Goal: Information Seeking & Learning: Check status

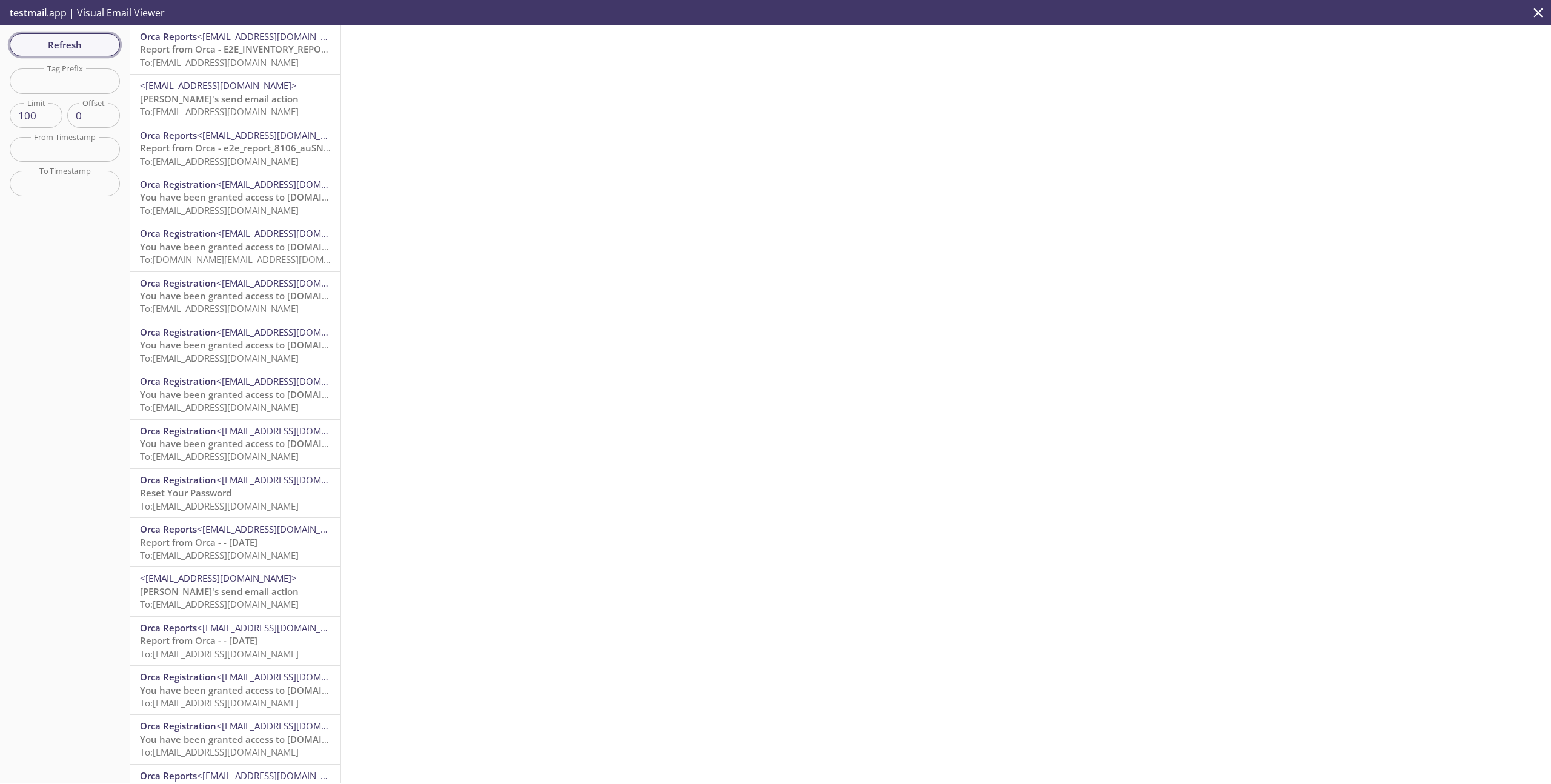
click at [59, 42] on span "Refresh" at bounding box center [65, 45] width 91 height 16
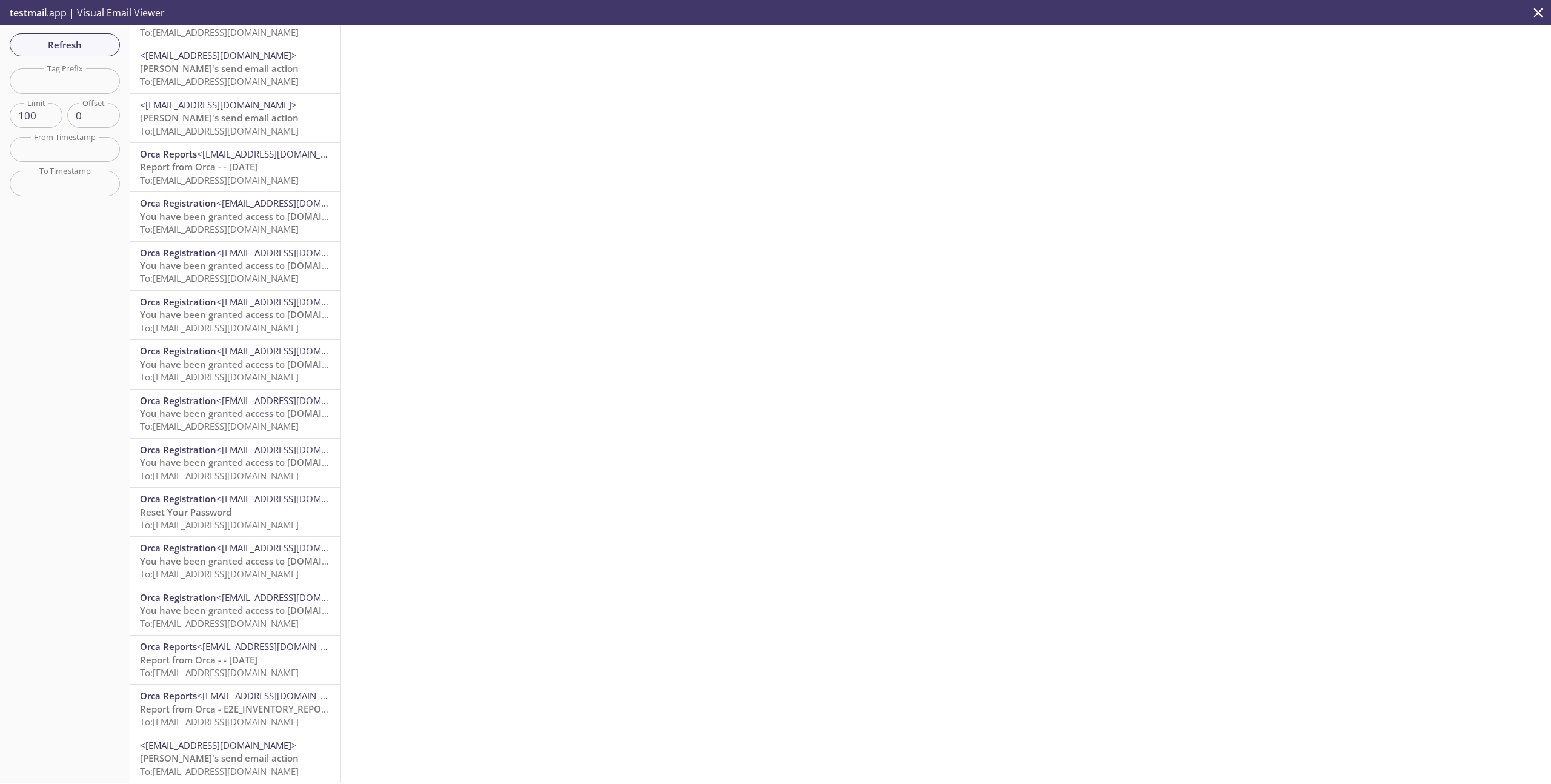
scroll to position [942, 0]
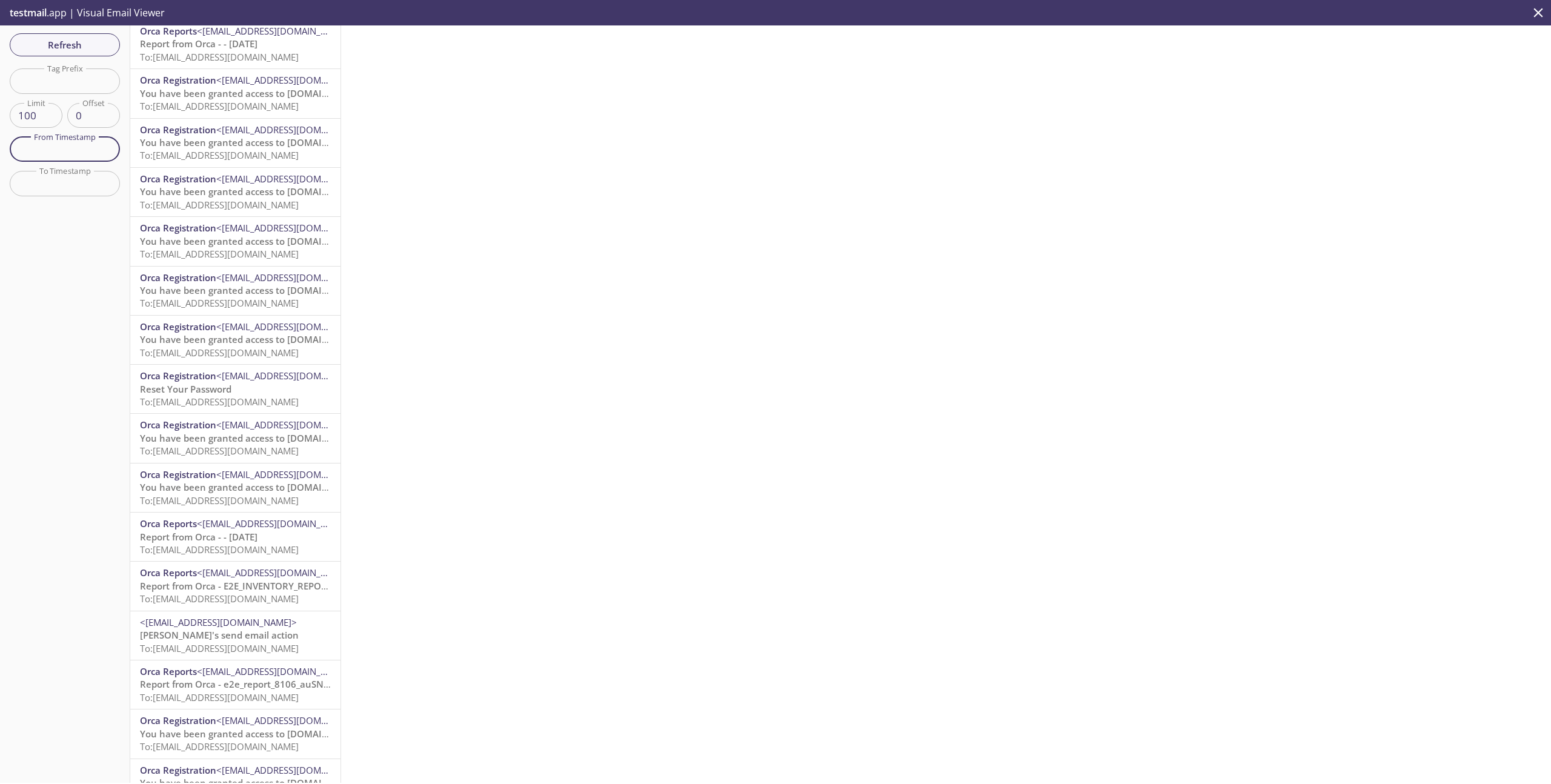
click at [97, 148] on input "text" at bounding box center [65, 149] width 110 height 25
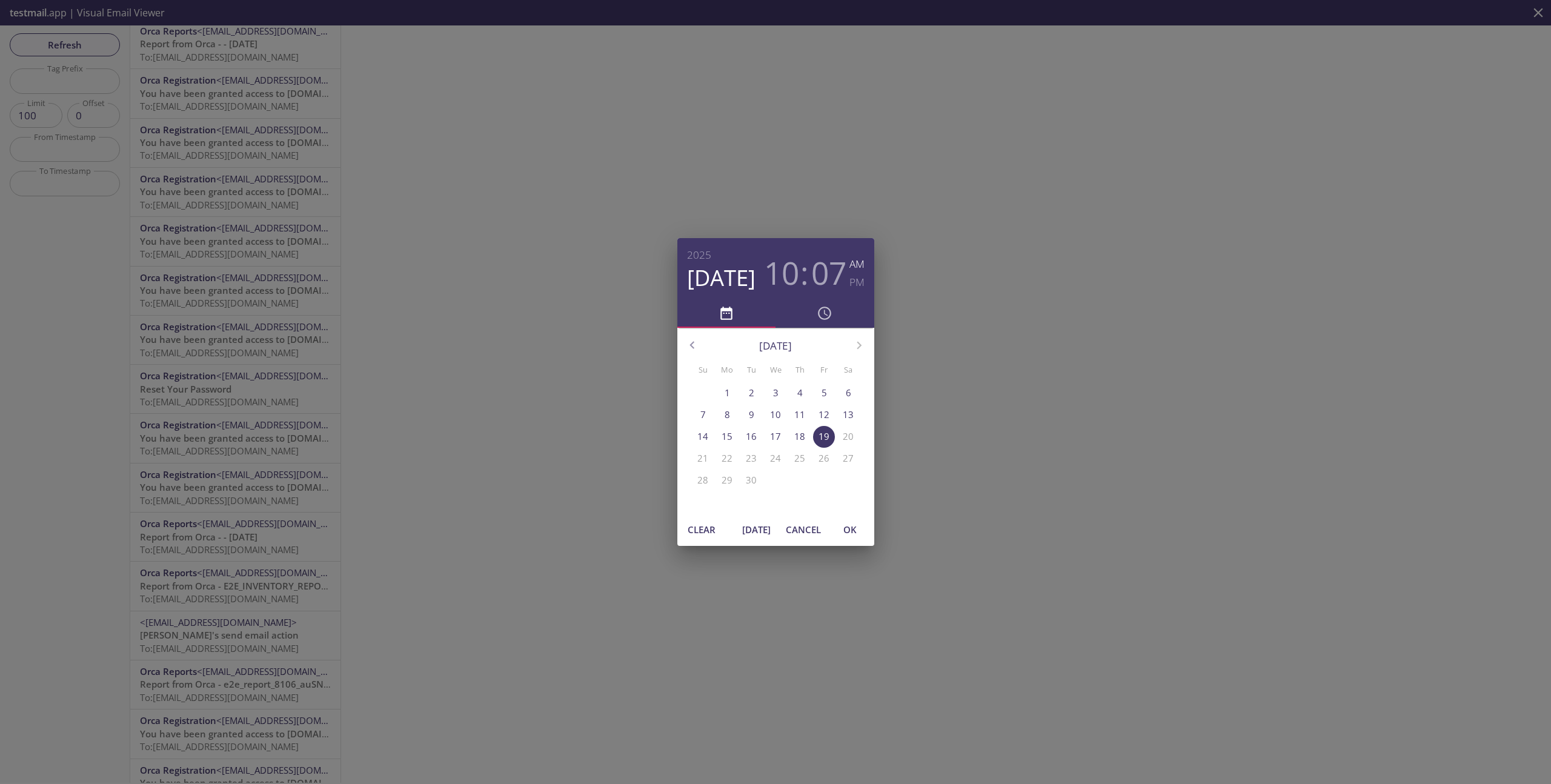
click at [70, 185] on div "2025 Sep 19 10 : 07 AM PM September 2025 Su Mo Tu We Th Fr Sa 31 1 2 3 4 5 6 7 …" at bounding box center [776, 392] width 1551 height 784
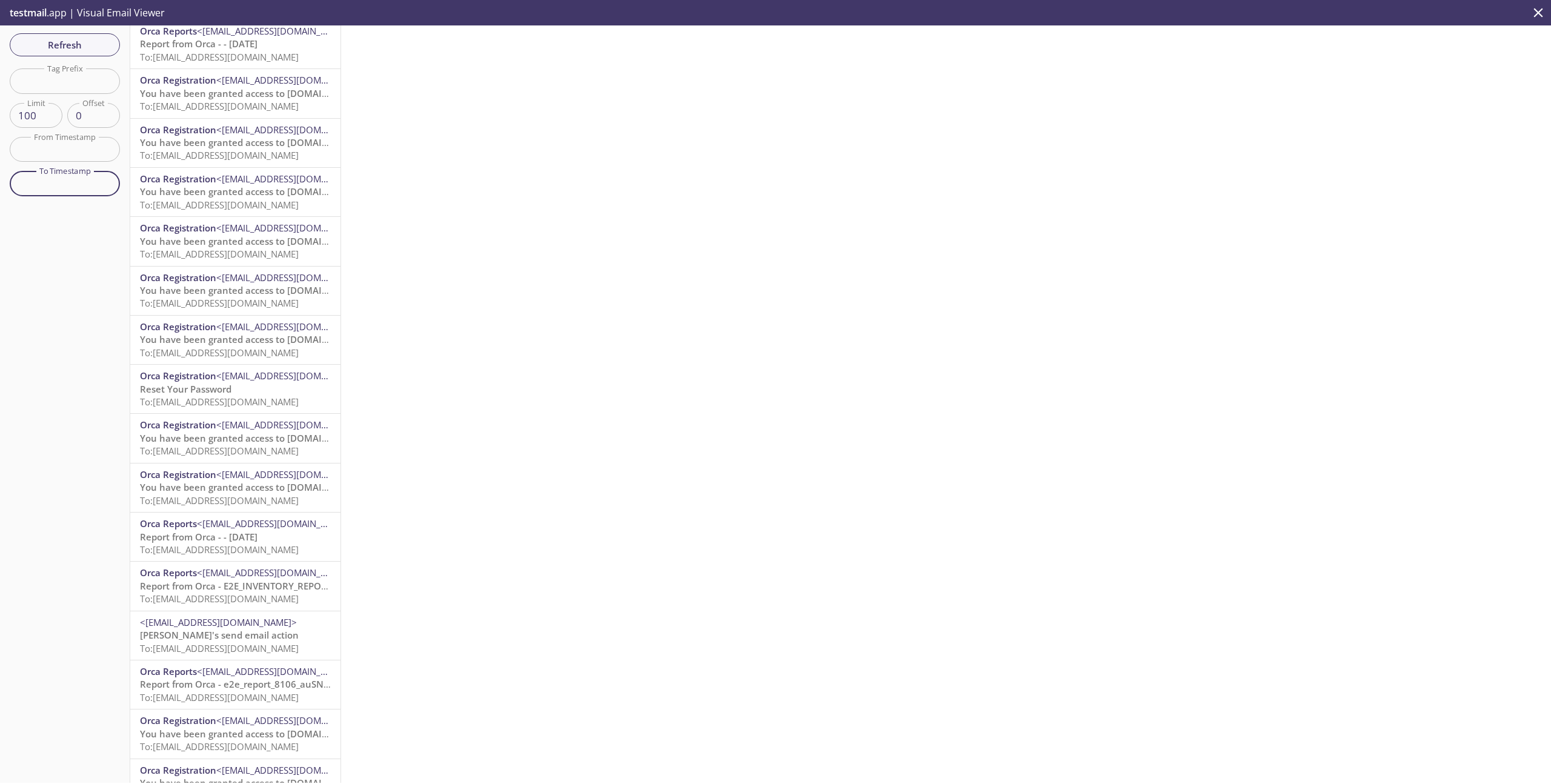
click at [77, 185] on input "text" at bounding box center [65, 183] width 110 height 25
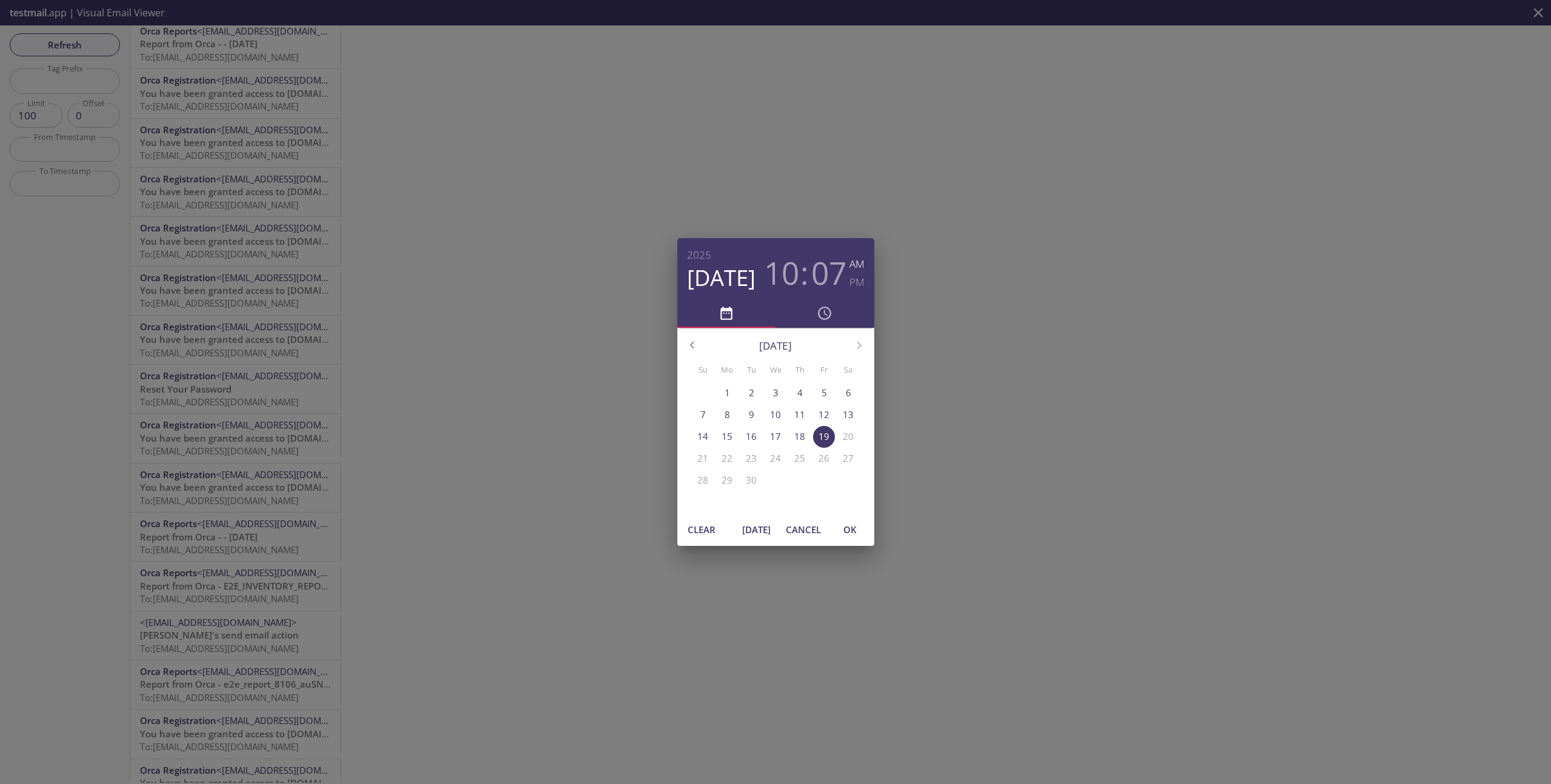
click at [809, 274] on div "10 : 07" at bounding box center [805, 269] width 89 height 45
click at [841, 279] on h3 "07" at bounding box center [829, 273] width 35 height 37
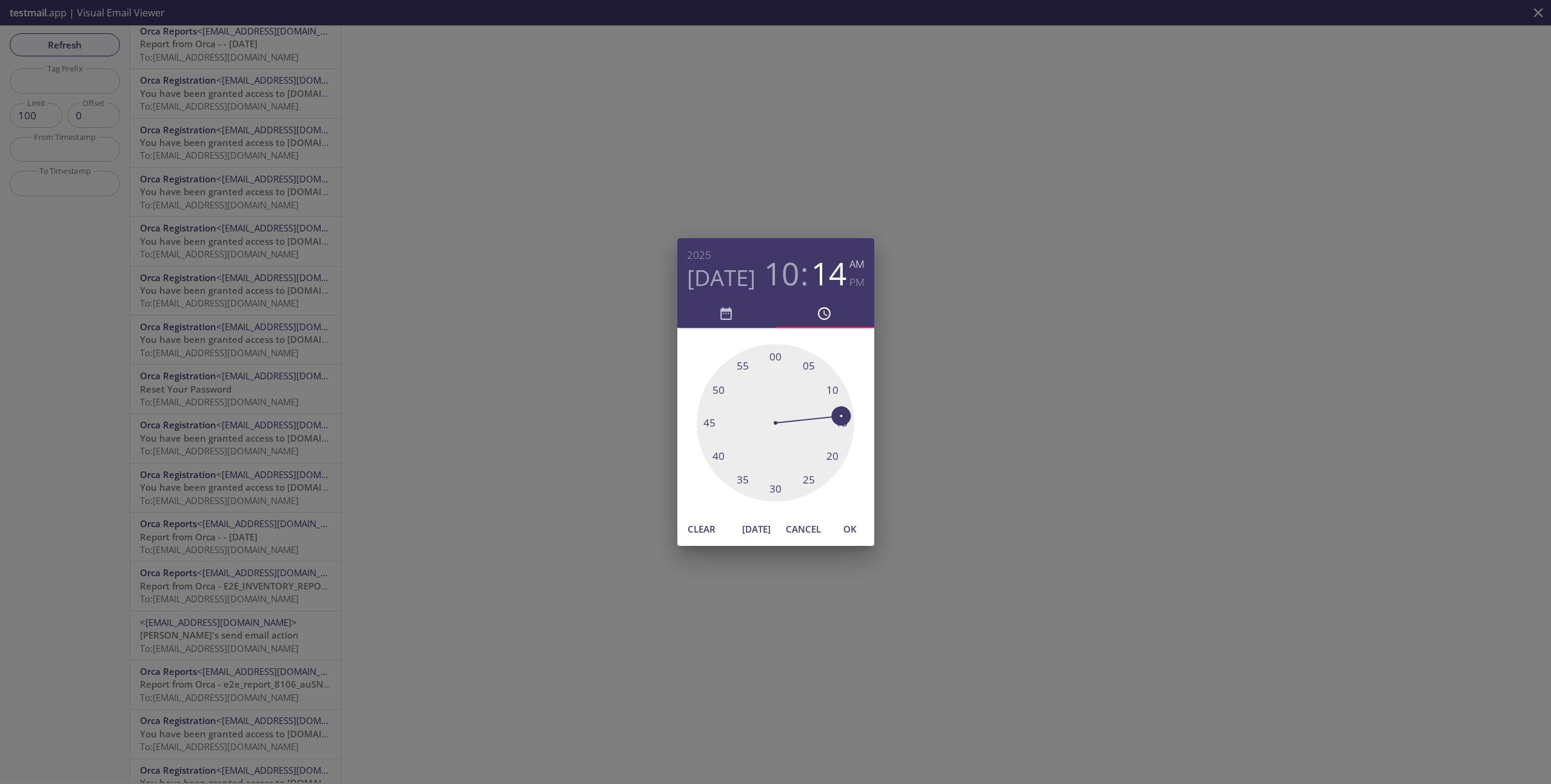
drag, startPoint x: 819, startPoint y: 372, endPoint x: 831, endPoint y: 419, distance: 48.5
click at [831, 419] on div at bounding box center [776, 422] width 158 height 158
drag, startPoint x: 842, startPoint y: 418, endPoint x: 776, endPoint y: 372, distance: 80.4
click at [776, 372] on div at bounding box center [776, 422] width 158 height 158
click at [786, 279] on h3 "10" at bounding box center [781, 273] width 35 height 37
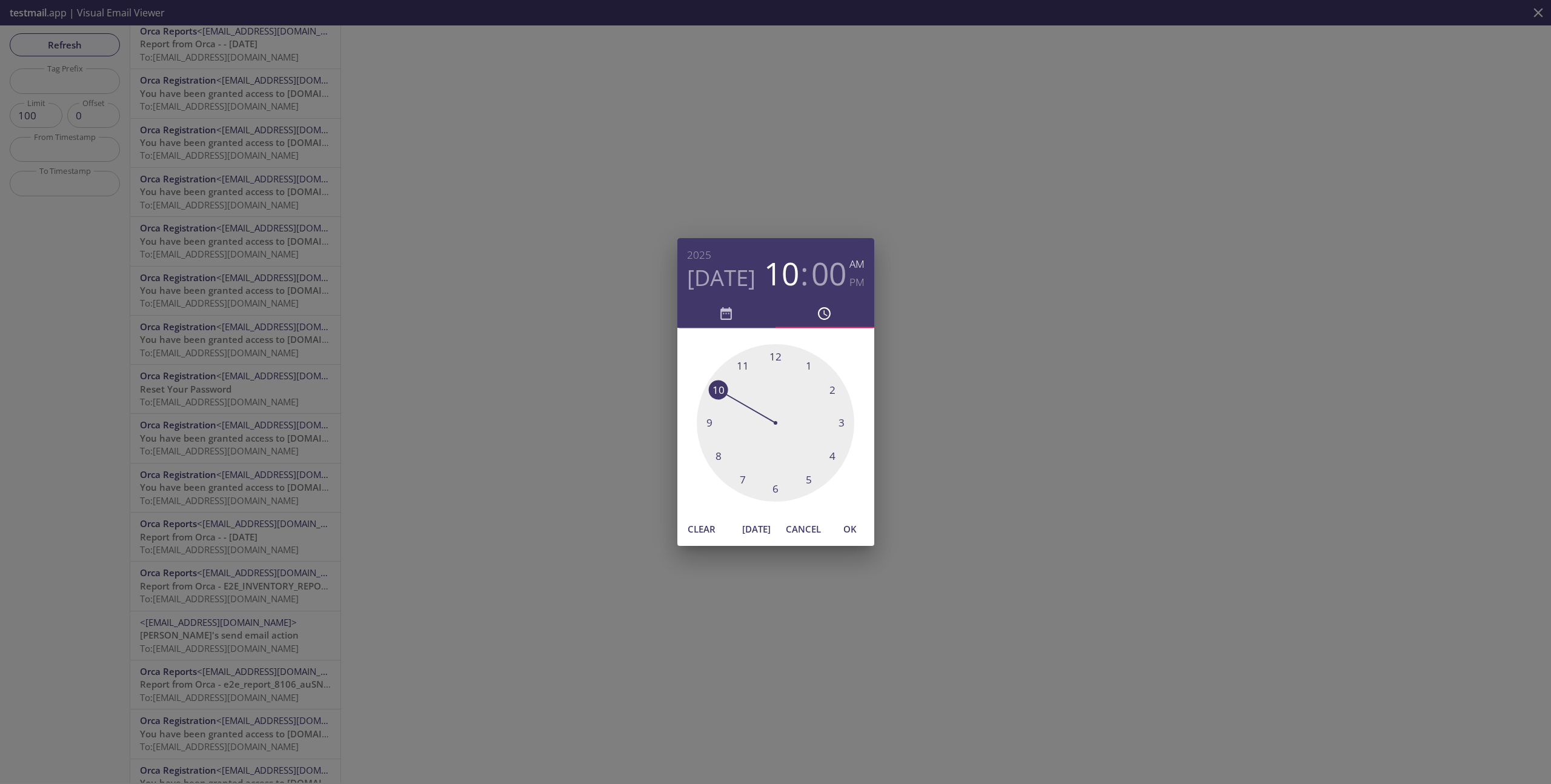
click at [739, 366] on div at bounding box center [776, 422] width 158 height 158
drag, startPoint x: 777, startPoint y: 358, endPoint x: 827, endPoint y: 425, distance: 83.6
click at [827, 425] on div at bounding box center [776, 422] width 158 height 158
click at [853, 527] on span "OK" at bounding box center [850, 529] width 29 height 16
type input "19 Sep 25 11:15 am"
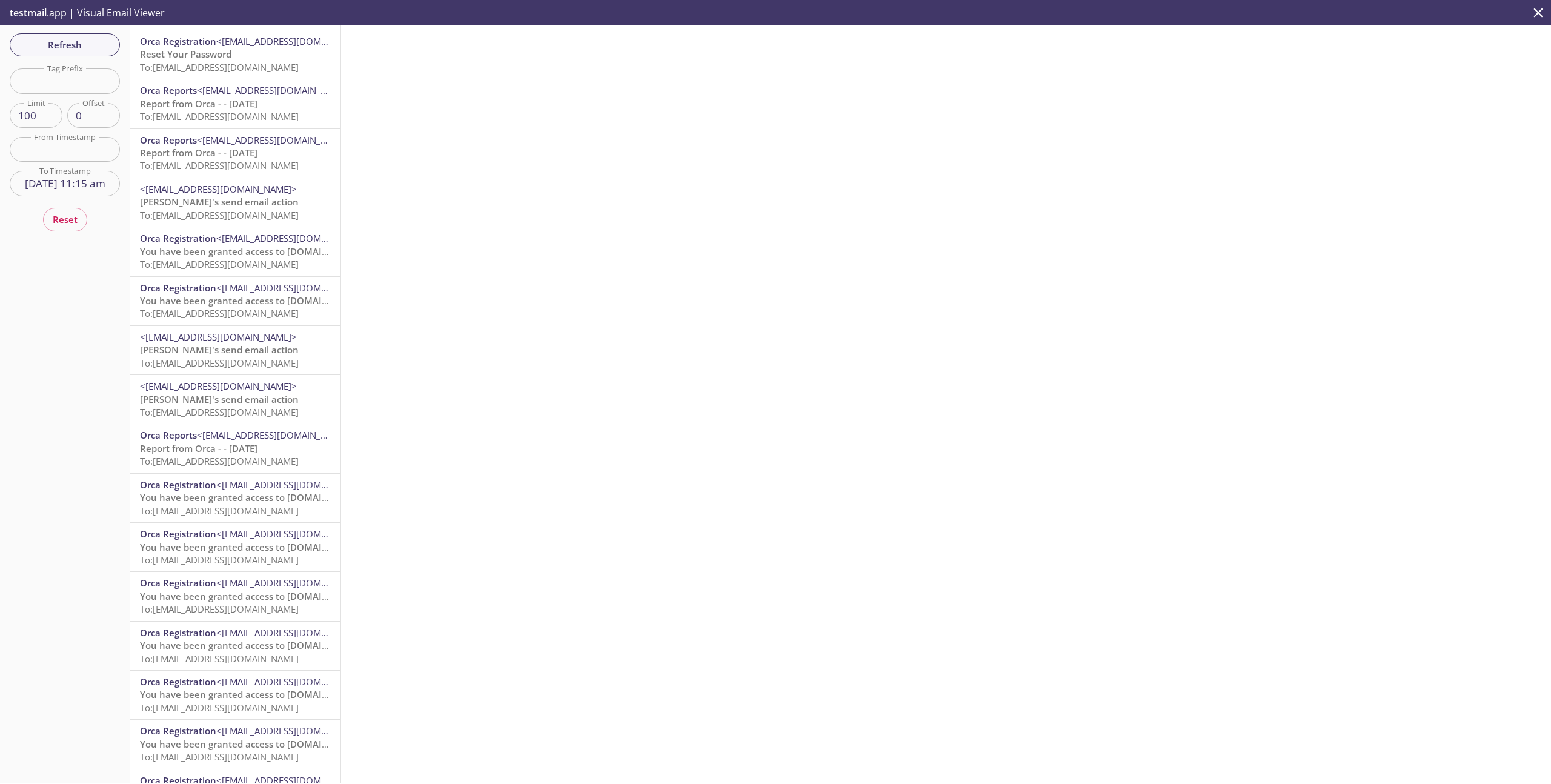
scroll to position [146, 0]
click at [55, 146] on input "text" at bounding box center [65, 149] width 110 height 25
click at [67, 82] on input "text" at bounding box center [65, 80] width 110 height 25
click at [92, 78] on input "fedramp" at bounding box center [65, 80] width 110 height 25
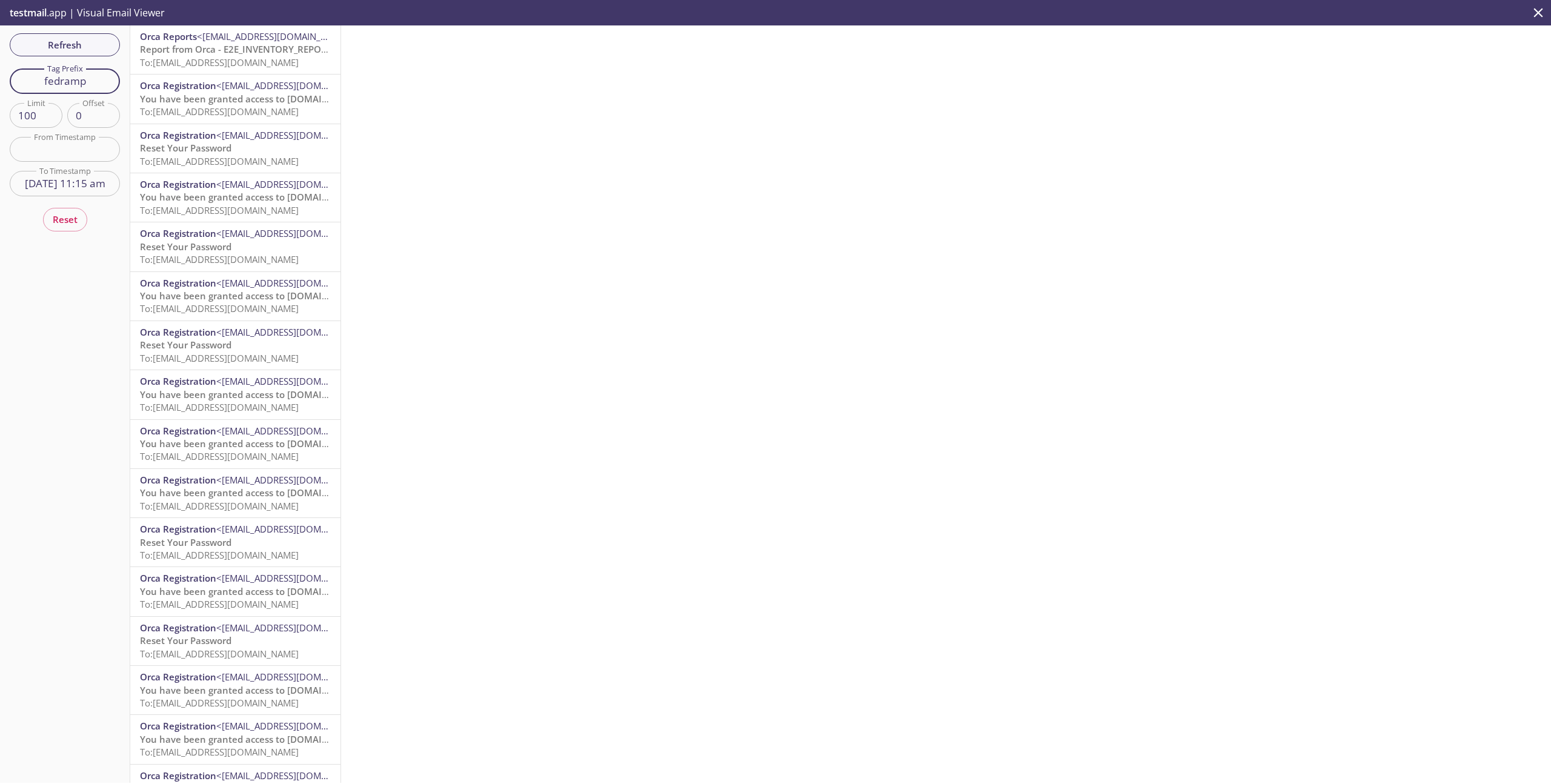
click at [92, 78] on input "fedramp" at bounding box center [65, 80] width 110 height 25
click at [106, 77] on input "gov" at bounding box center [65, 80] width 110 height 25
click at [259, 58] on span "To: e2e.fedrampinventoryreport@inbox.testmail.app" at bounding box center [219, 63] width 159 height 12
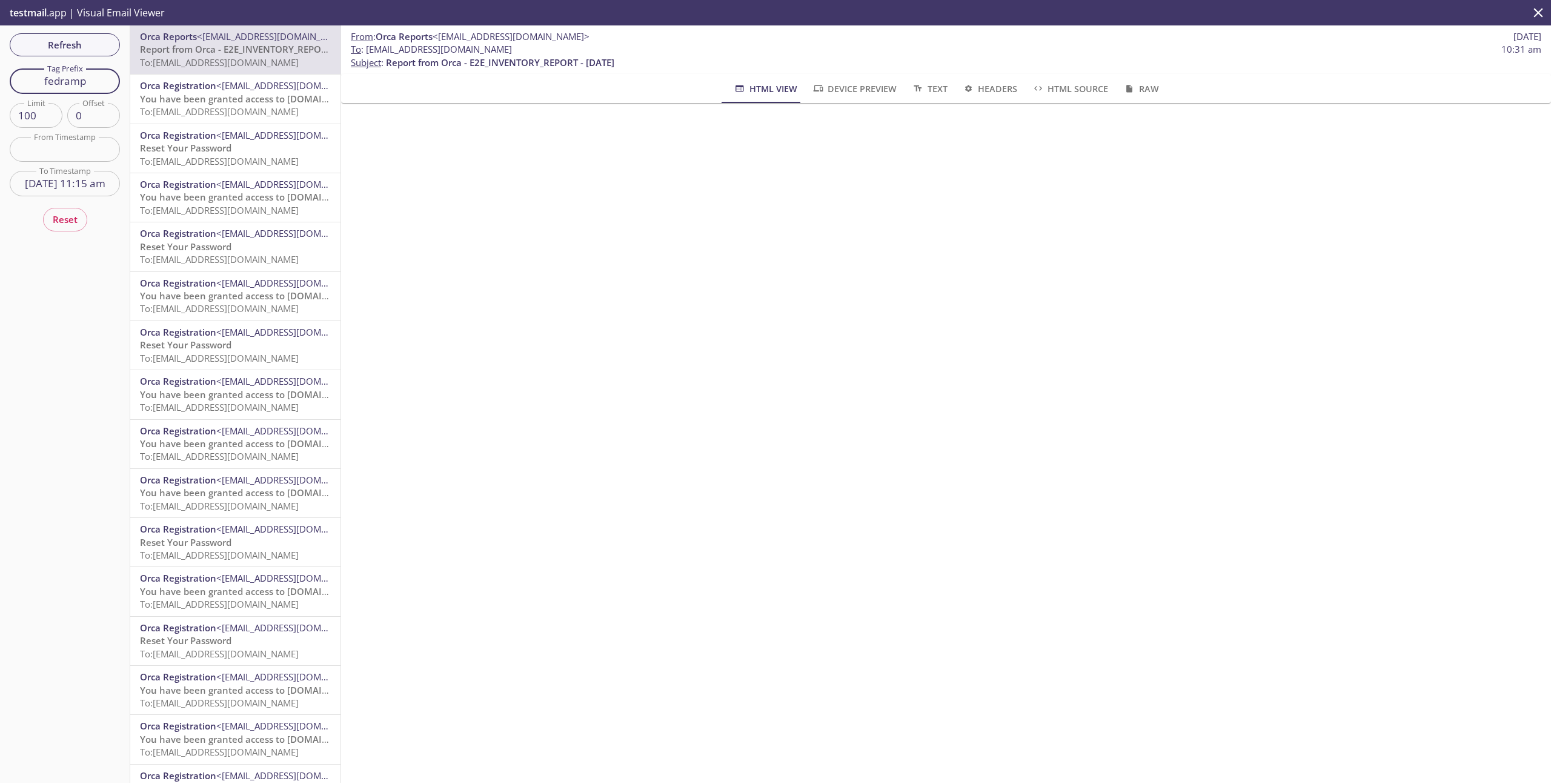
click at [94, 86] on input "fedramp" at bounding box center [65, 80] width 110 height 25
click at [72, 64] on div "Refresh Filters Tag Prefix fedramp Tag Prefix Limit 100 Limit Offset 0 Offset F…" at bounding box center [65, 404] width 130 height 757
click at [67, 74] on input "fedramp" at bounding box center [65, 80] width 110 height 25
type input "п"
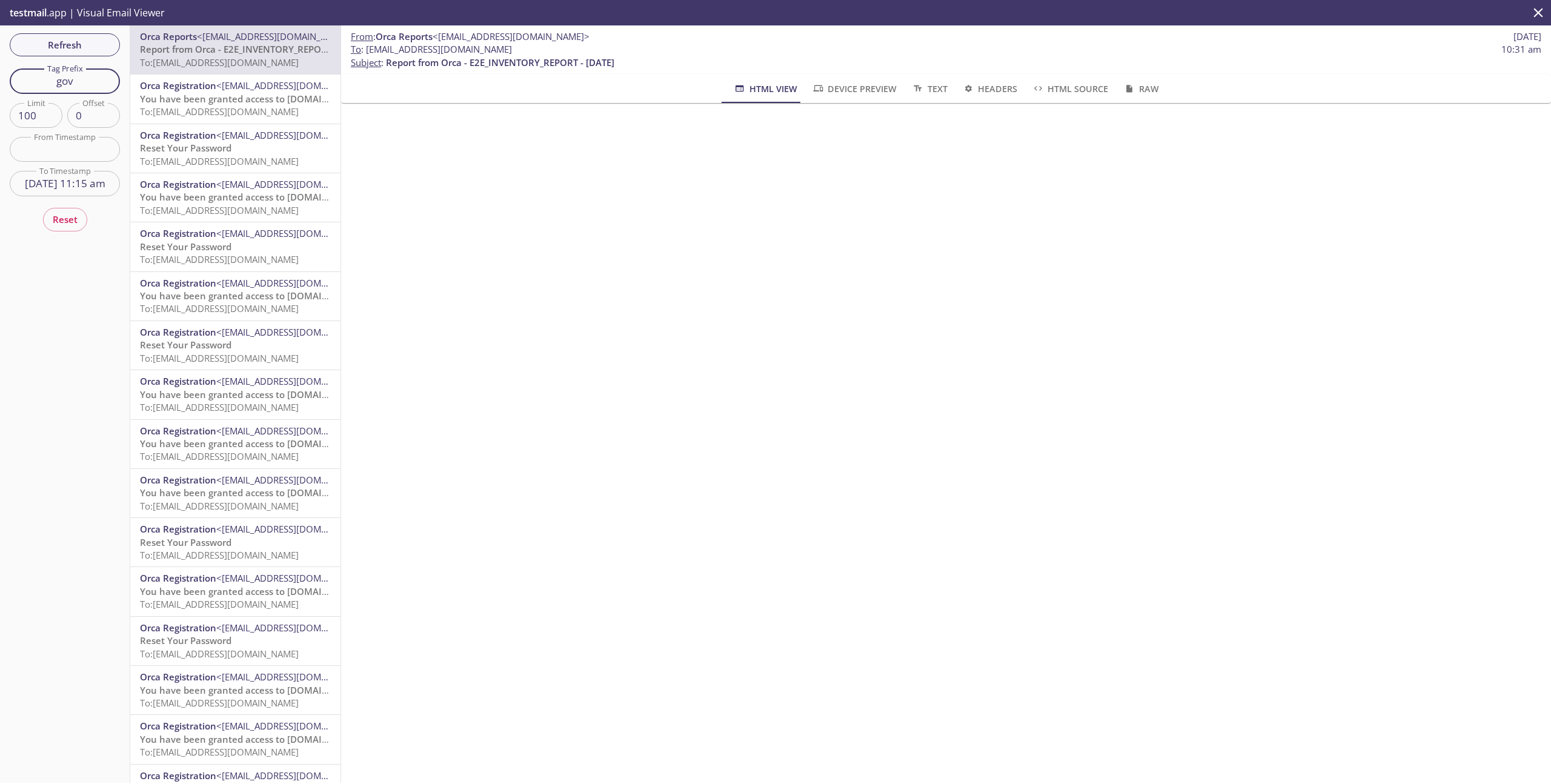
type input "gov"
click at [69, 50] on span "Refresh" at bounding box center [65, 45] width 91 height 16
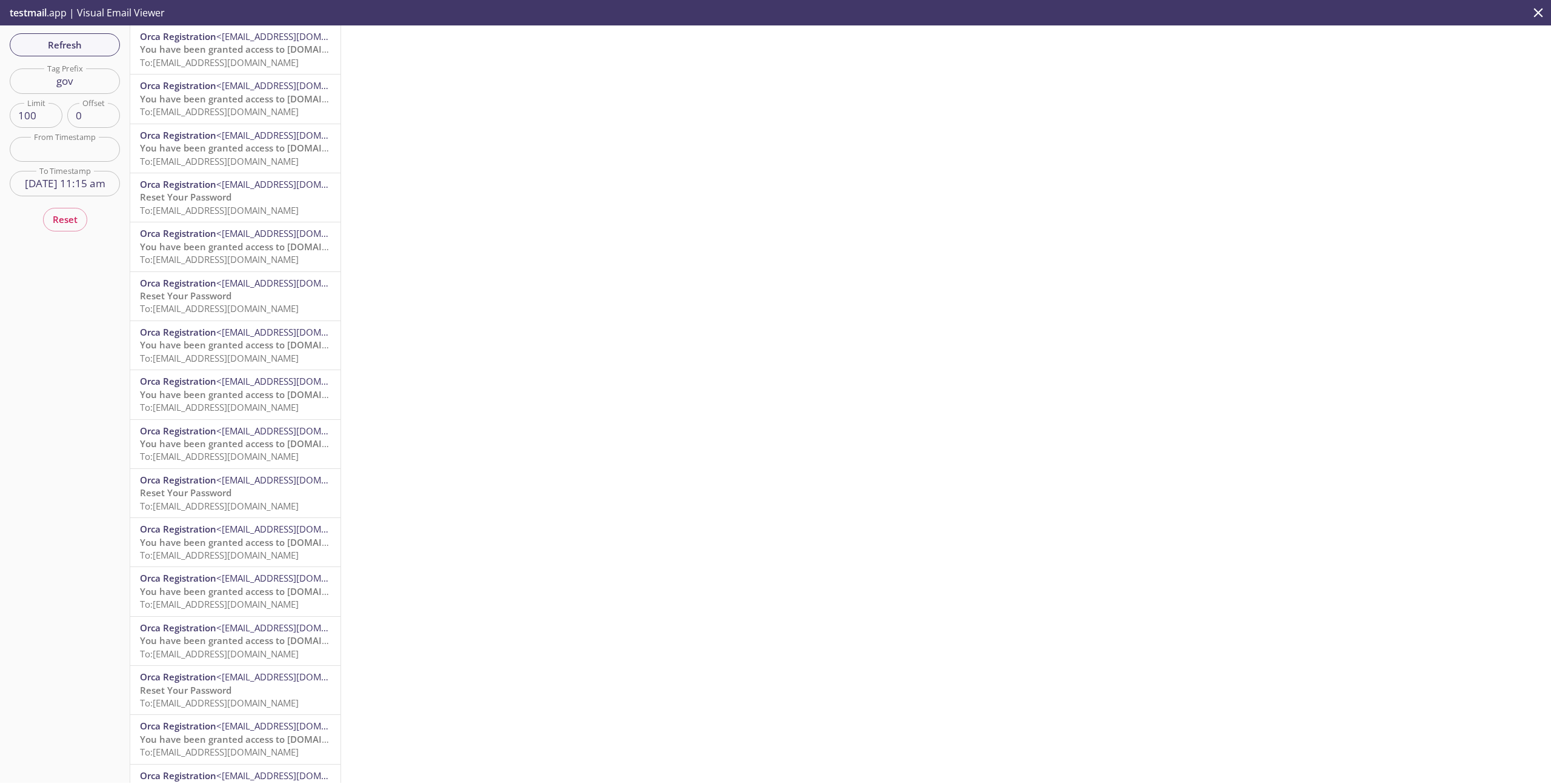
click at [96, 191] on input "19 Sep 25 11:15 am" at bounding box center [65, 183] width 110 height 25
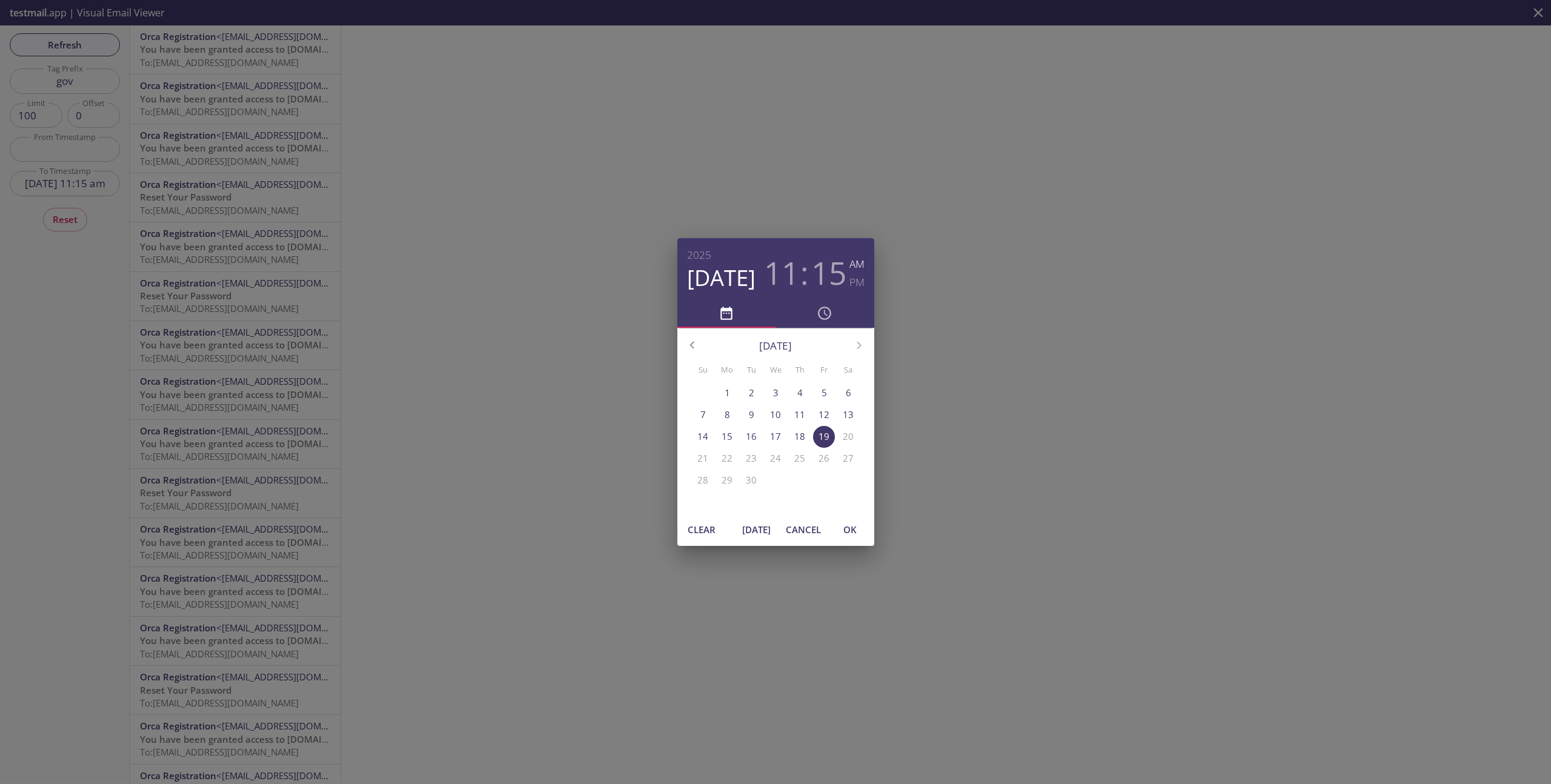
click at [837, 275] on h3 "15" at bounding box center [829, 273] width 35 height 37
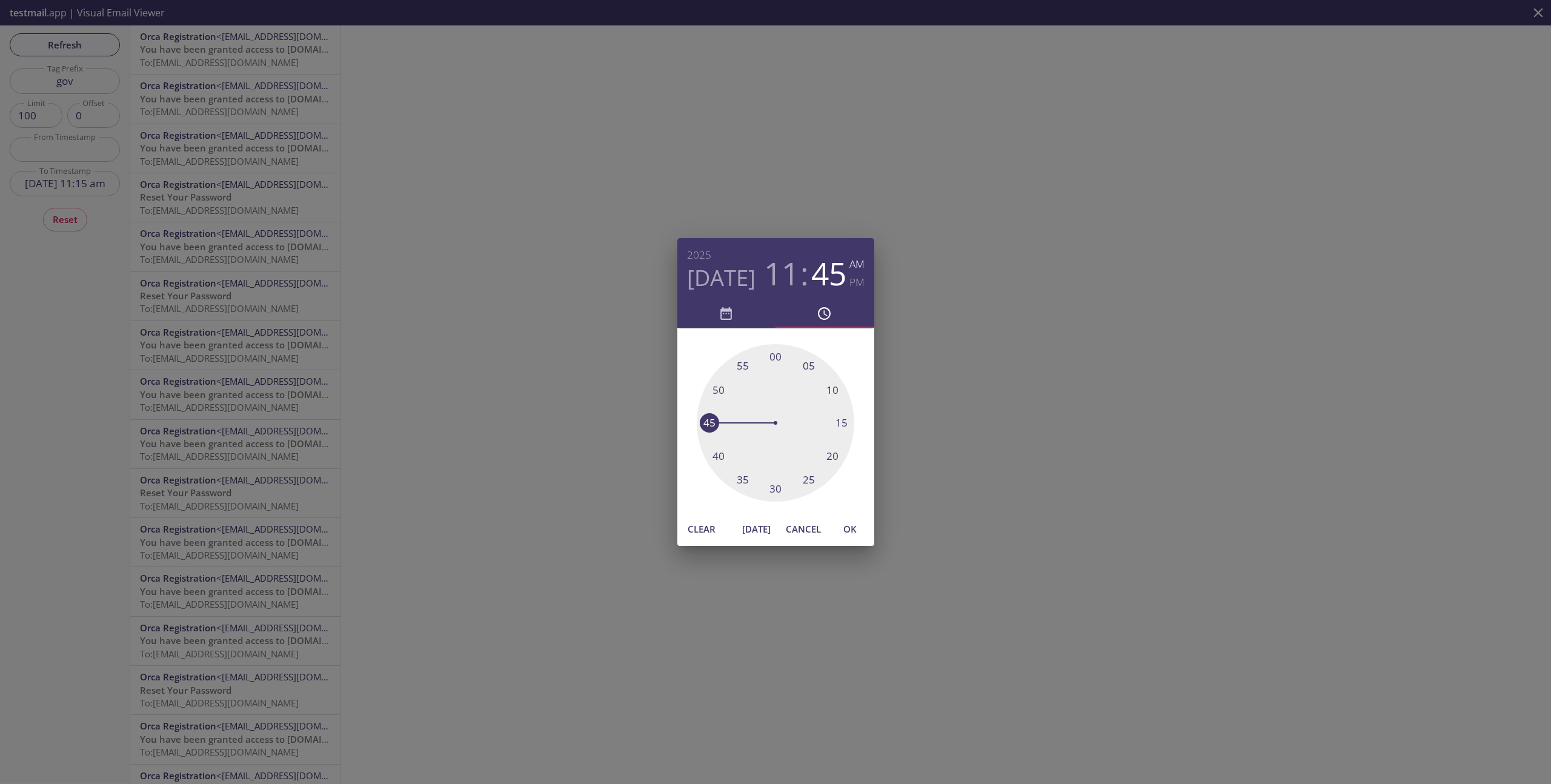
drag, startPoint x: 841, startPoint y: 423, endPoint x: 712, endPoint y: 421, distance: 129.0
click at [712, 421] on div at bounding box center [776, 422] width 158 height 158
click at [858, 530] on span "OK" at bounding box center [850, 529] width 29 height 16
type input "19 Sep 25 11:45 am"
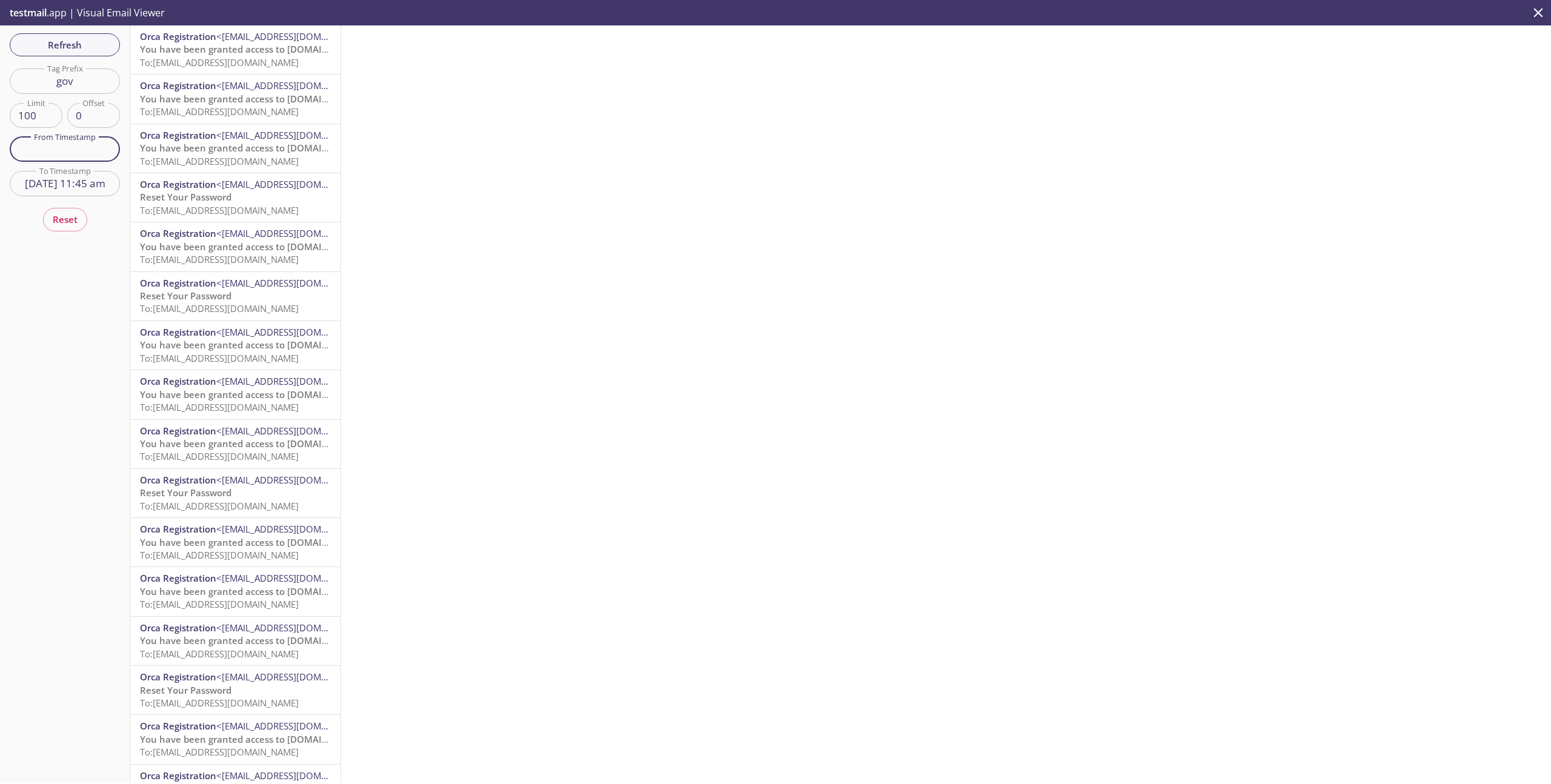
click at [72, 155] on input "text" at bounding box center [65, 149] width 110 height 25
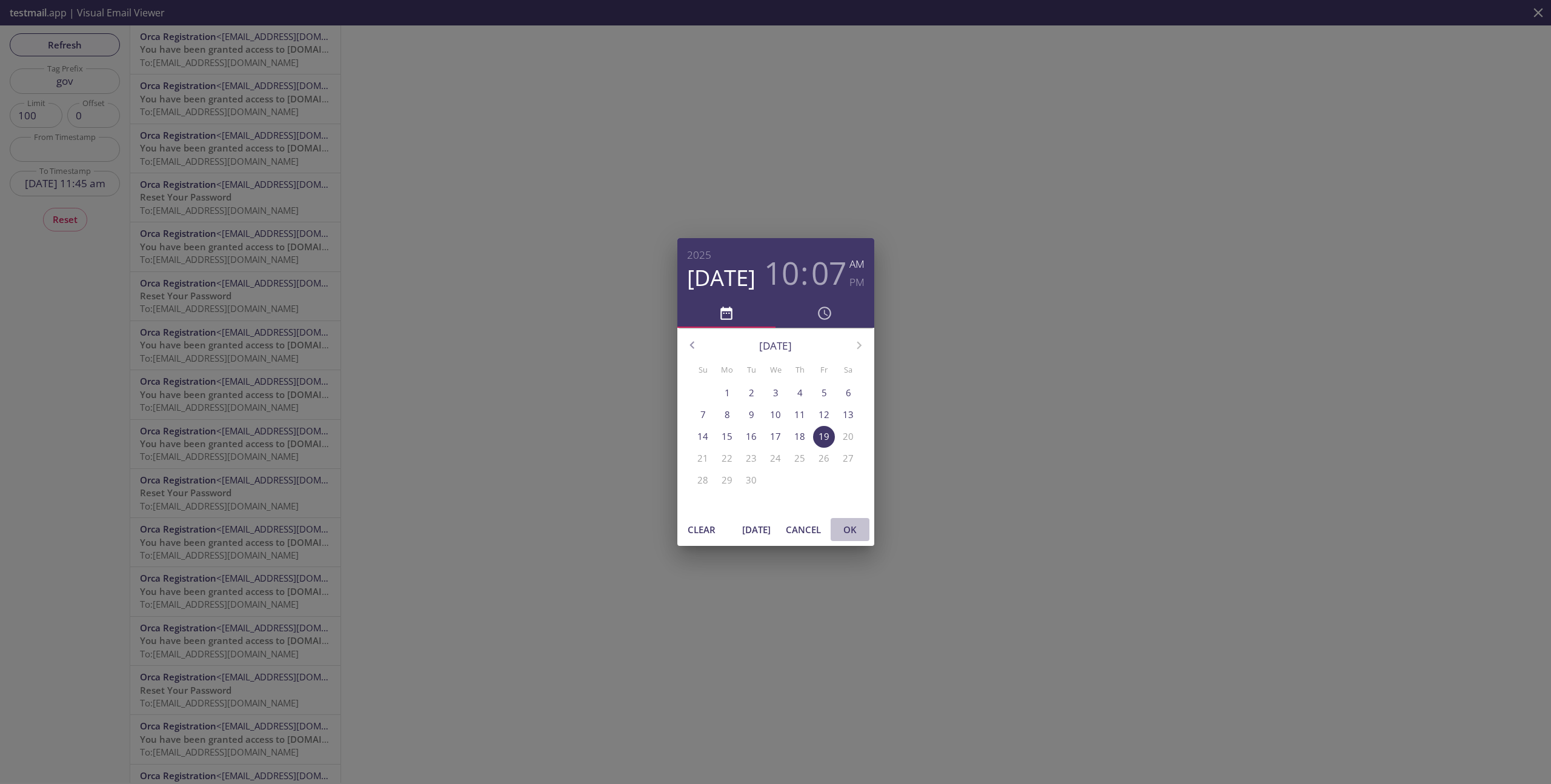
click at [852, 529] on span "OK" at bounding box center [850, 529] width 29 height 16
type input "19 Sep 25 10:07 am"
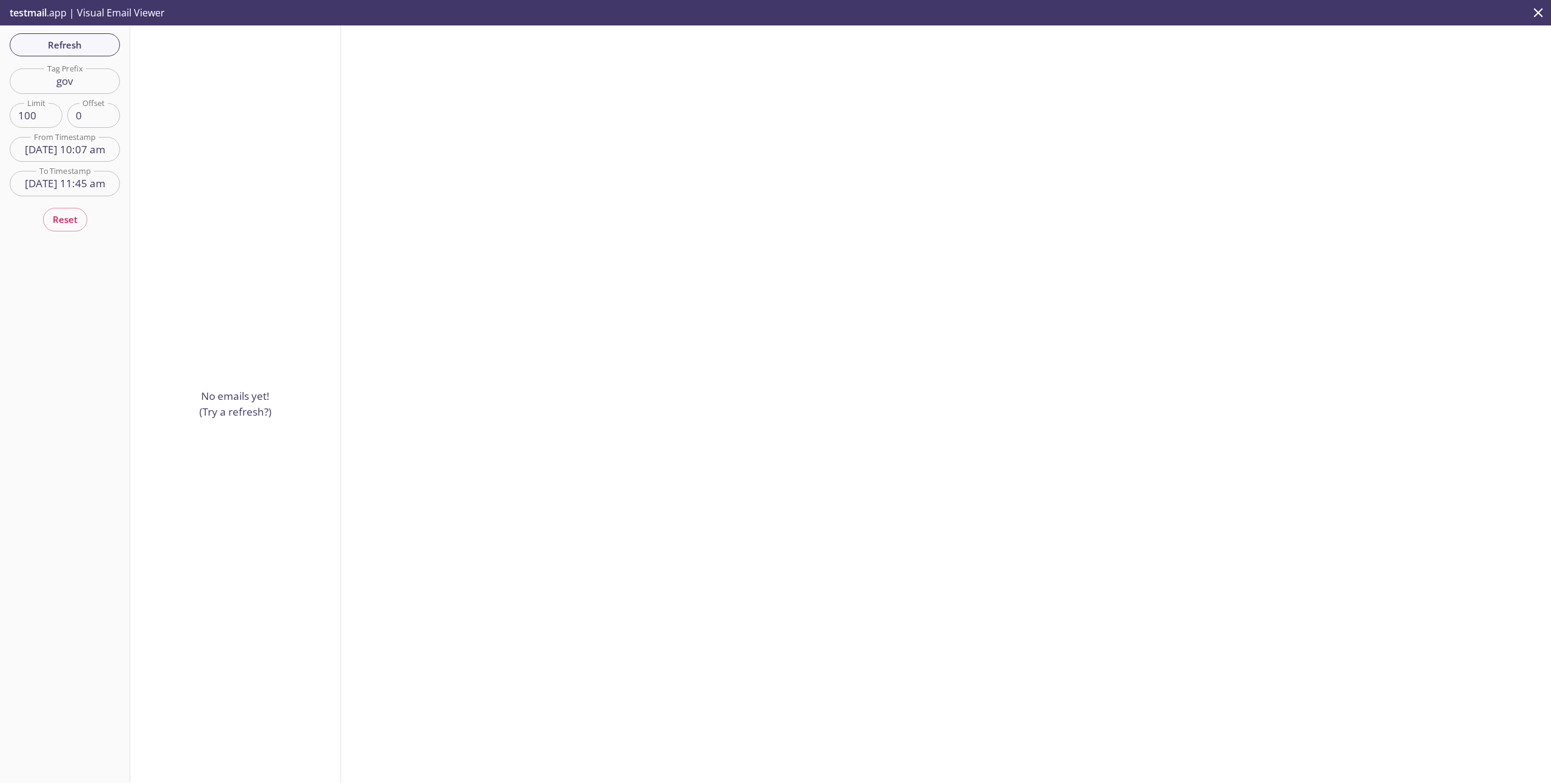
click at [109, 153] on input "19 Sep 25 10:07 am" at bounding box center [65, 149] width 110 height 25
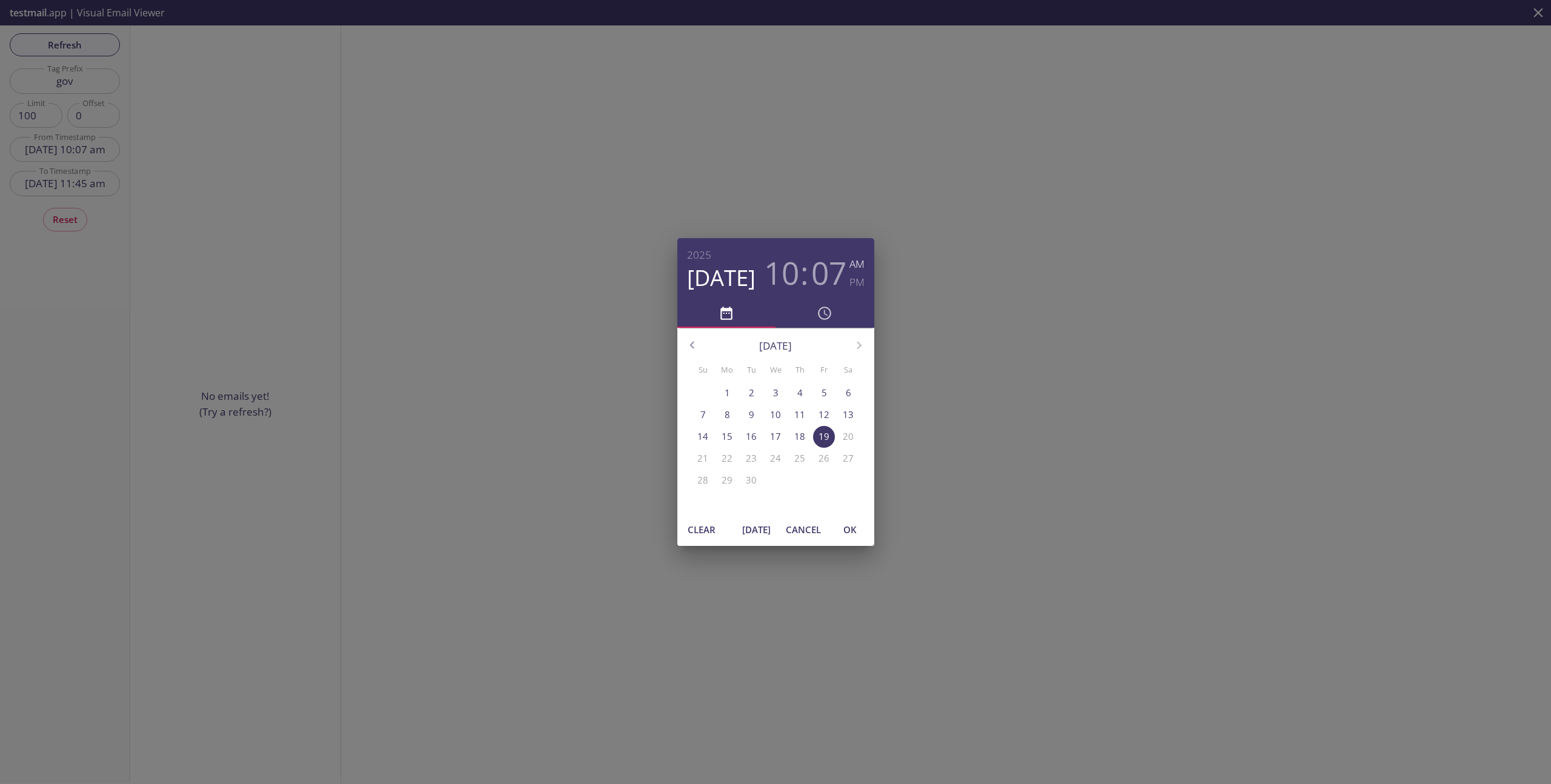
click at [1071, 283] on div "2025 Sep 19 10 : 07 AM PM September 2025 Su Mo Tu We Th Fr Sa 31 1 2 3 4 5 6 7 …" at bounding box center [776, 392] width 1551 height 784
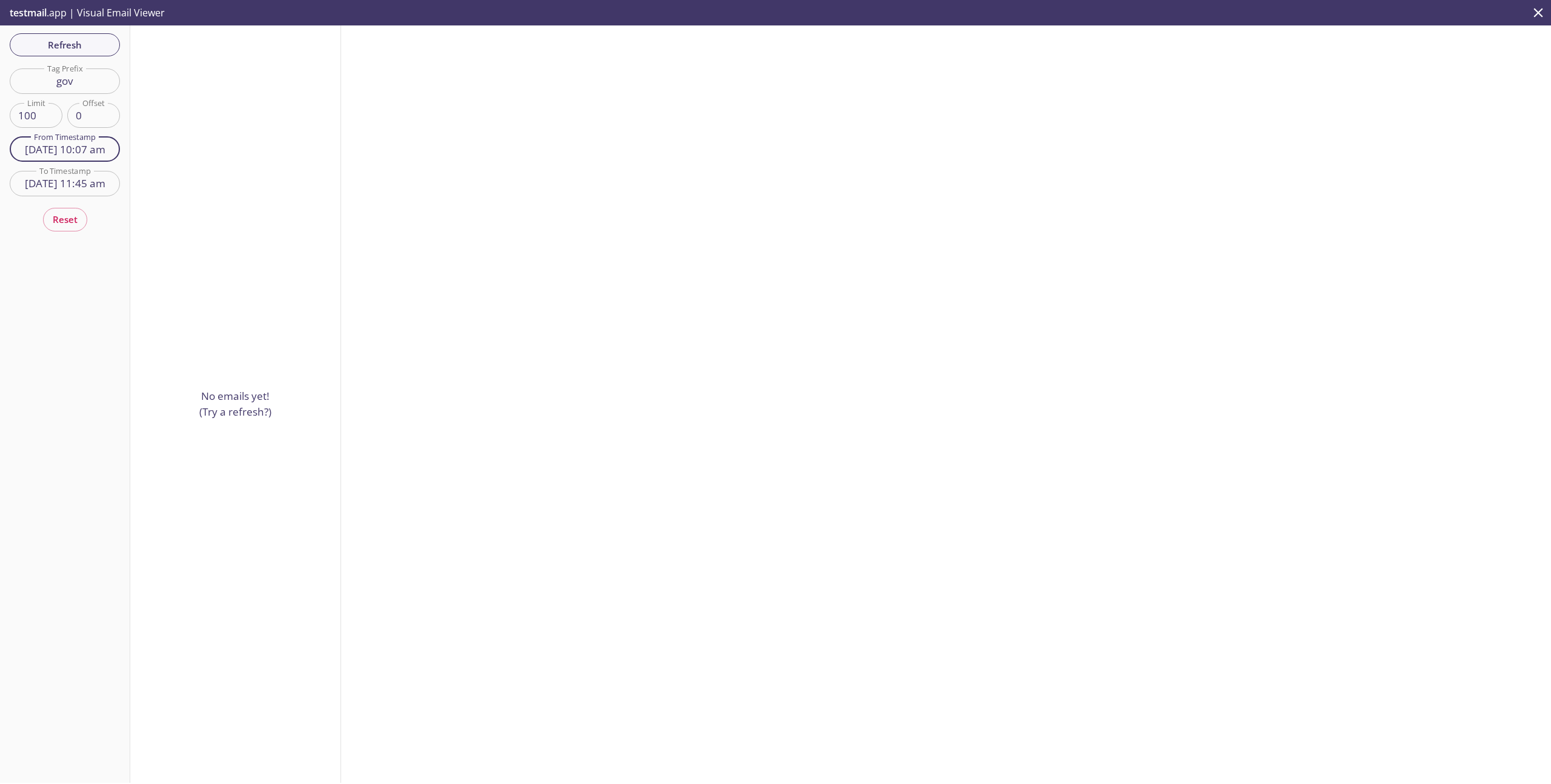
click at [116, 148] on input "19 Sep 25 10:07 am" at bounding box center [65, 149] width 110 height 25
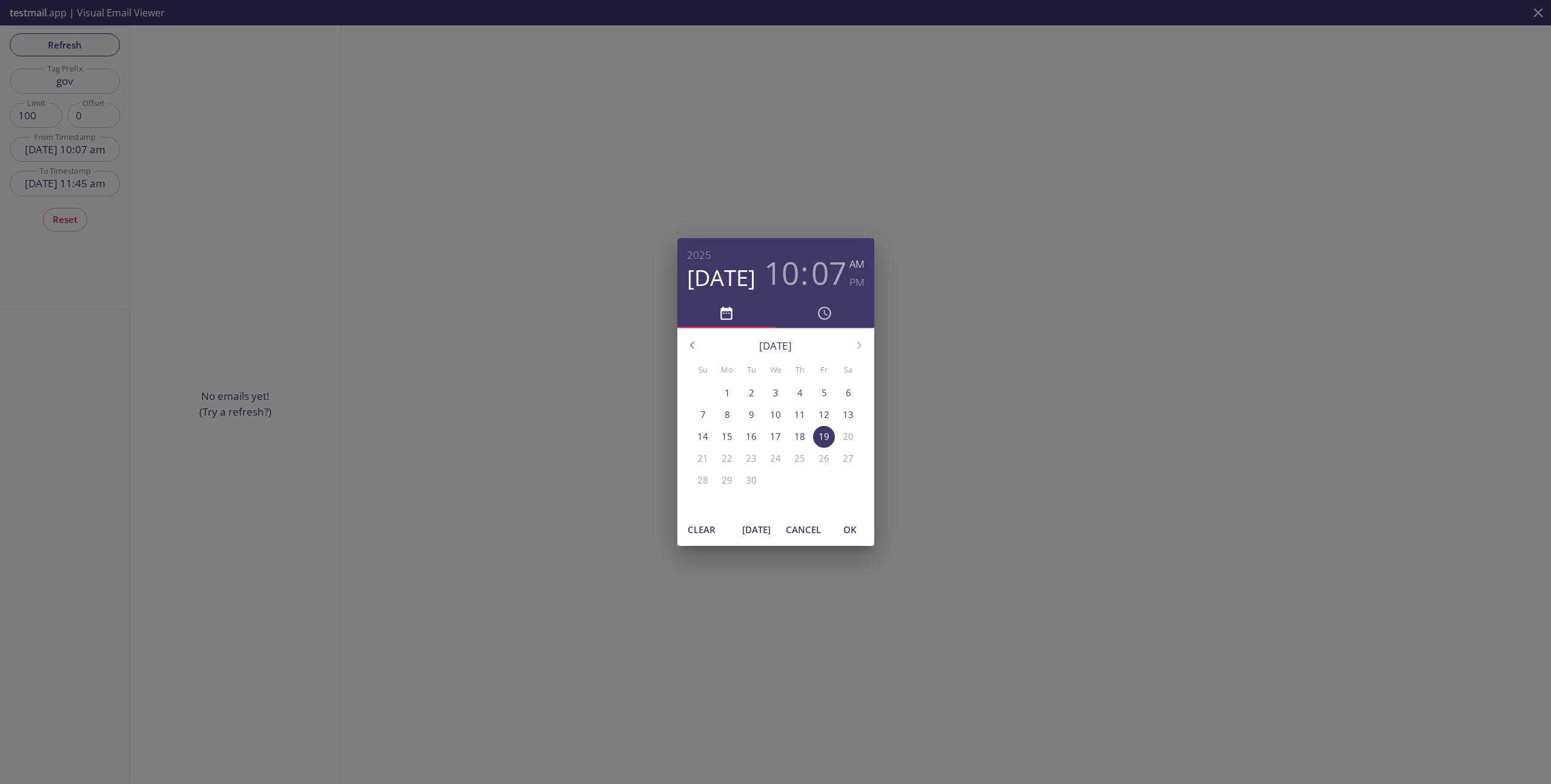
click at [698, 525] on span "Clear" at bounding box center [702, 529] width 29 height 16
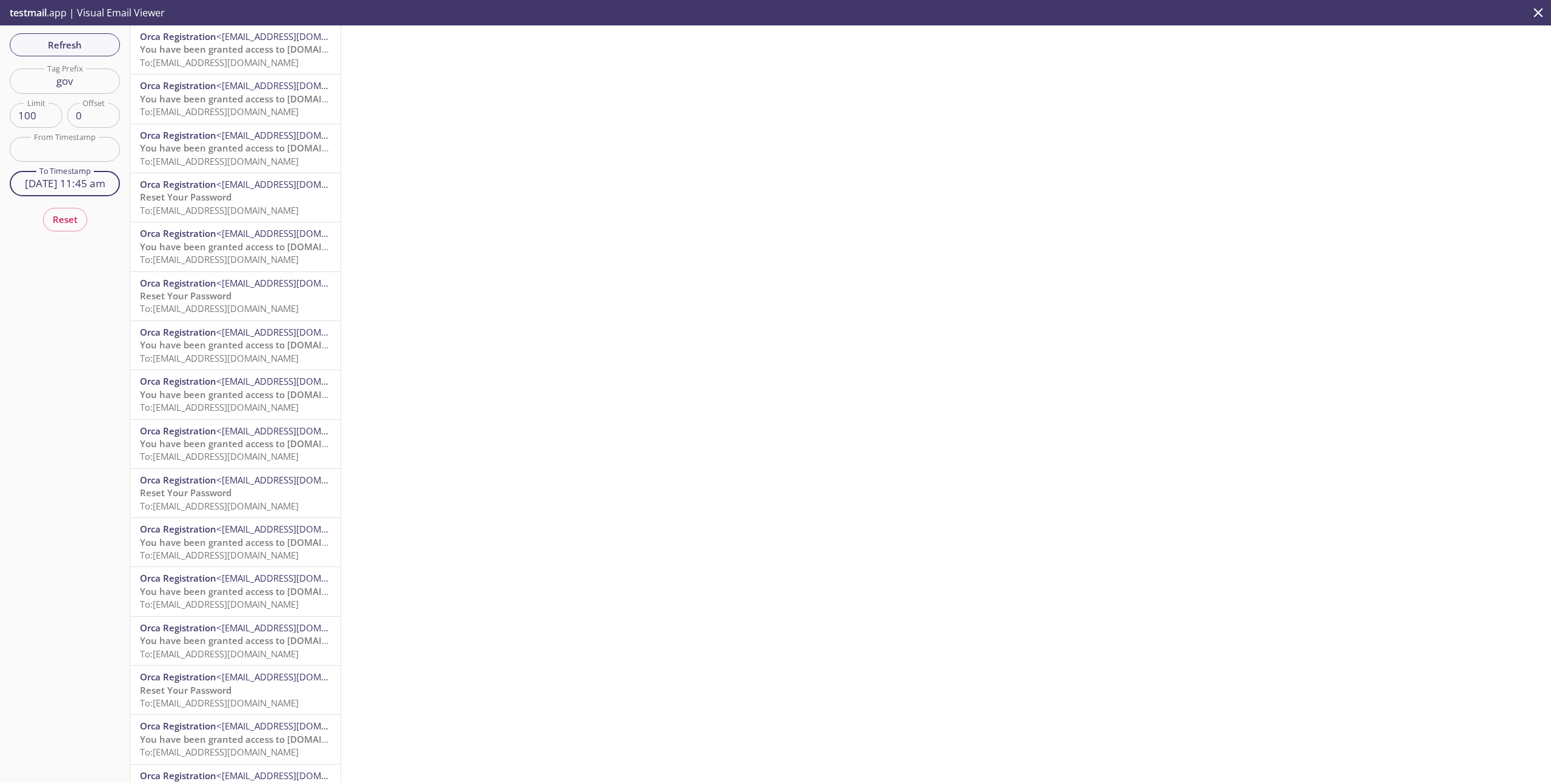
click at [88, 189] on input "19 Sep 25 11:45 am" at bounding box center [65, 183] width 110 height 25
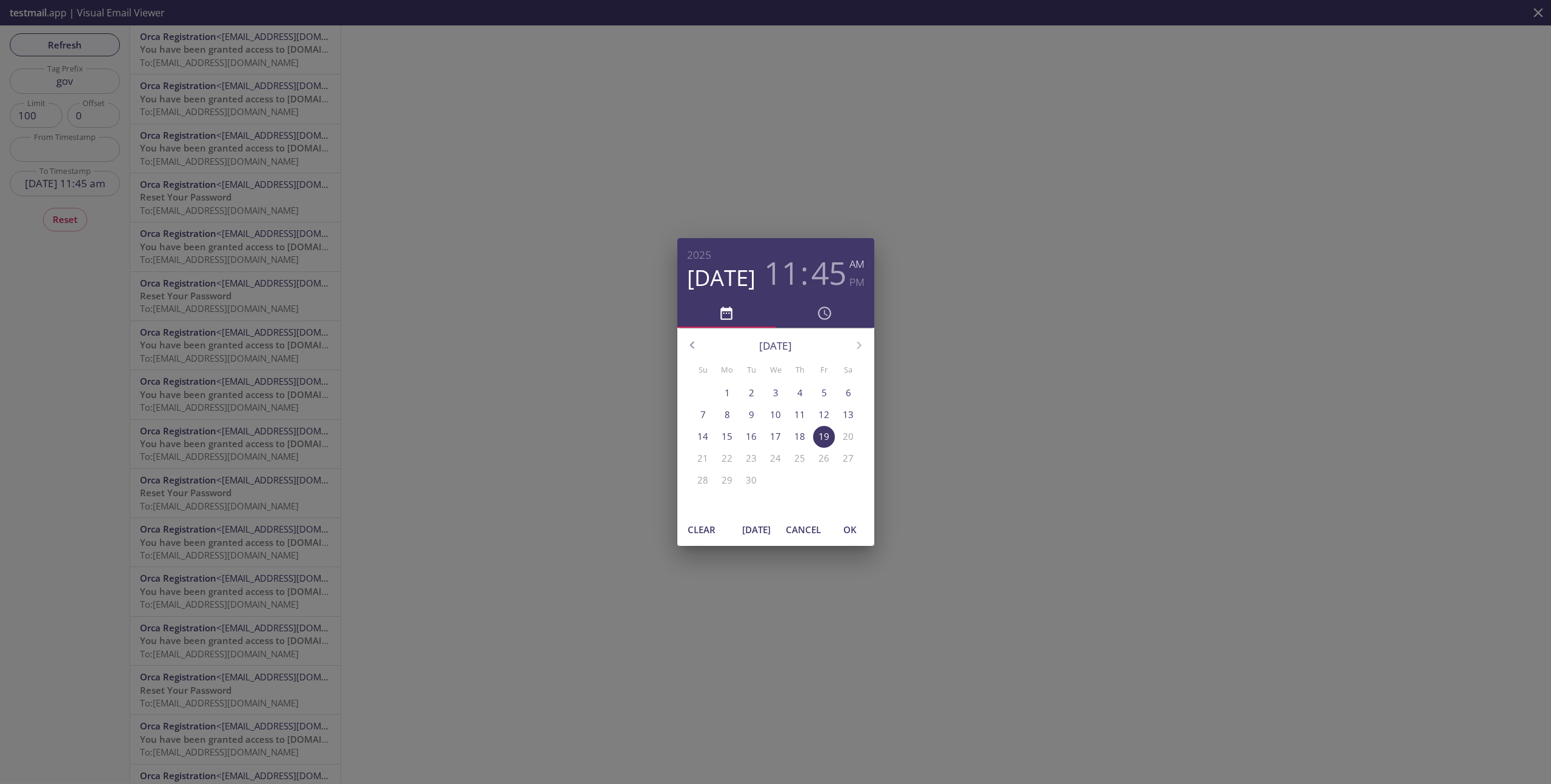
click at [712, 528] on span "Clear" at bounding box center [702, 529] width 29 height 16
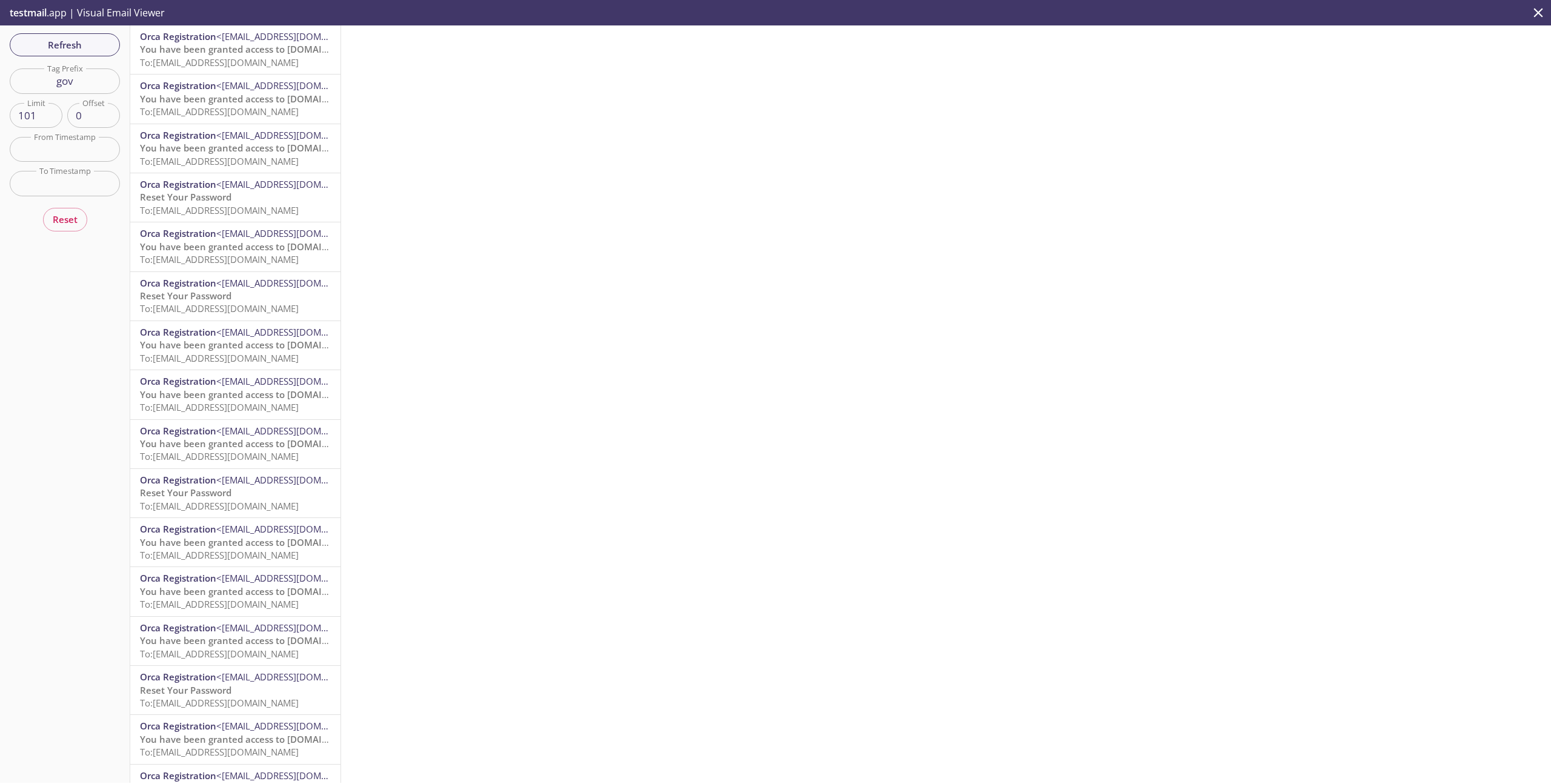
click at [45, 114] on input "101" at bounding box center [36, 115] width 53 height 25
click at [35, 118] on input "101" at bounding box center [36, 115] width 53 height 25
type input "100"
click at [67, 216] on span "Reset" at bounding box center [65, 219] width 25 height 16
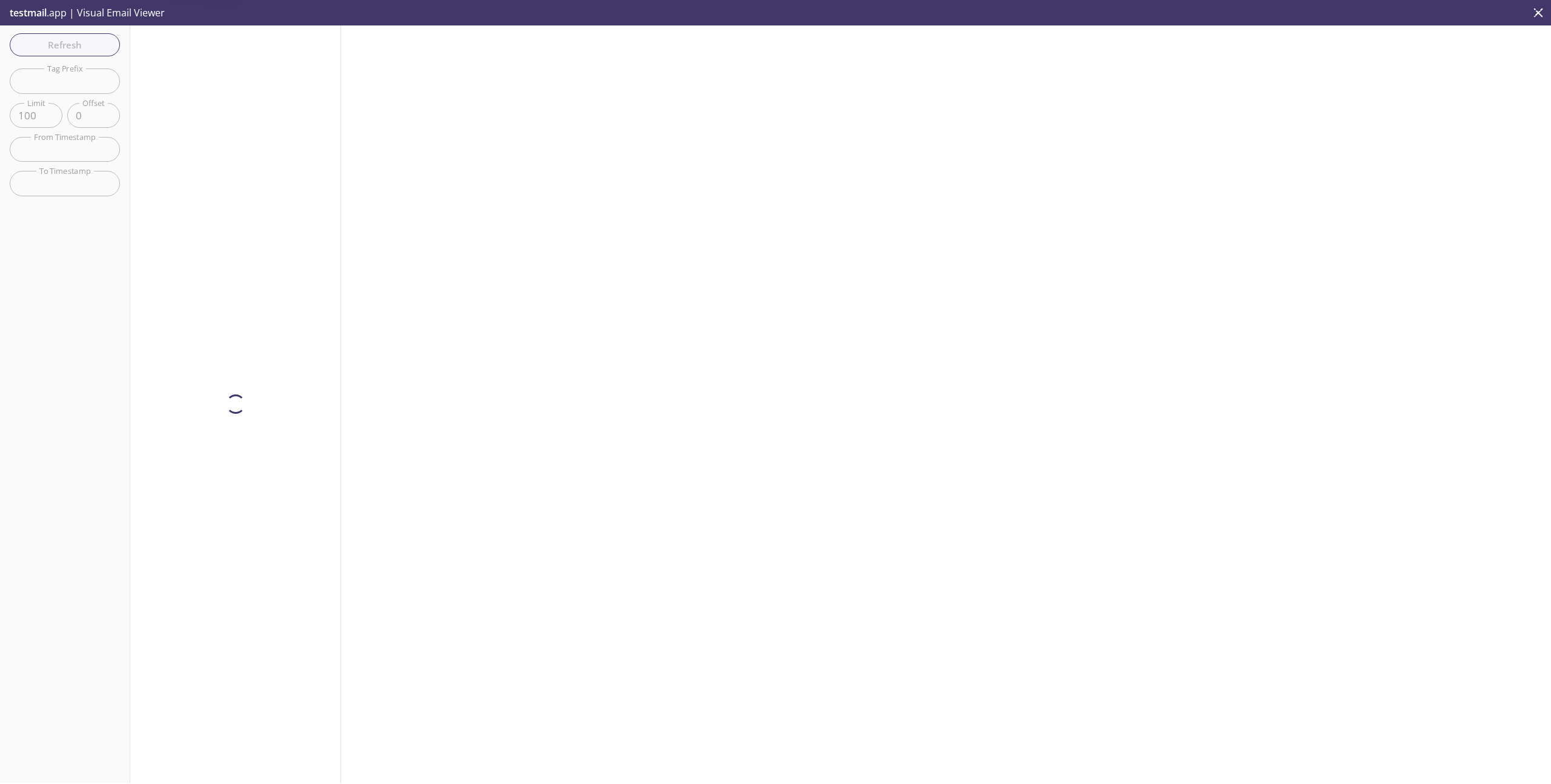
click at [67, 216] on div "Refresh Filters Tag Prefix Tag Prefix Limit 100 Limit Offset 0 Offset From Time…" at bounding box center [65, 404] width 130 height 757
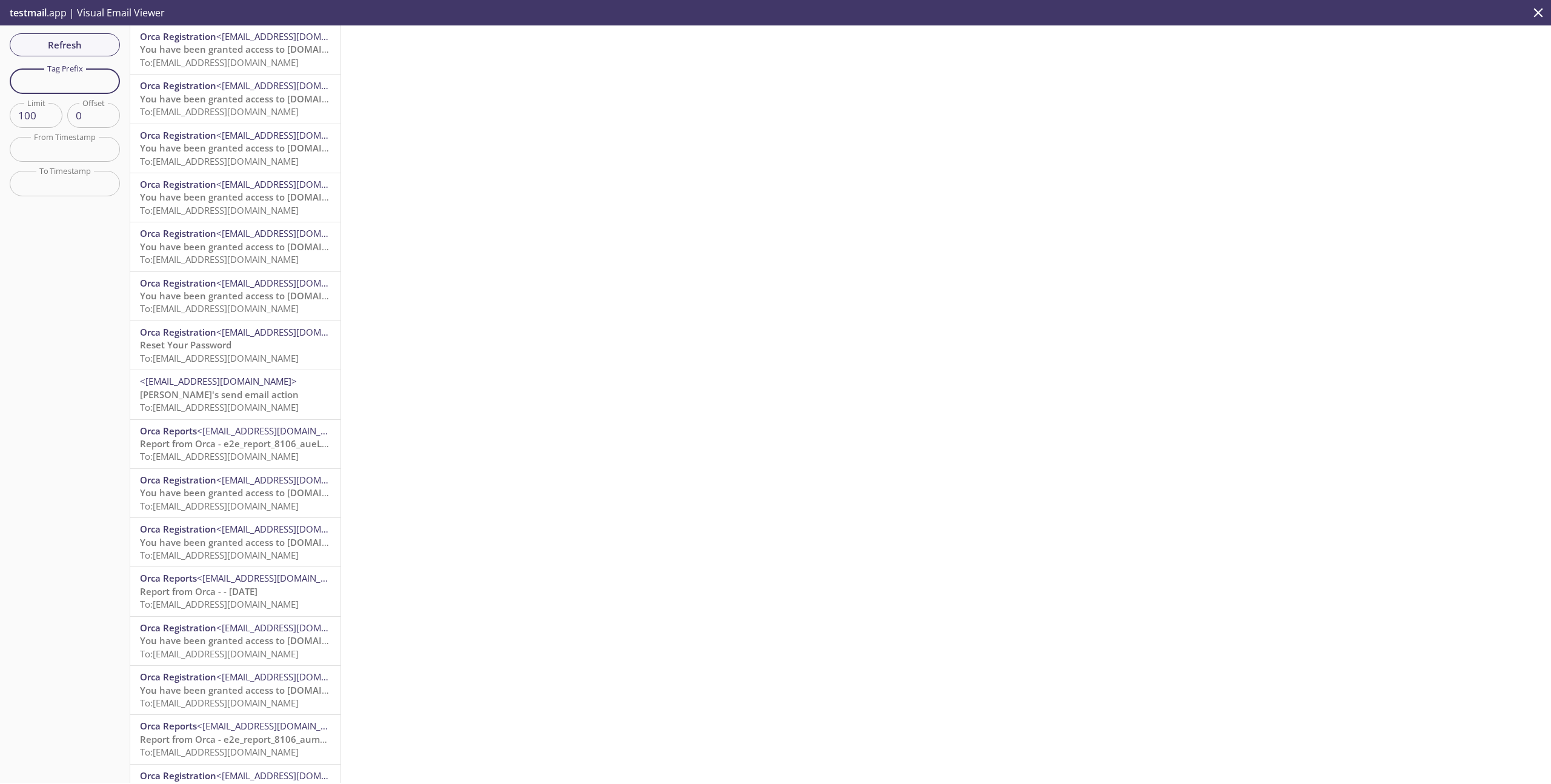
click at [75, 81] on input "text" at bounding box center [65, 80] width 110 height 25
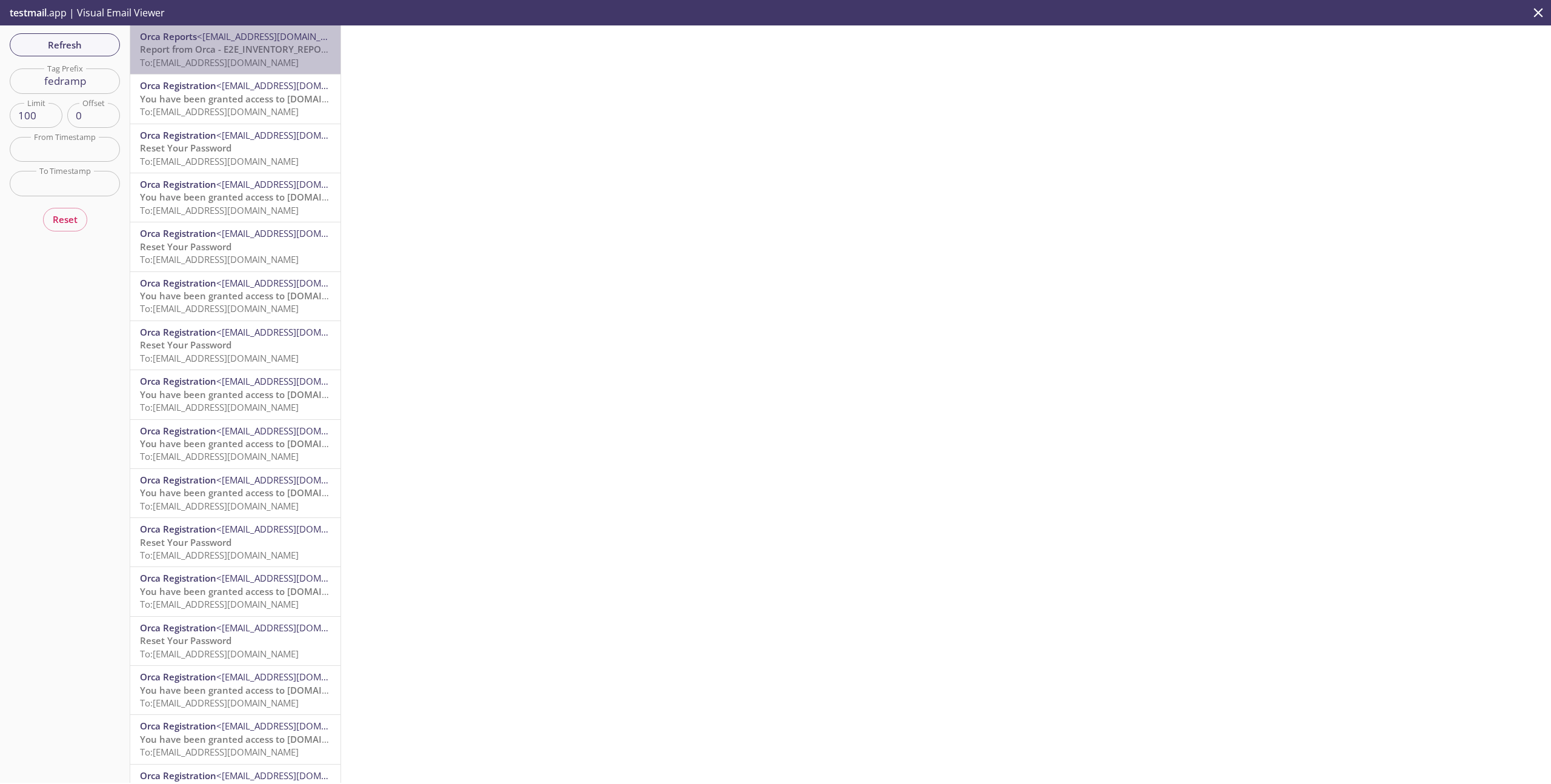
click at [286, 57] on span "To: e2e.fedrampinventoryreport@inbox.testmail.app" at bounding box center [219, 63] width 159 height 12
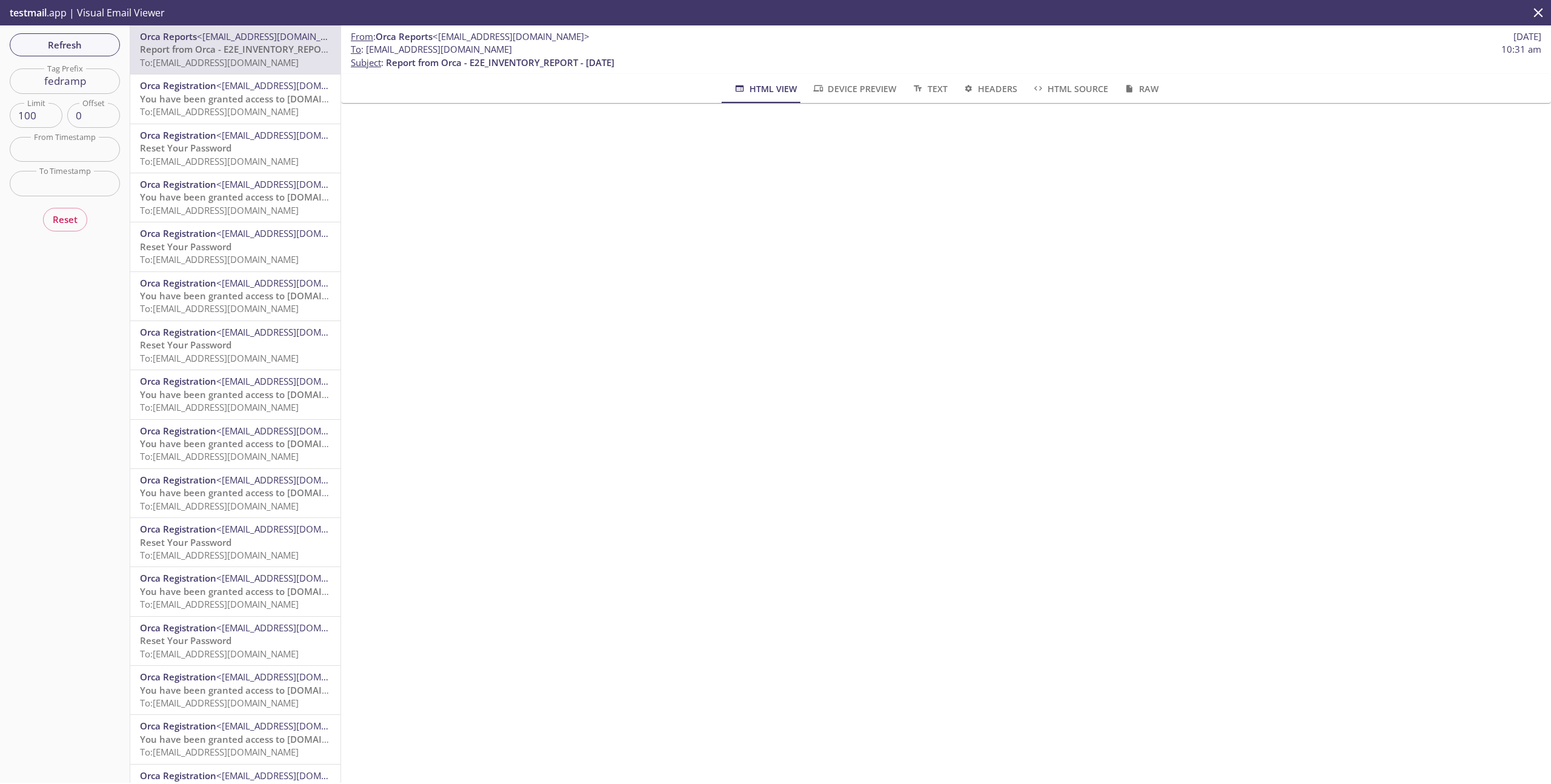
click at [91, 76] on input "fedramp" at bounding box center [65, 80] width 110 height 25
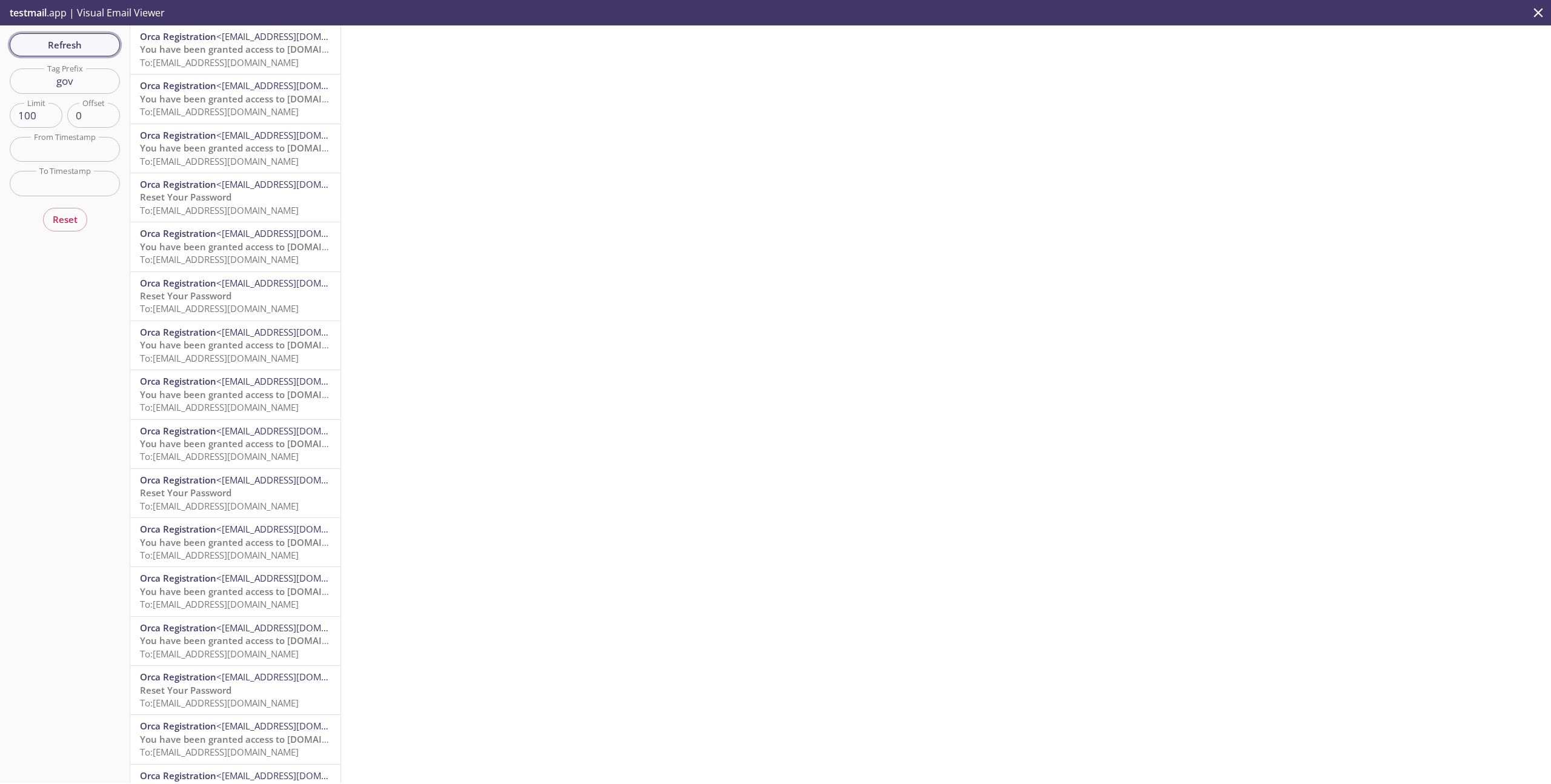
click at [55, 56] on button "Refresh" at bounding box center [65, 45] width 110 height 23
click at [71, 48] on span "Refresh" at bounding box center [65, 45] width 91 height 16
click at [58, 41] on span "Refresh" at bounding box center [65, 45] width 91 height 16
click at [84, 51] on span "Refresh" at bounding box center [65, 45] width 91 height 16
click at [72, 80] on input "gov" at bounding box center [65, 80] width 110 height 25
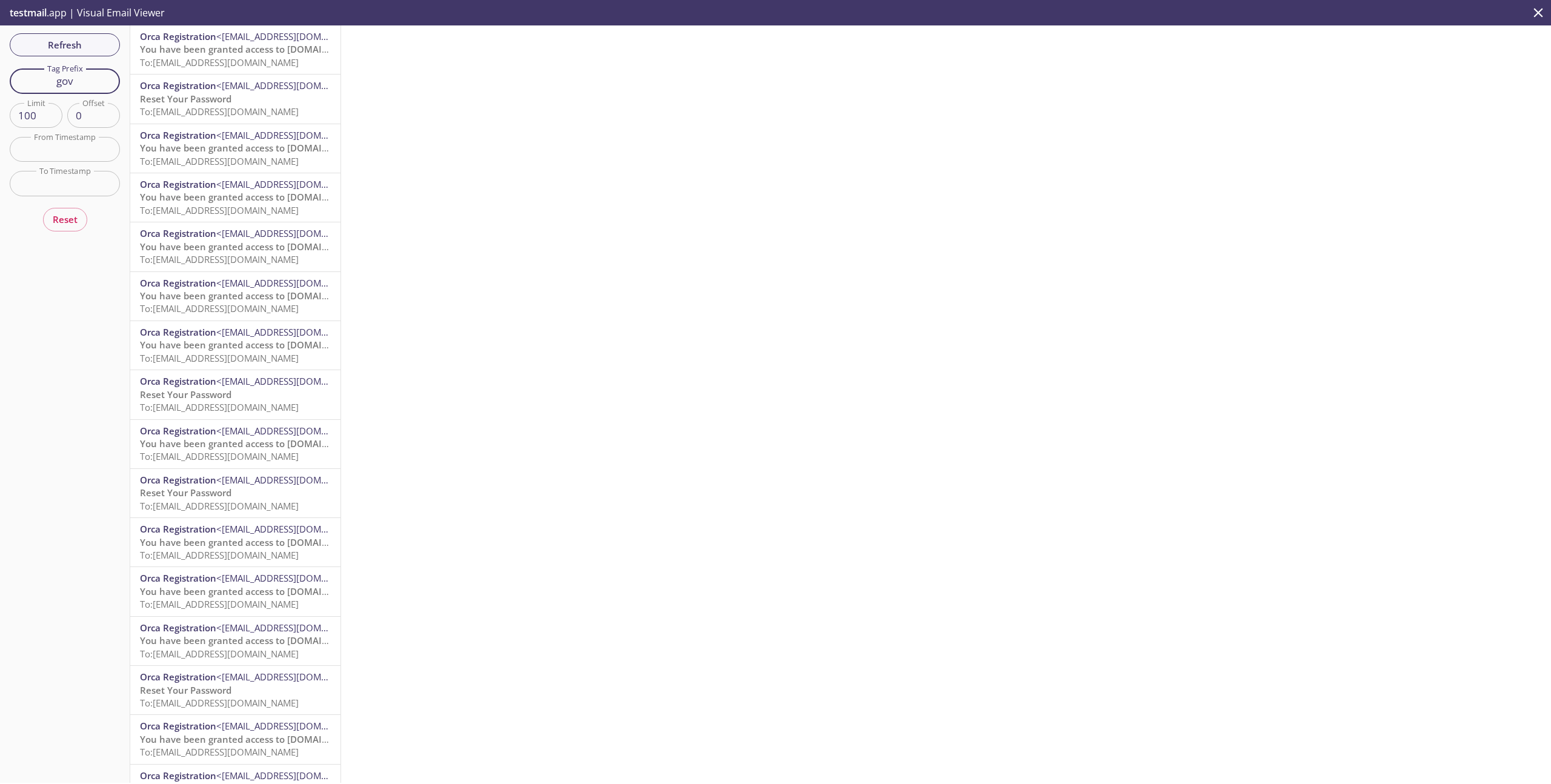
click at [72, 80] on input "gov" at bounding box center [65, 80] width 110 height 25
type input "е"
type input "test"
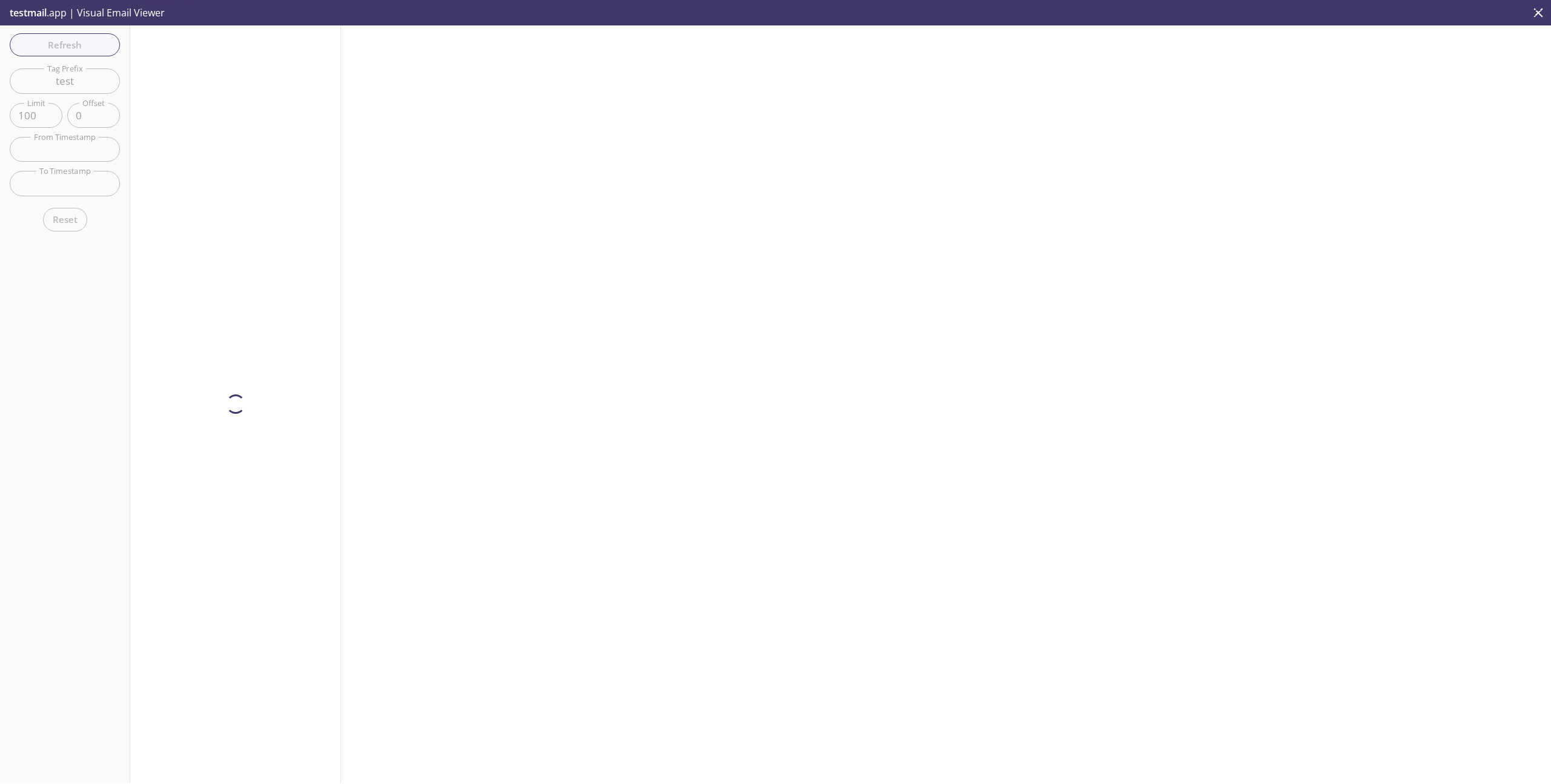
click at [92, 41] on div "Refresh Filters Tag Prefix test Tag Prefix Limit 100 Limit Offset 0 Offset From…" at bounding box center [65, 404] width 130 height 757
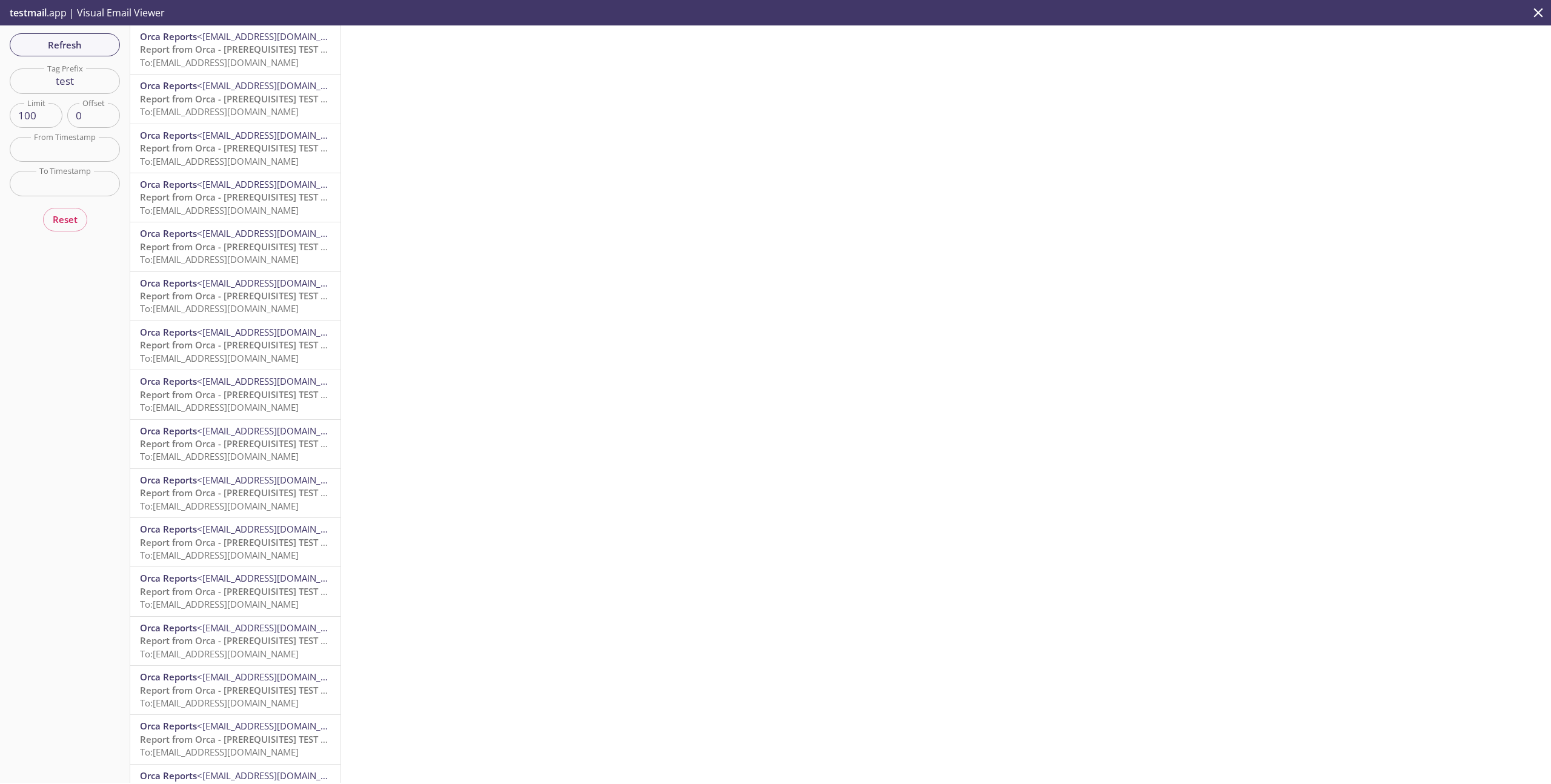
click at [261, 58] on span "To: e2e.test@inbox.testmail.app" at bounding box center [219, 63] width 159 height 12
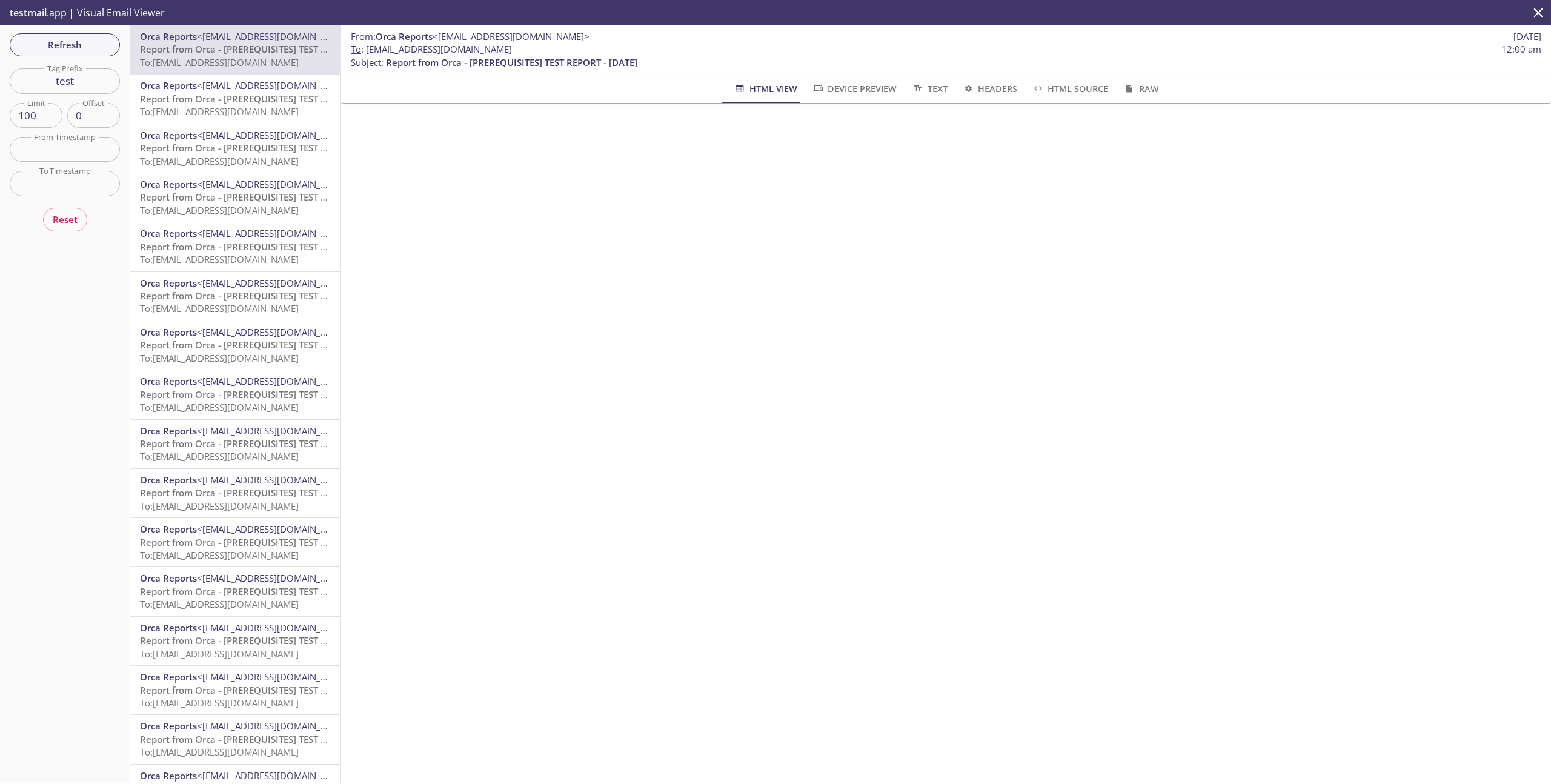
click at [33, 19] on p "testmail .app | Visual Email Viewer" at bounding box center [86, 13] width 172 height 25
click at [31, 11] on span "testmail" at bounding box center [29, 13] width 37 height 13
click at [69, 227] on span "Reset" at bounding box center [65, 219] width 25 height 16
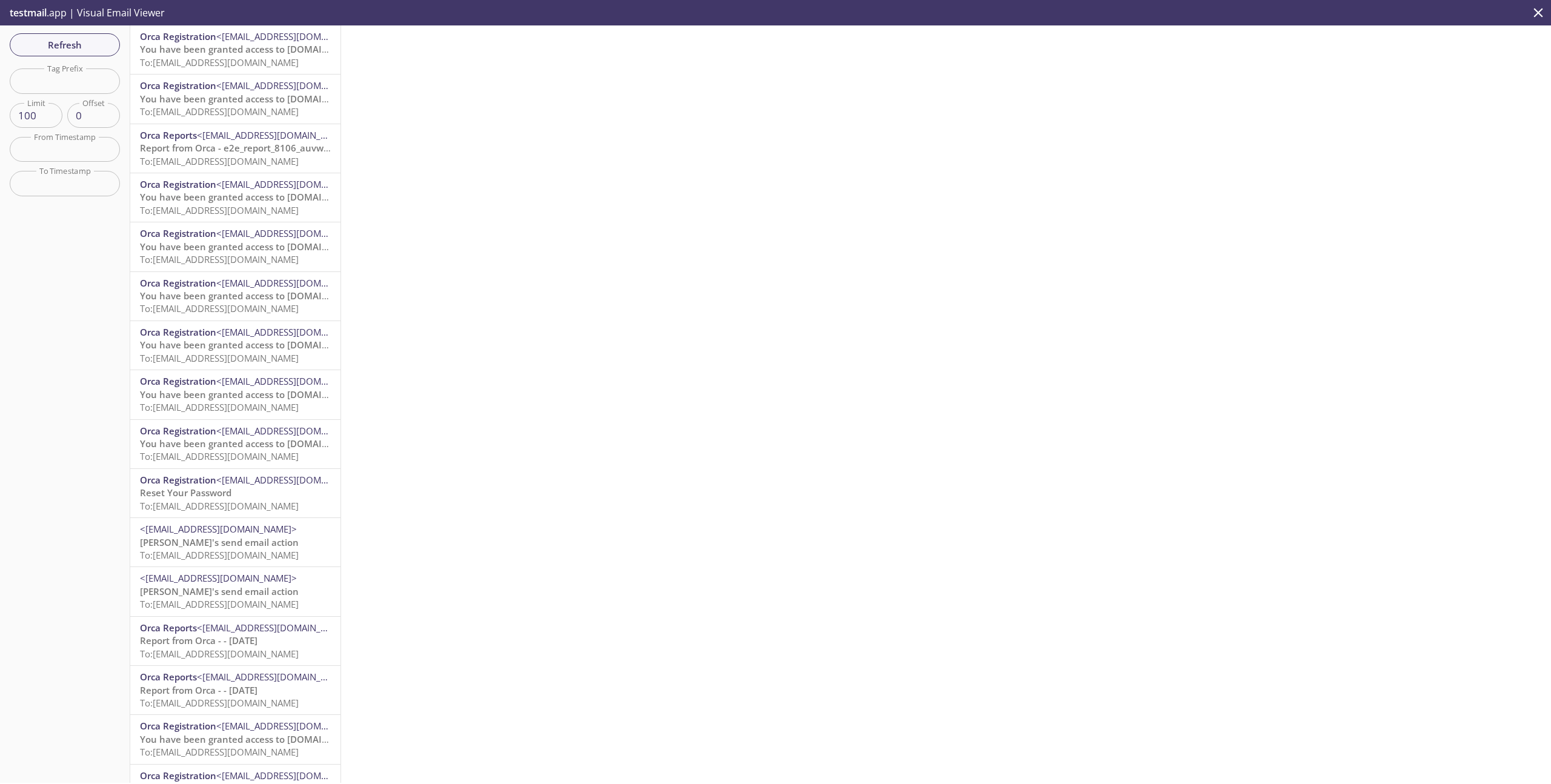
click at [42, 16] on span "testmail" at bounding box center [29, 13] width 37 height 13
click at [21, 13] on span "testmail" at bounding box center [29, 13] width 37 height 13
click at [80, 12] on p "testmail .app | Visual Email Viewer" at bounding box center [86, 13] width 172 height 25
click at [115, 11] on p "testmail .app | Visual Email Viewer" at bounding box center [86, 13] width 172 height 25
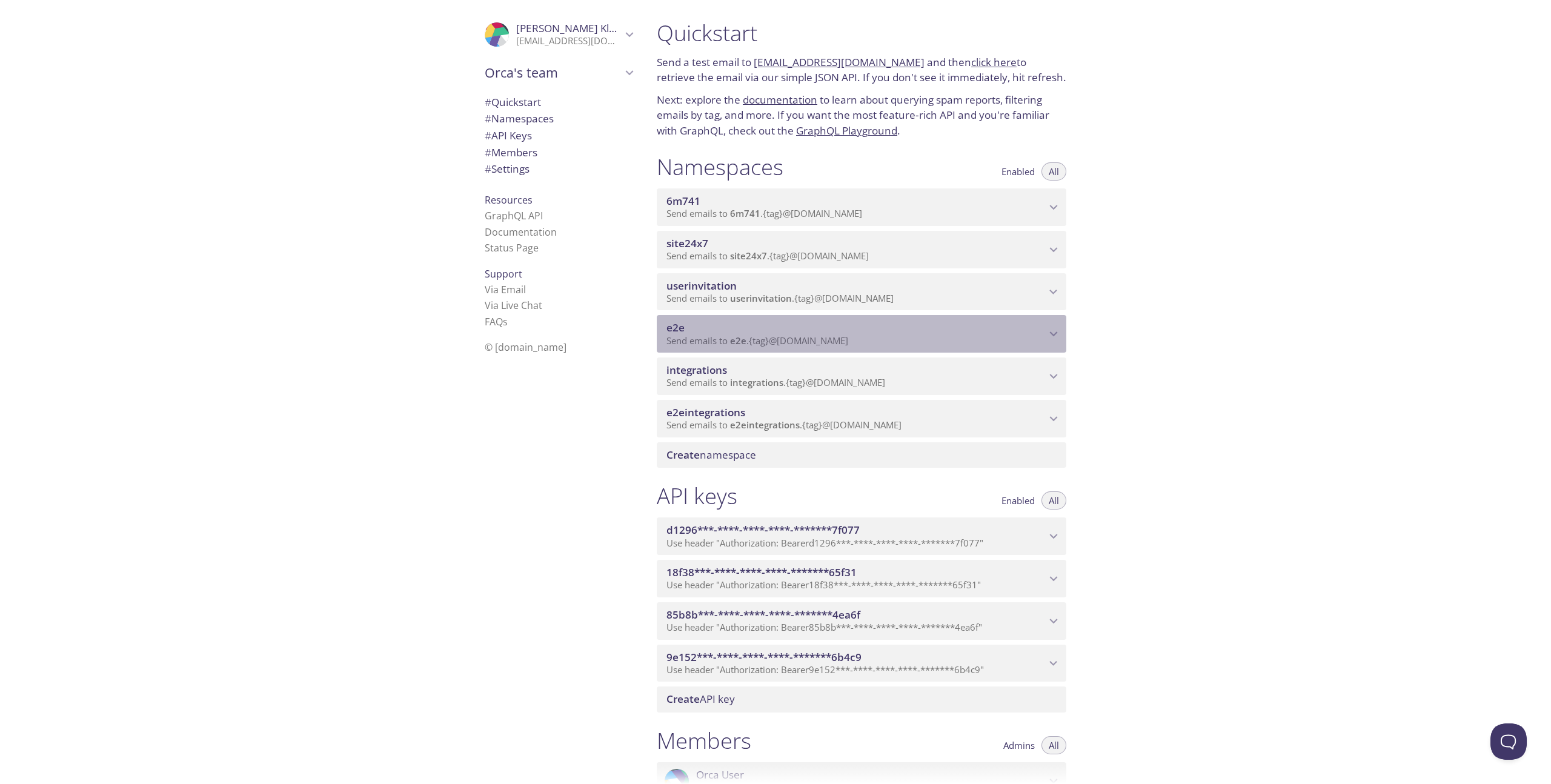
click at [1024, 335] on p "Send emails to e2e . {tag} @[DOMAIN_NAME]" at bounding box center [856, 341] width 379 height 12
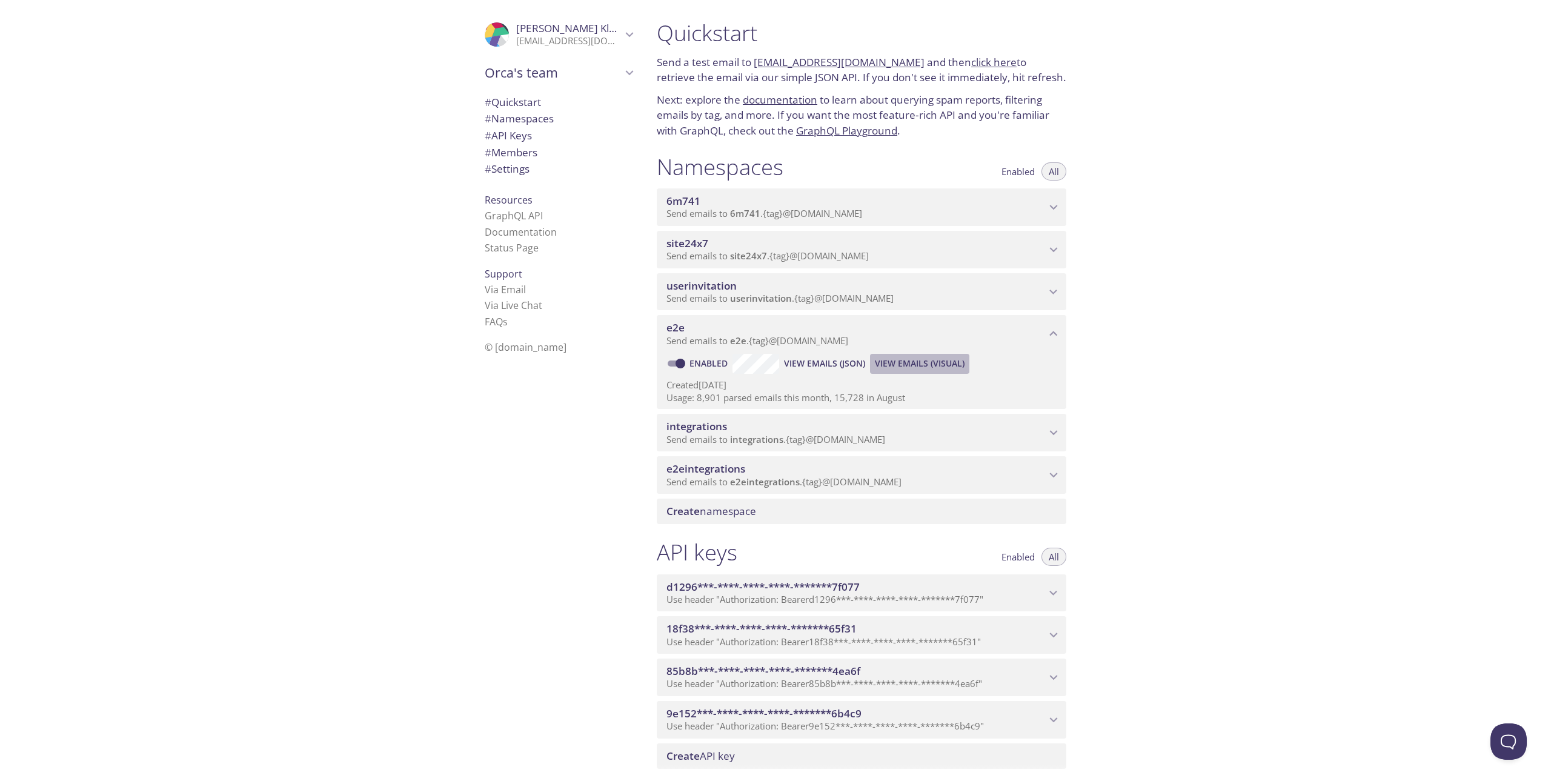
click at [926, 370] on span "View Emails (Visual)" at bounding box center [920, 364] width 90 height 15
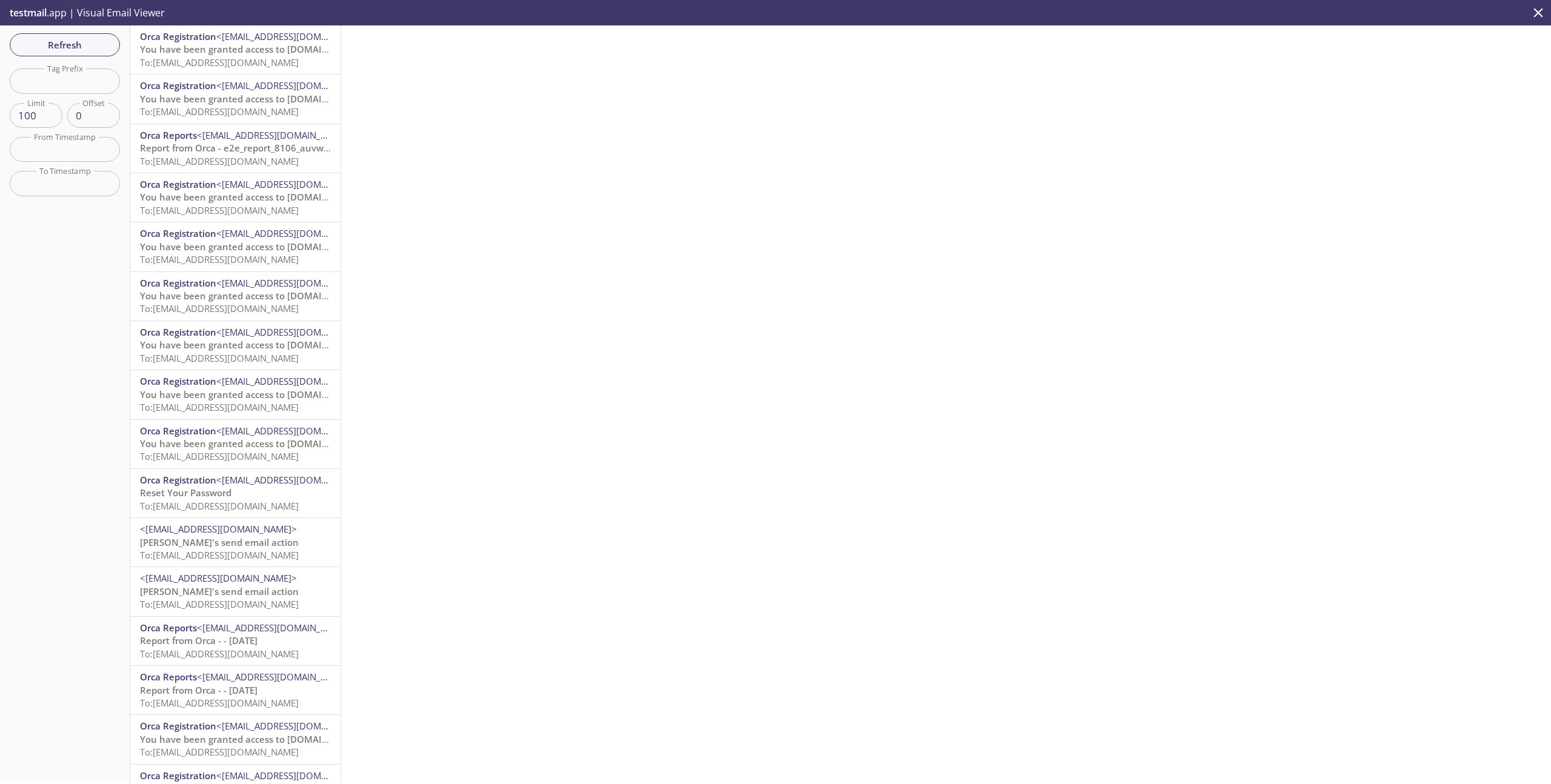
click at [63, 86] on input "text" at bounding box center [65, 80] width 110 height 25
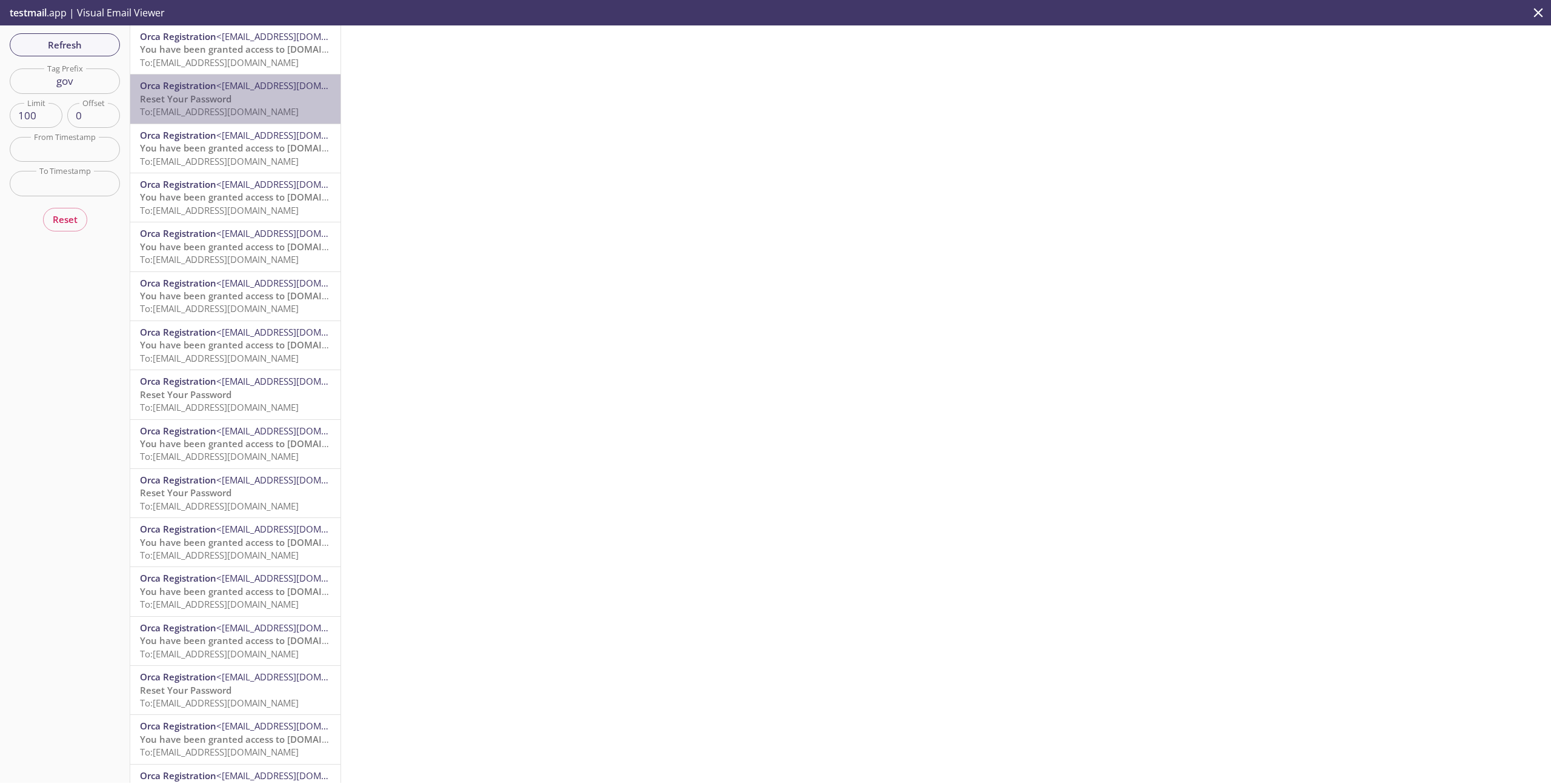
click at [287, 105] on p "Reset Your Password To: e2e.govyMmgs1758276512672@inbox.testmail.app" at bounding box center [235, 105] width 191 height 26
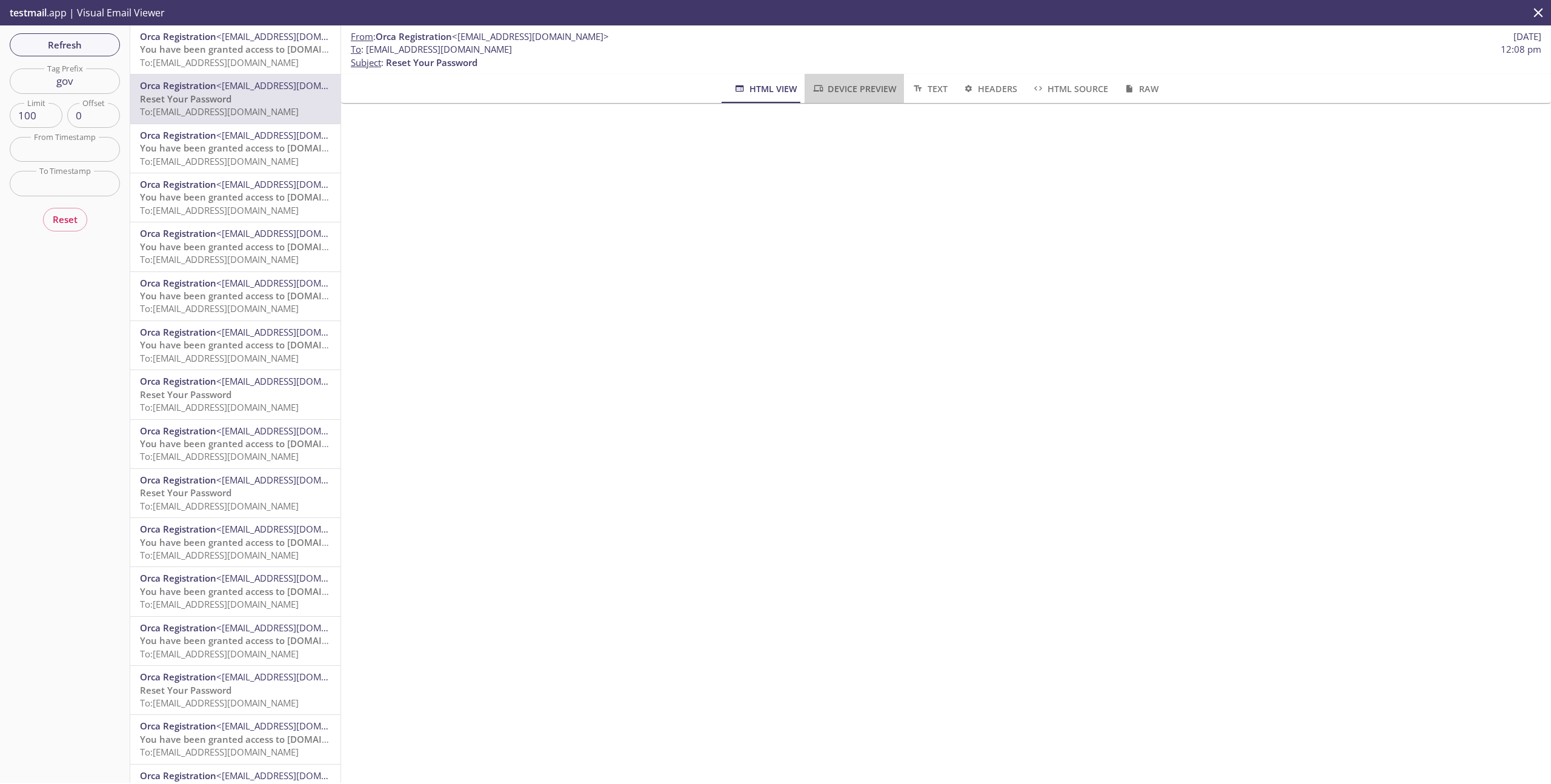
click at [869, 87] on span "Device Preview" at bounding box center [855, 88] width 85 height 15
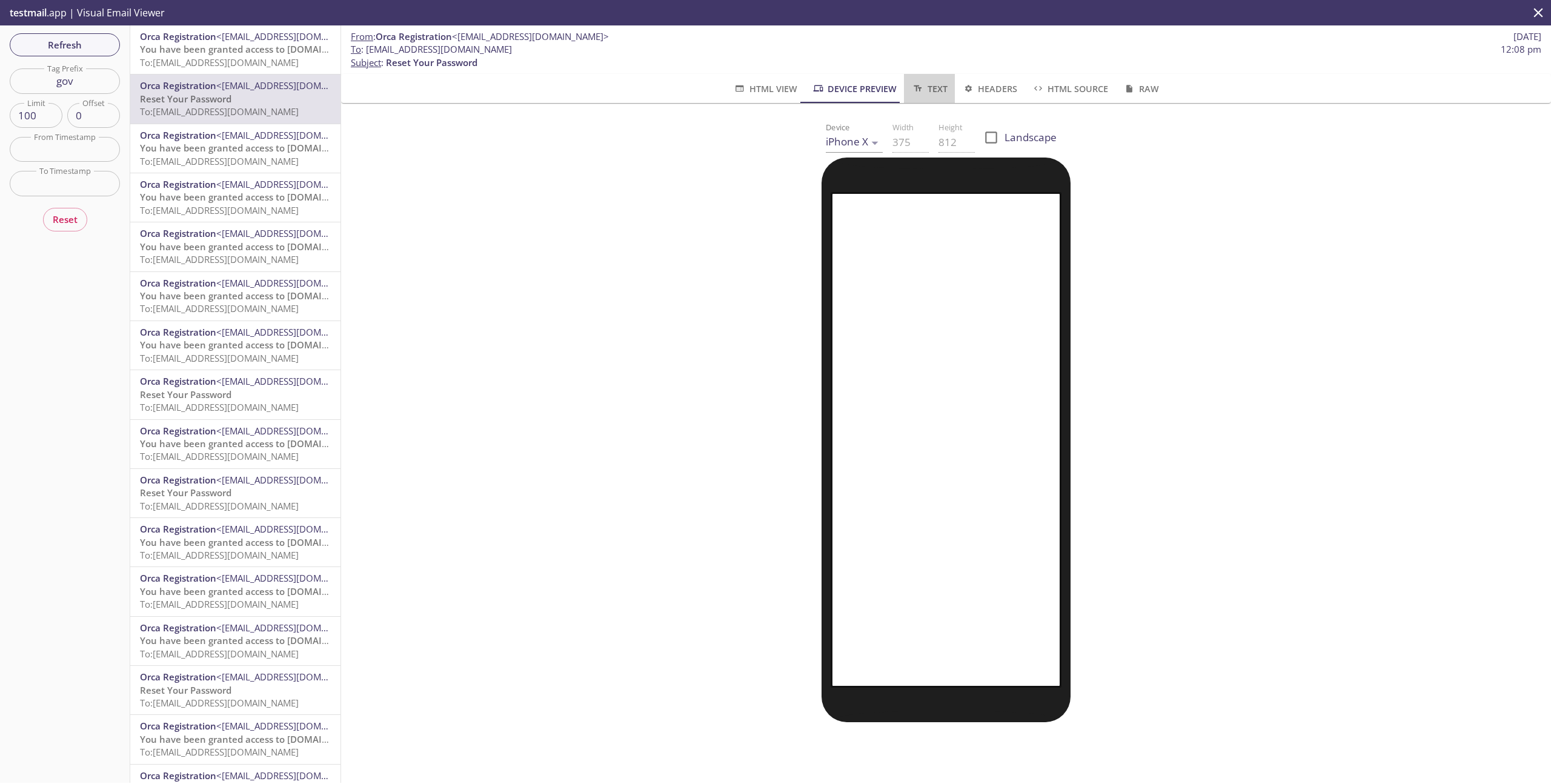
click at [932, 86] on span "Text" at bounding box center [929, 88] width 36 height 15
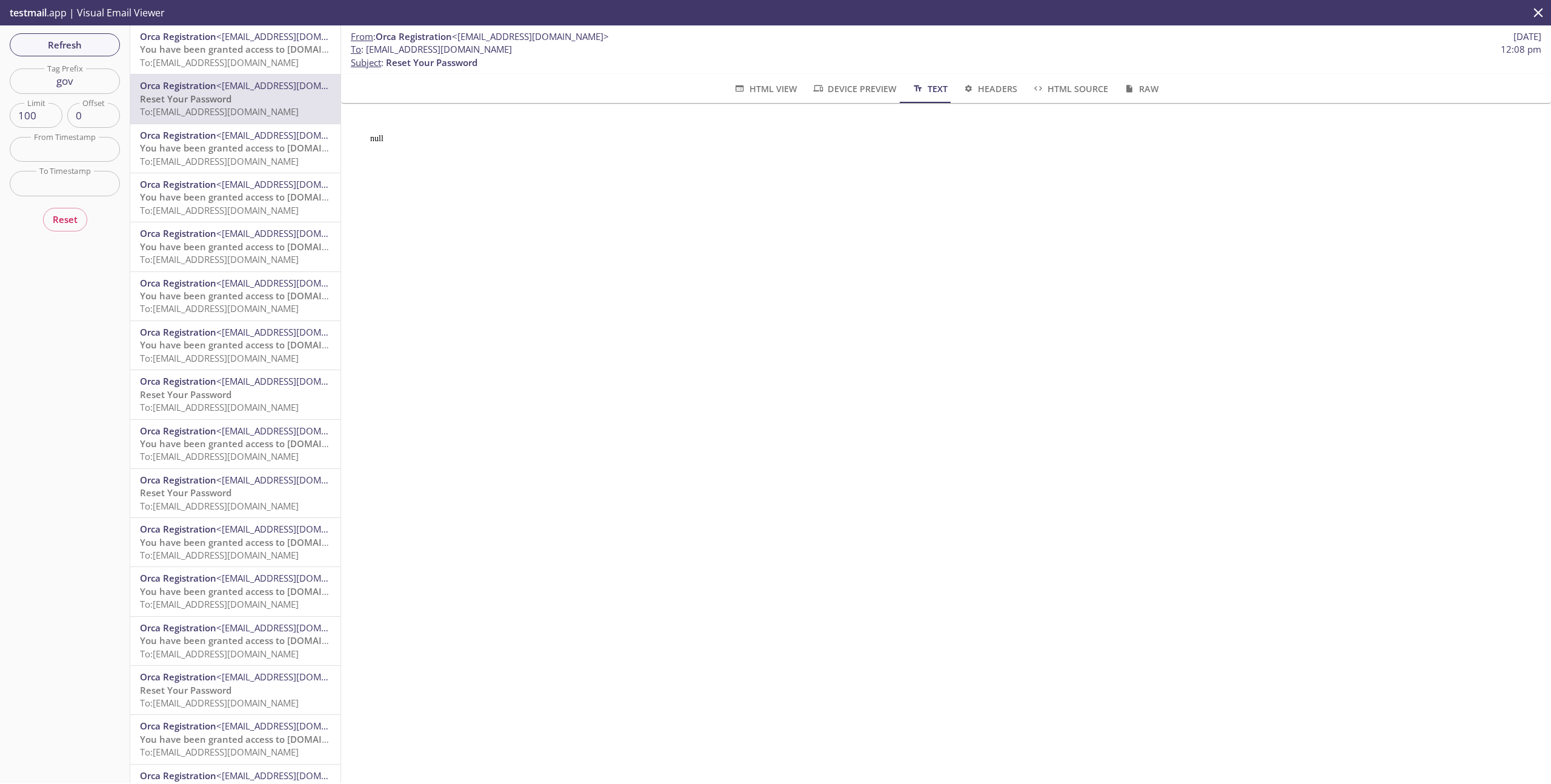
click at [995, 89] on span "Headers" at bounding box center [990, 88] width 55 height 15
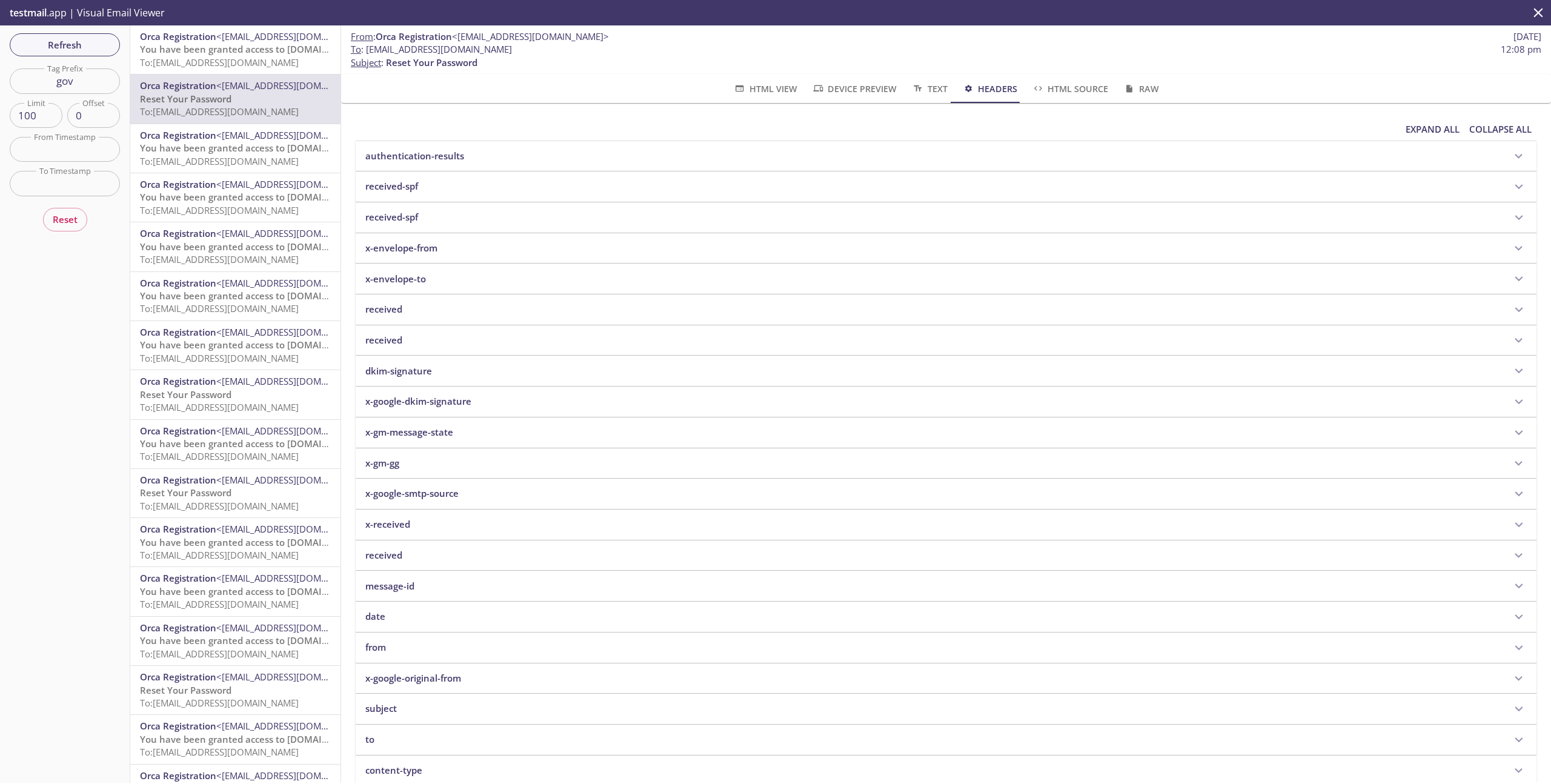
click at [1059, 92] on span "HTML Source" at bounding box center [1070, 88] width 76 height 15
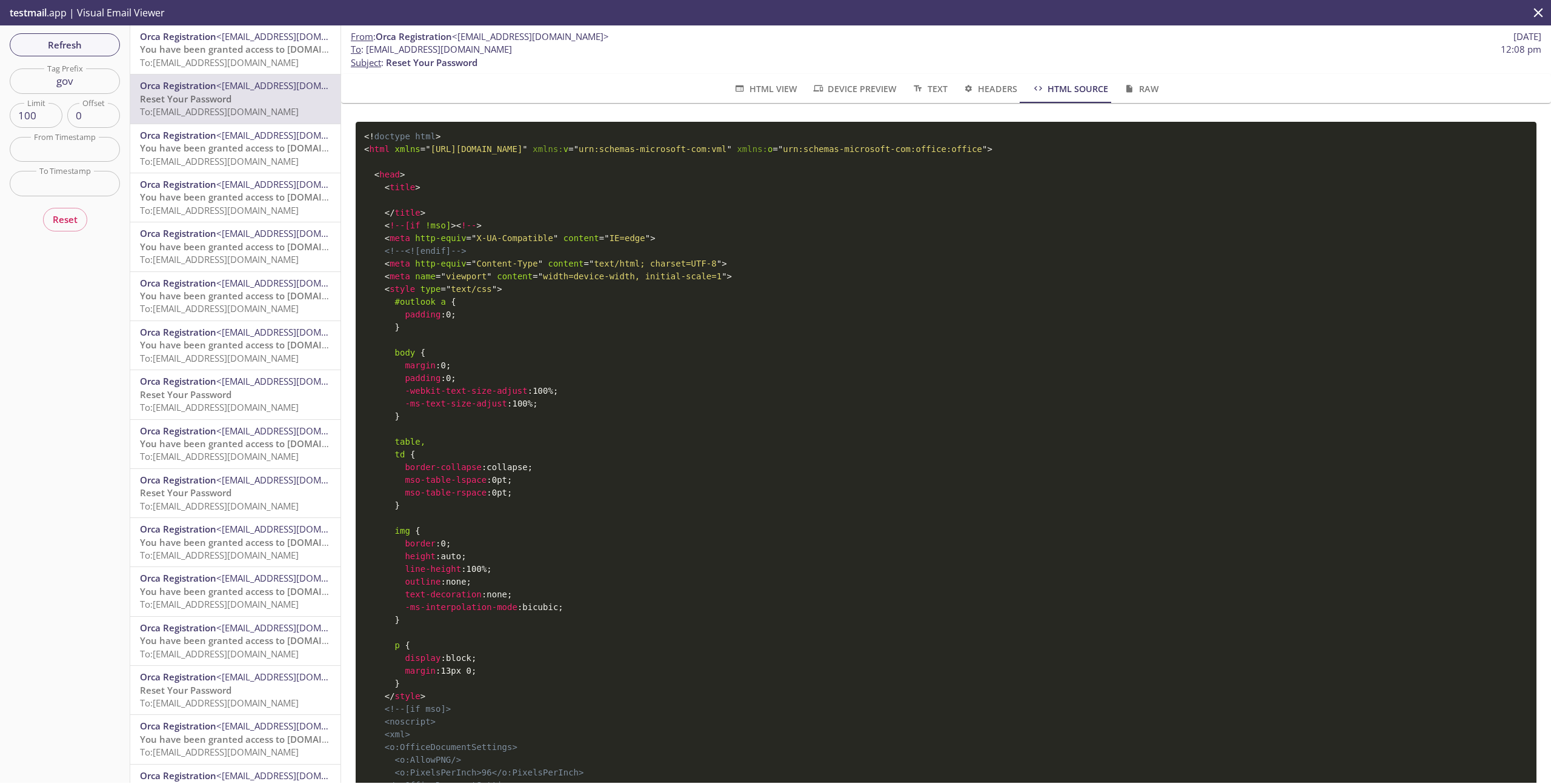
click at [1142, 92] on span "Raw" at bounding box center [1141, 88] width 36 height 15
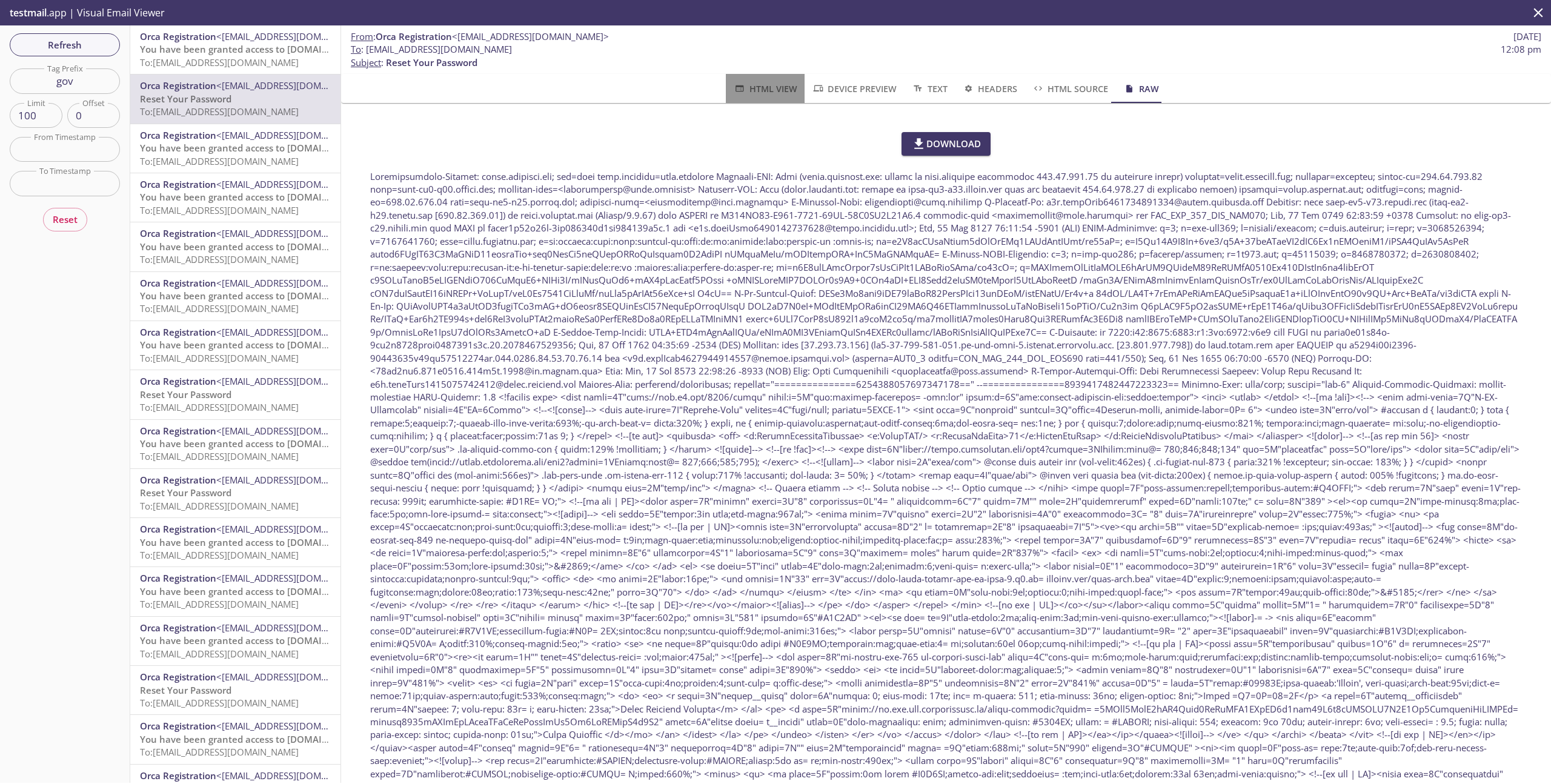
click at [757, 86] on span "HTML View" at bounding box center [765, 88] width 64 height 15
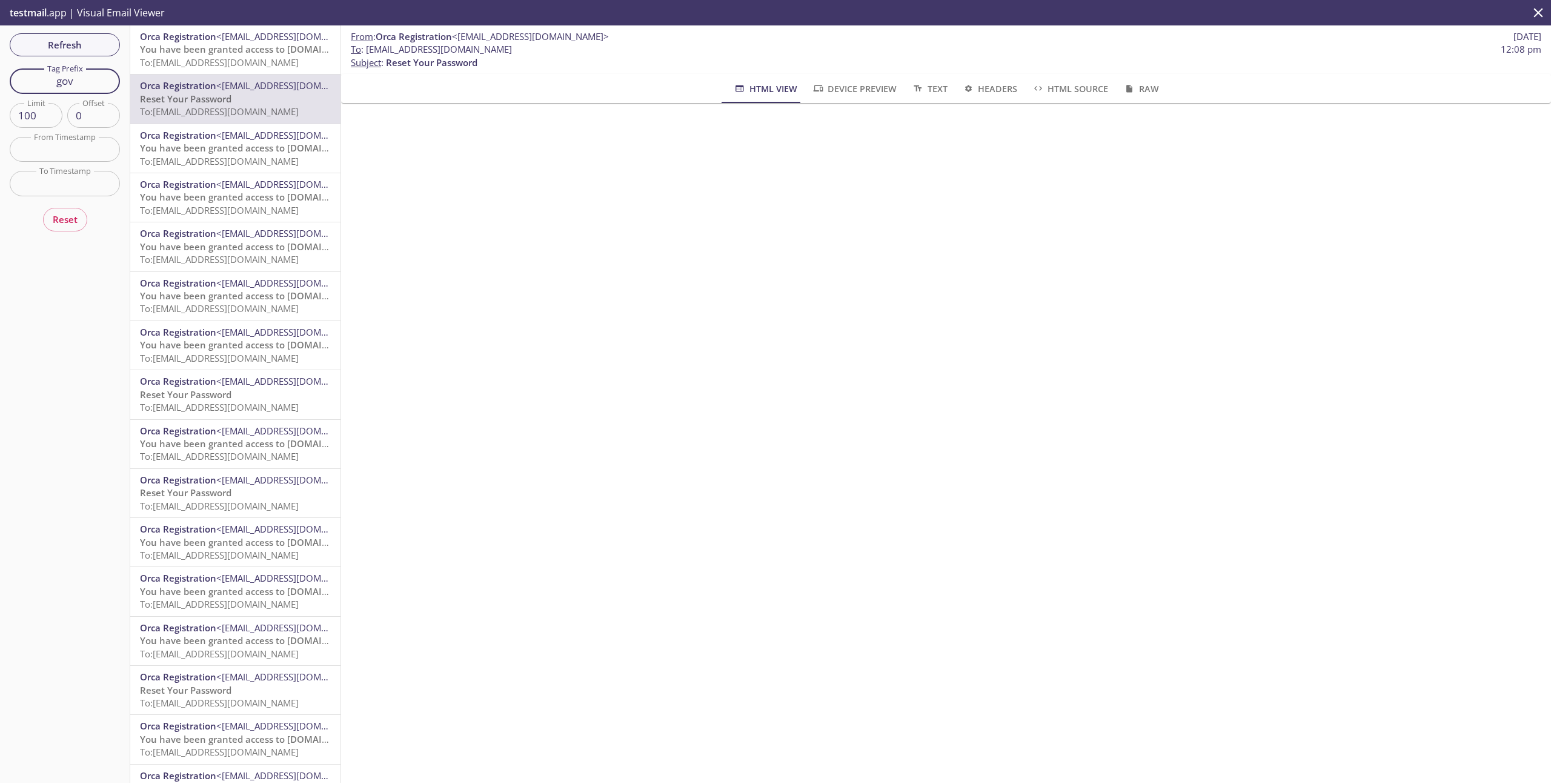
click at [72, 84] on input "gov" at bounding box center [65, 80] width 110 height 25
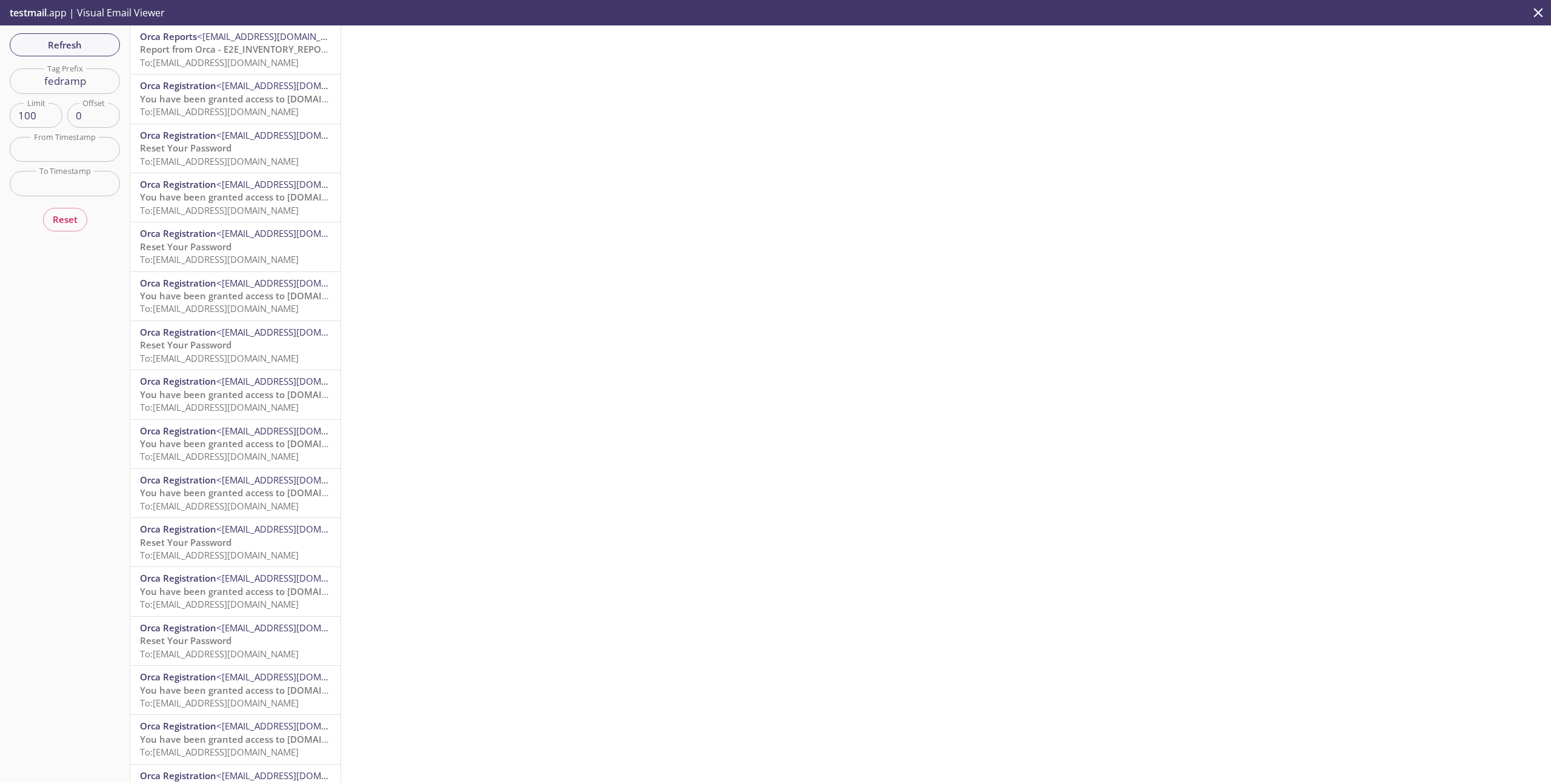
click at [279, 53] on span "Report from Orca - E2E_INVENTORY_REPORT - [DATE]" at bounding box center [253, 49] width 228 height 12
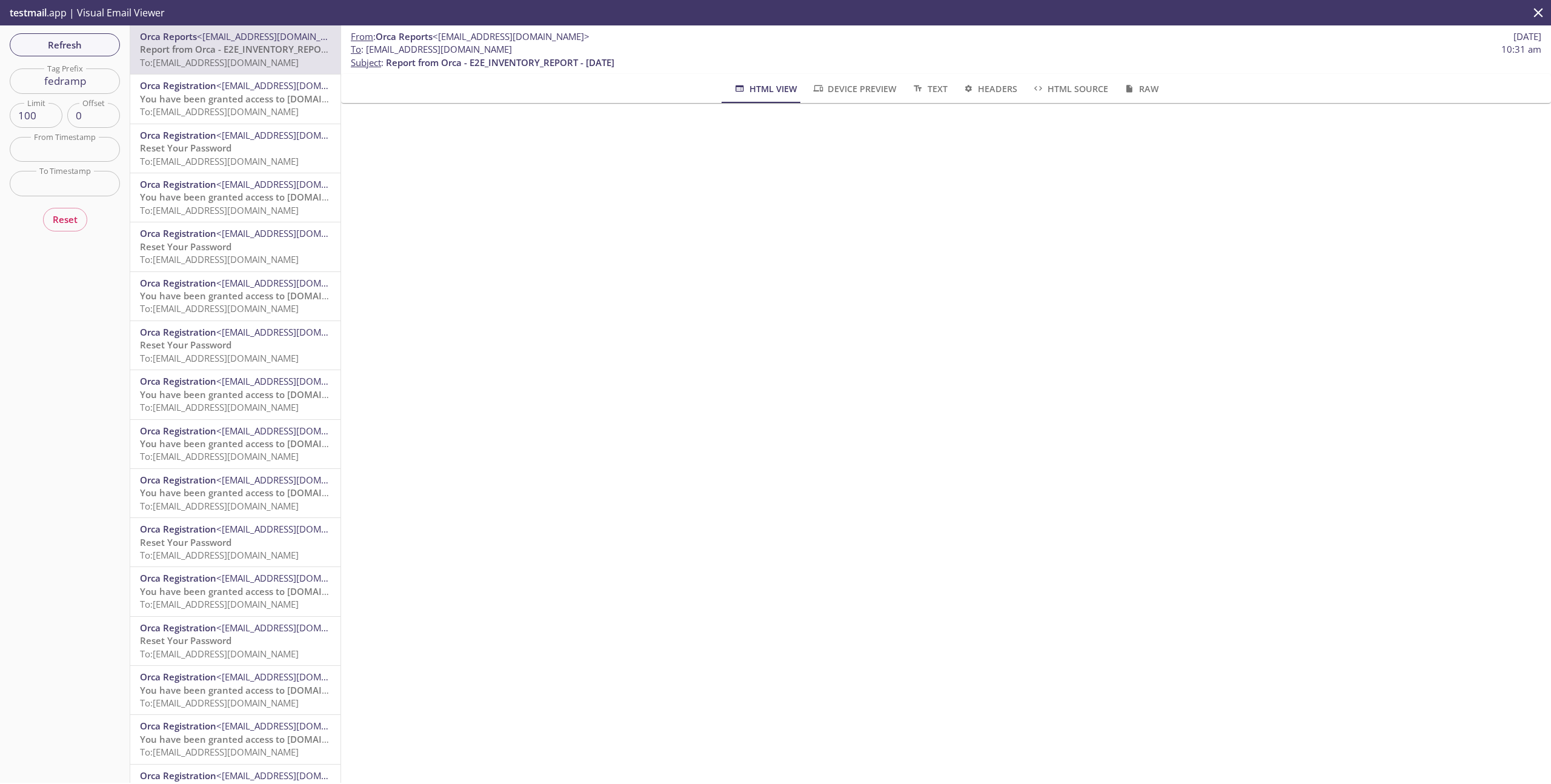
click at [243, 55] on span "Report from Orca - E2E_INVENTORY_REPORT - [DATE]" at bounding box center [253, 49] width 228 height 12
click at [63, 79] on input "fedramp" at bounding box center [65, 80] width 110 height 25
type input "п"
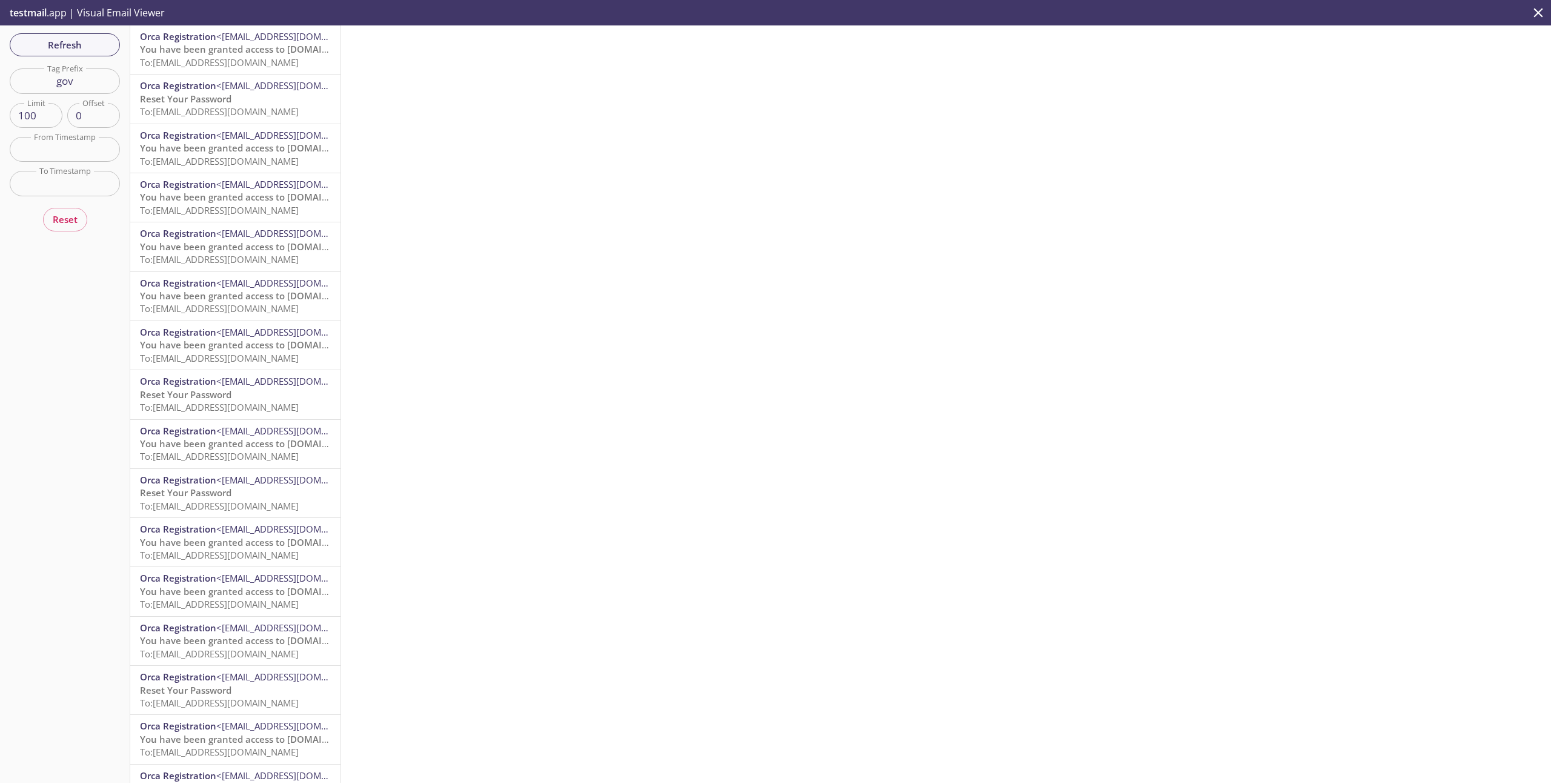
click at [91, 80] on input "gov" at bounding box center [65, 80] width 110 height 25
click at [217, 59] on span "To: e2e.test@inbox.testmail.app" at bounding box center [219, 63] width 159 height 12
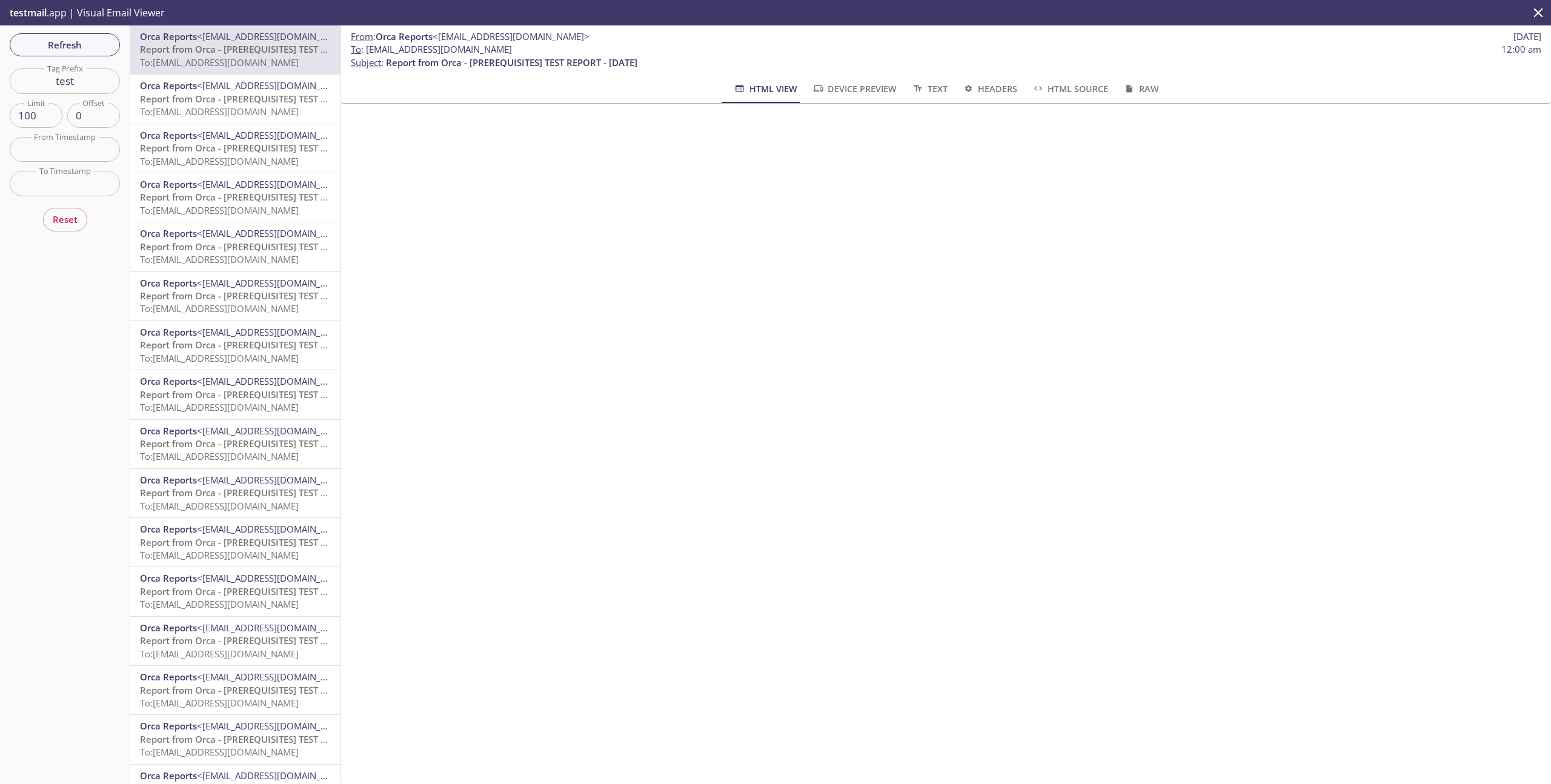
click at [256, 102] on span "Report from Orca - [PREREQUISITES] TEST REPORT 1 - 2025-09-18" at bounding box center [269, 98] width 259 height 12
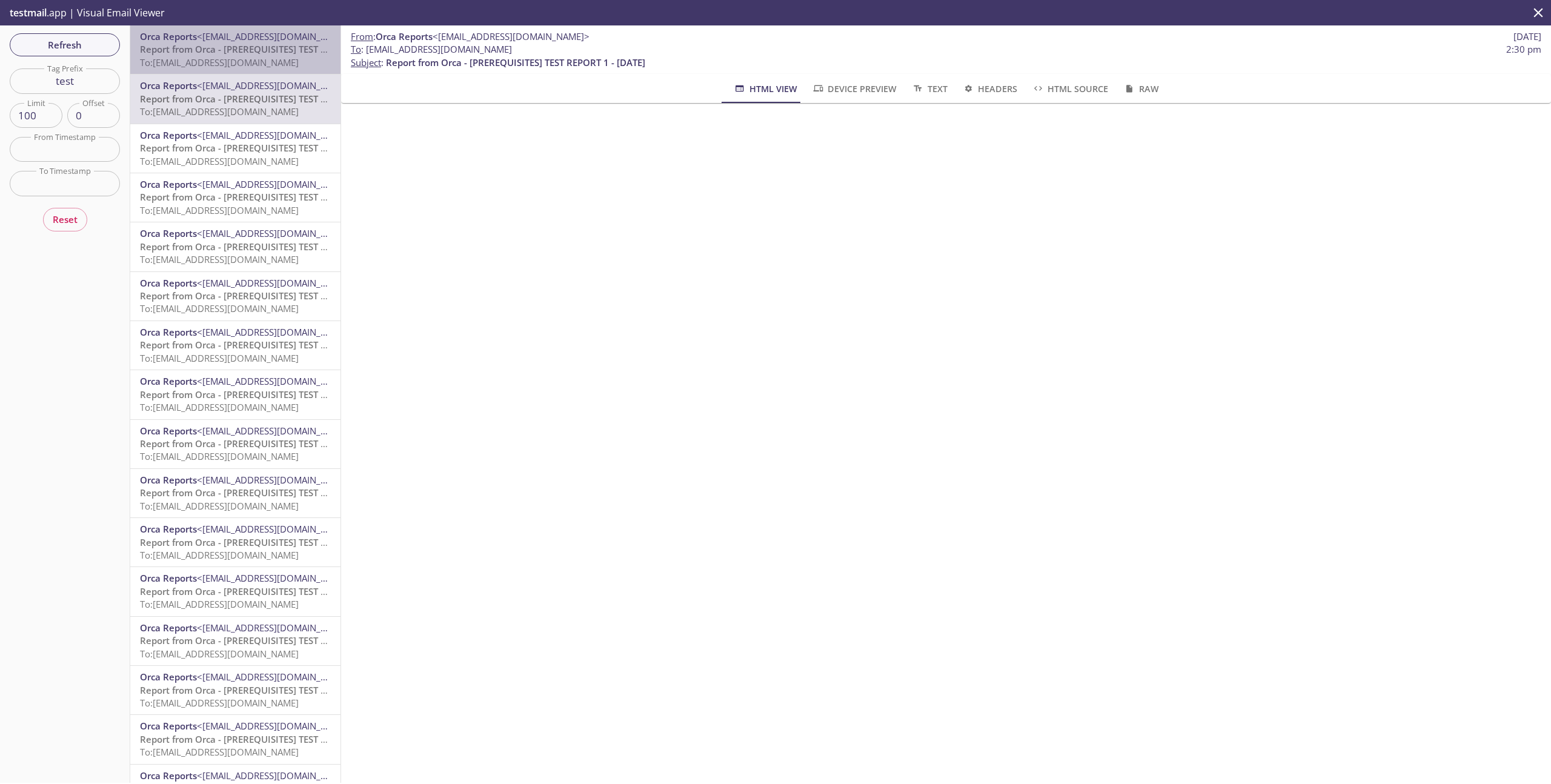
click at [257, 57] on span "To: e2e.test@inbox.testmail.app" at bounding box center [219, 63] width 159 height 12
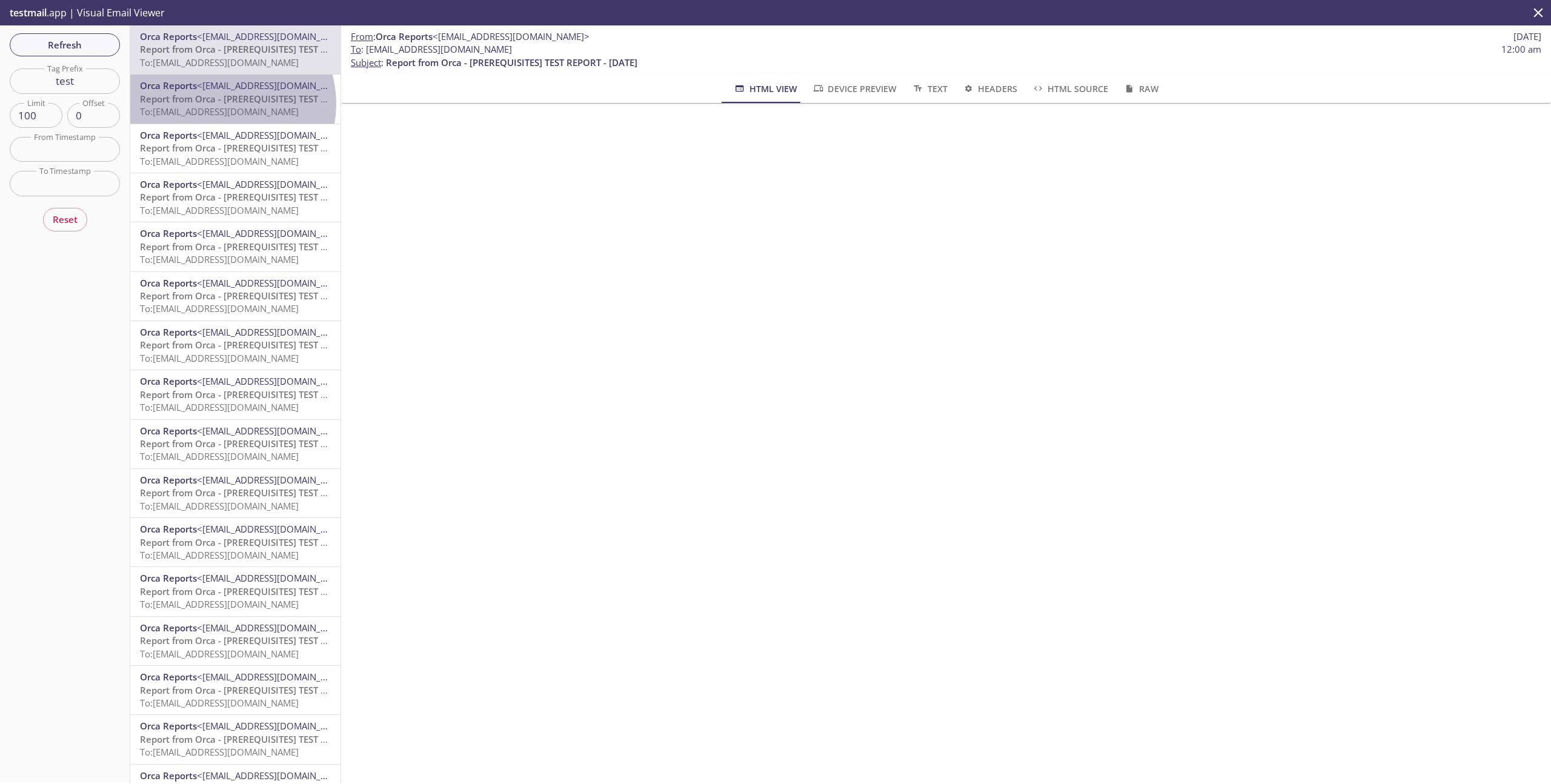
click at [222, 104] on span "Report from Orca - [PREREQUISITES] TEST REPORT 1 - 2025-09-18" at bounding box center [269, 98] width 259 height 12
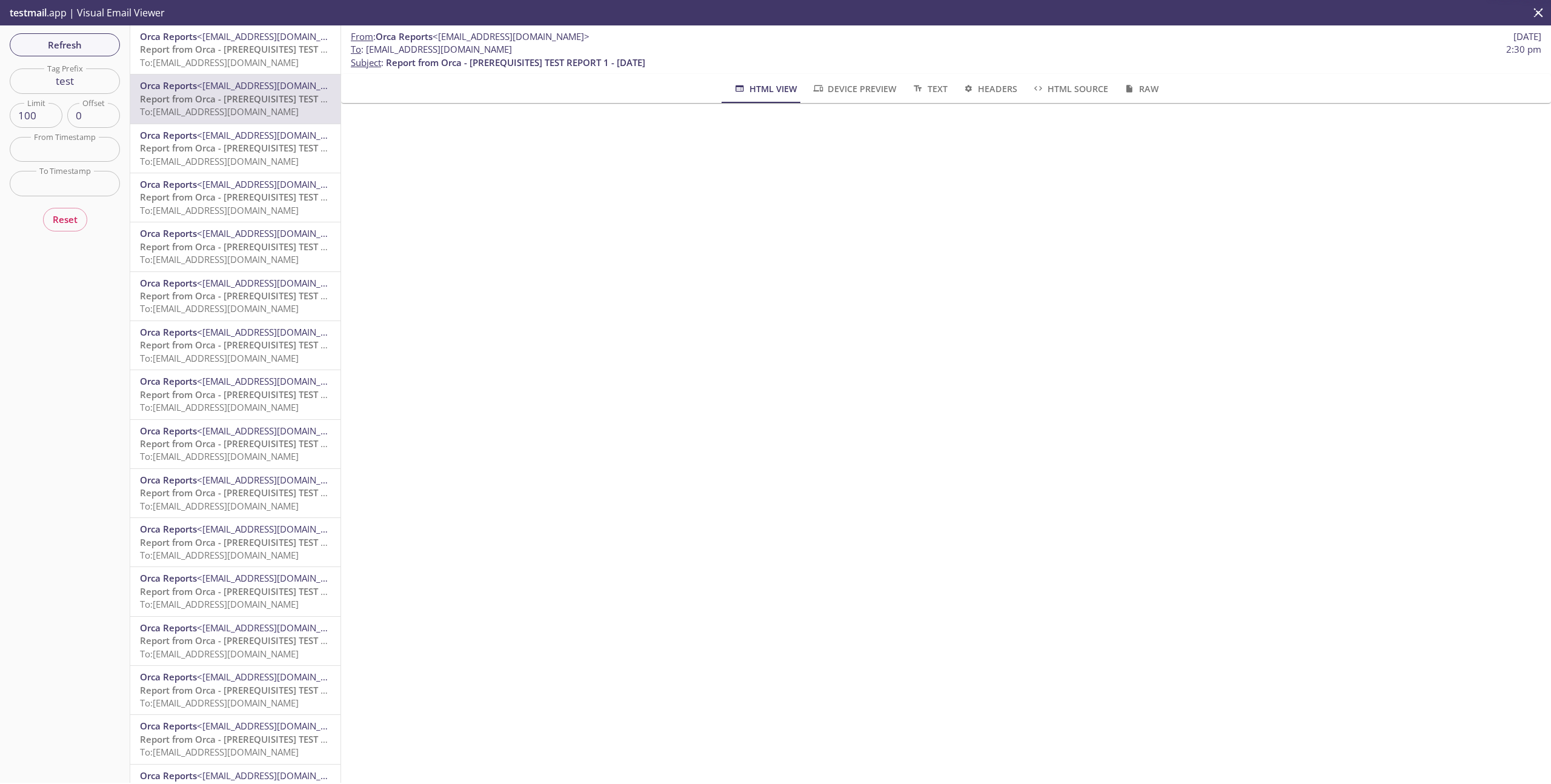
click at [233, 68] on span "To: e2e.test@inbox.testmail.app" at bounding box center [219, 63] width 159 height 12
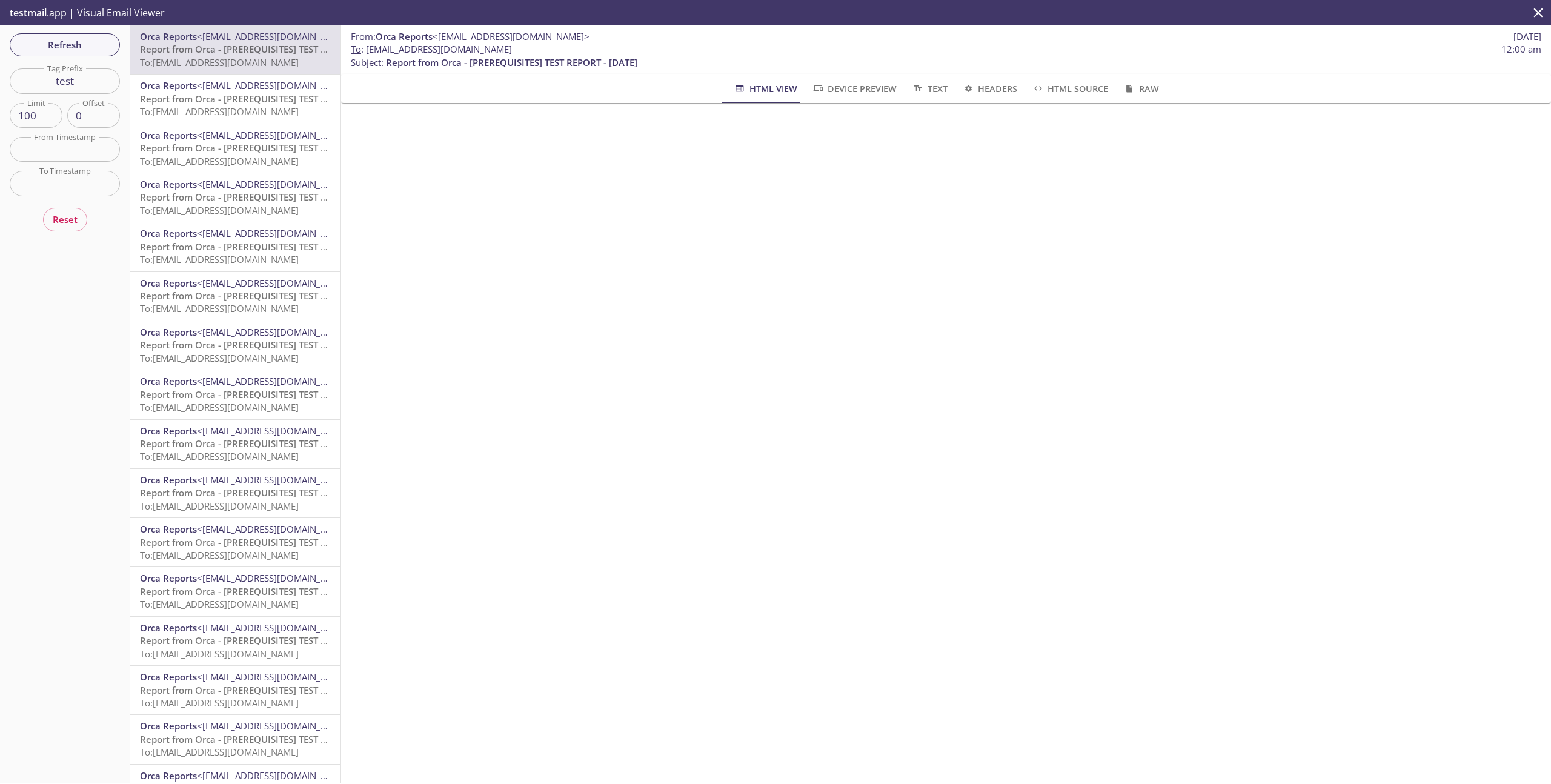
click at [212, 58] on span "To: e2e.test@inbox.testmail.app" at bounding box center [219, 63] width 159 height 12
drag, startPoint x: 460, startPoint y: 63, endPoint x: 666, endPoint y: 67, distance: 206.0
click at [666, 67] on p "To : e2e.test@inbox.testmail.app 12:00 am Subject : Report from Orca - [PREREQU…" at bounding box center [946, 56] width 1191 height 26
click at [65, 88] on input "test" at bounding box center [65, 80] width 110 height 25
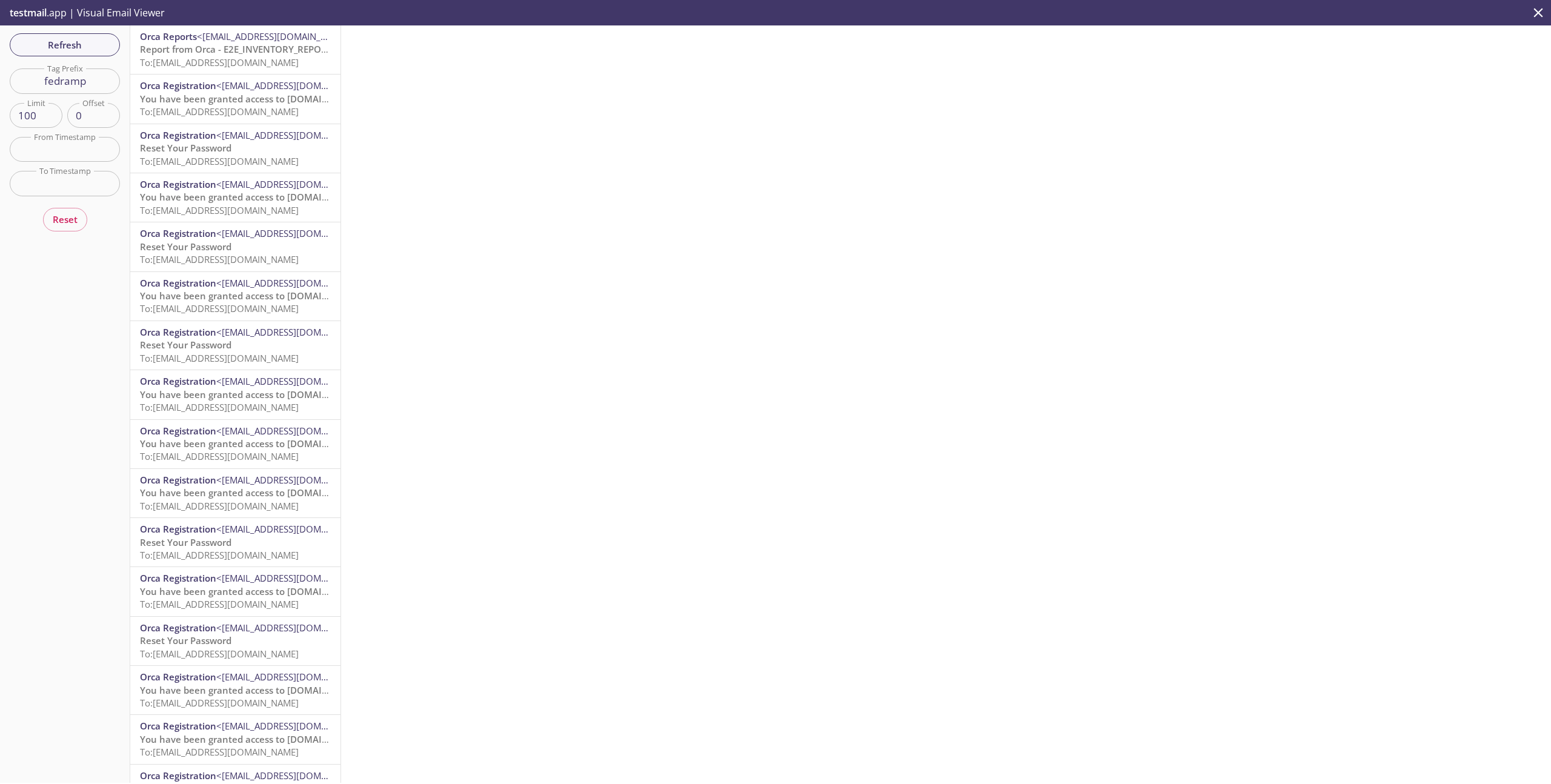
click at [210, 51] on span "Report from Orca - E2E_INVENTORY_REPORT - [DATE]" at bounding box center [253, 49] width 228 height 12
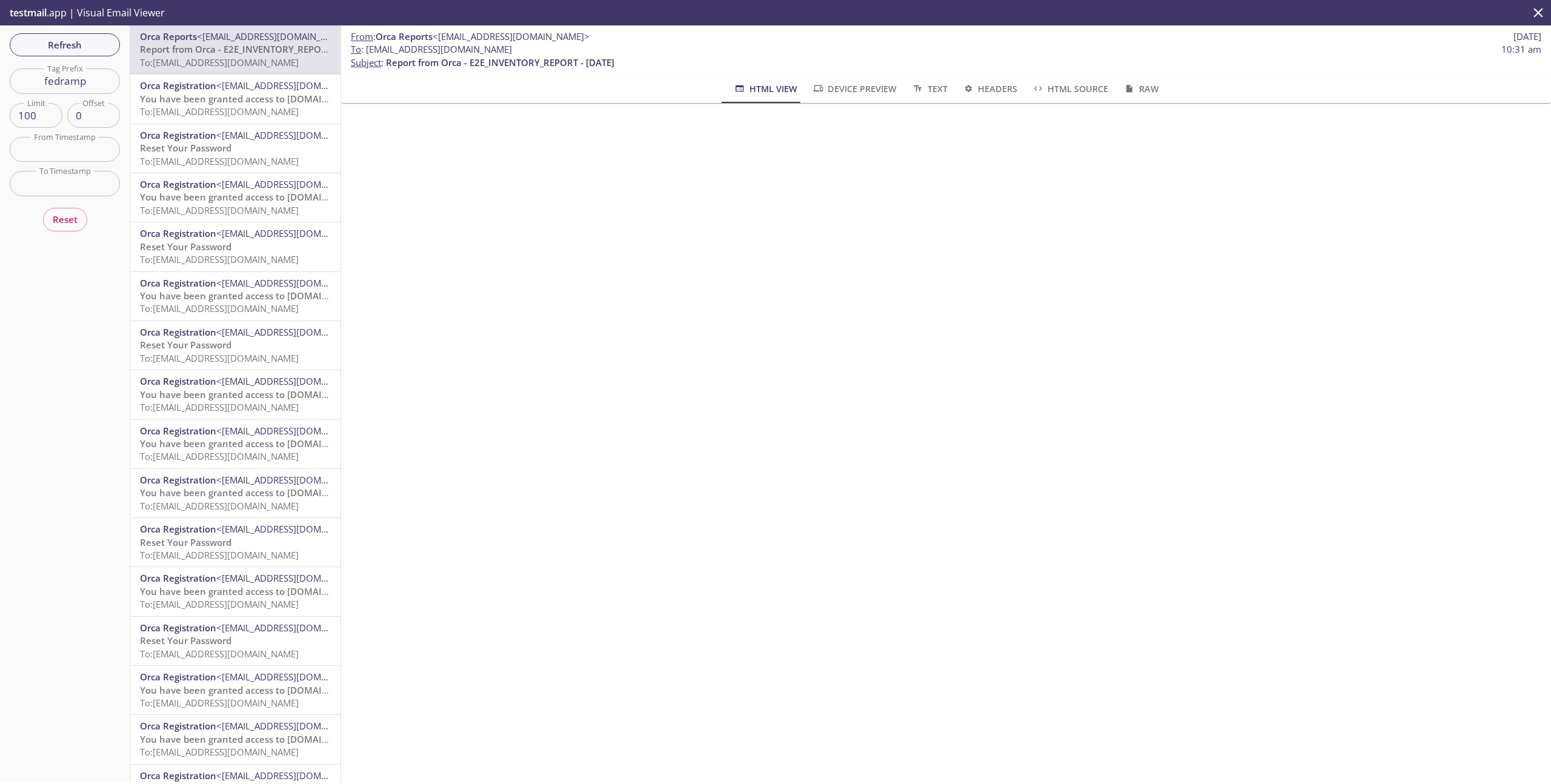
drag, startPoint x: 644, startPoint y: 65, endPoint x: 418, endPoint y: 45, distance: 226.9
click at [418, 45] on p "To : e2e.fedrampinventoryreport@inbox.testmail.app 10:31 am Subject : Report fr…" at bounding box center [946, 56] width 1191 height 26
click at [95, 78] on input "fedramp" at bounding box center [65, 80] width 110 height 25
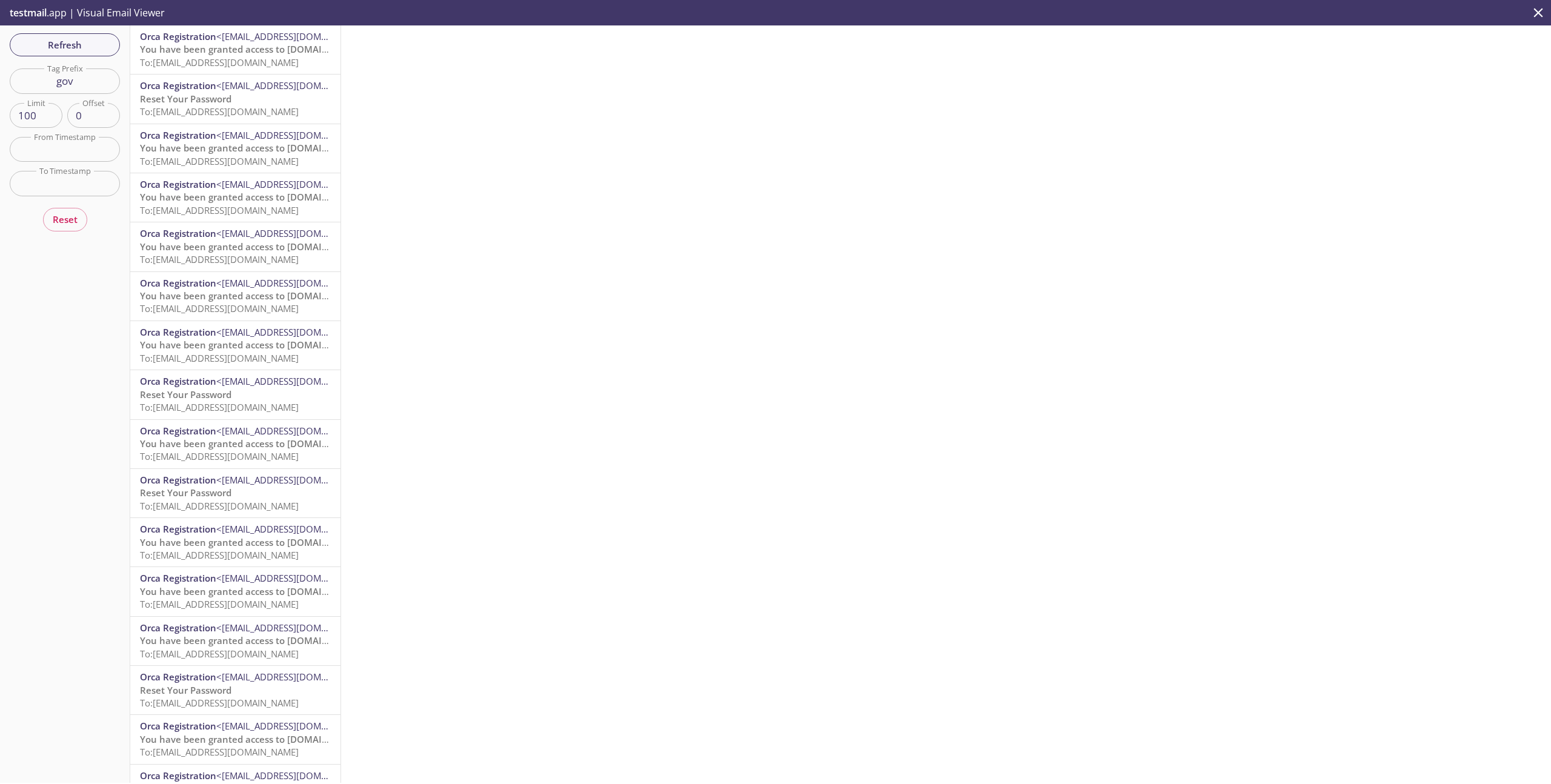
click at [77, 82] on input "gov" at bounding box center [65, 80] width 110 height 25
type input "d"
click at [180, 51] on span "You have been granted access to [DOMAIN_NAME]" at bounding box center [251, 49] width 222 height 12
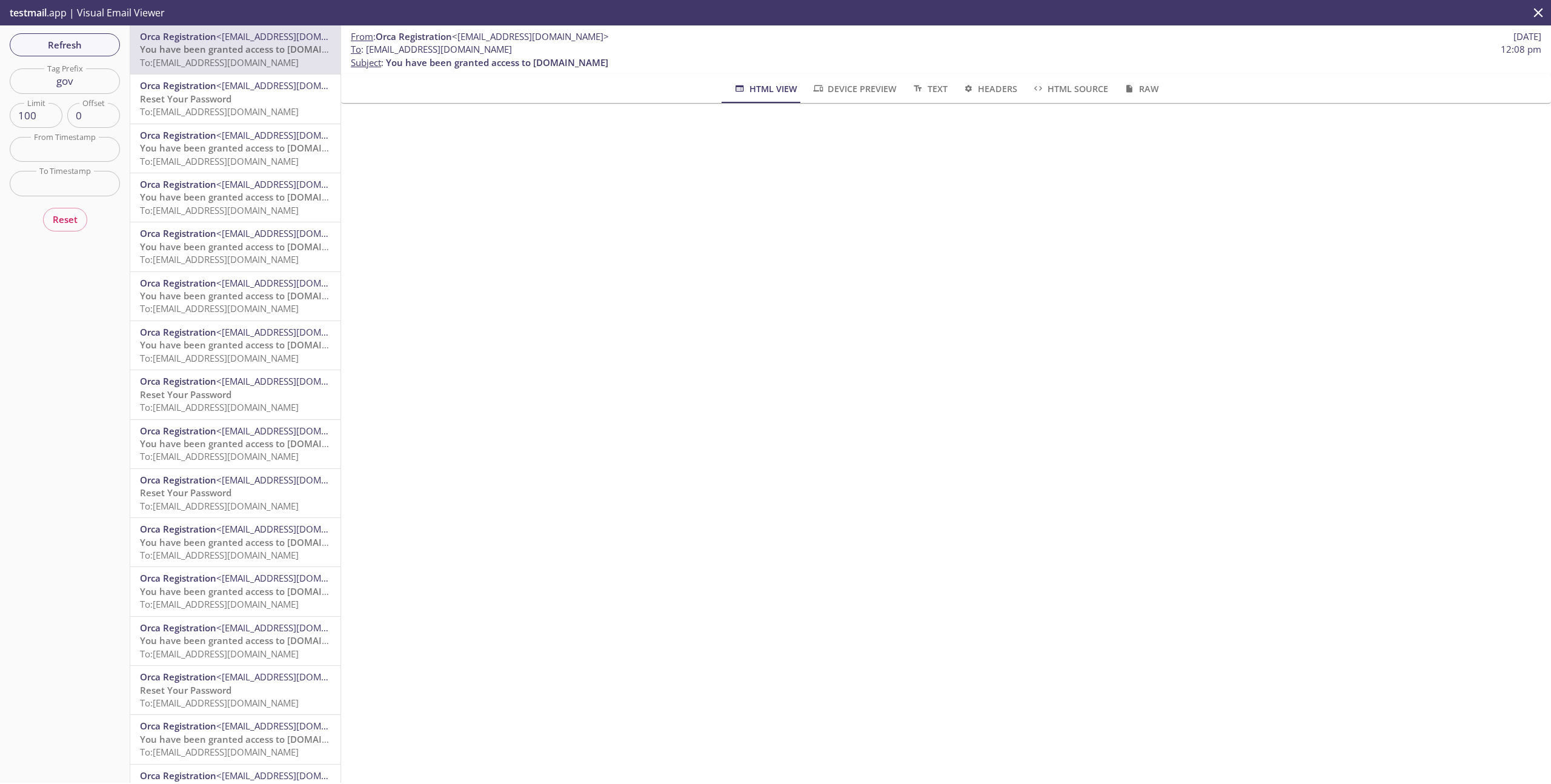
click at [85, 85] on input "gov" at bounding box center [65, 80] width 110 height 25
type input "test"
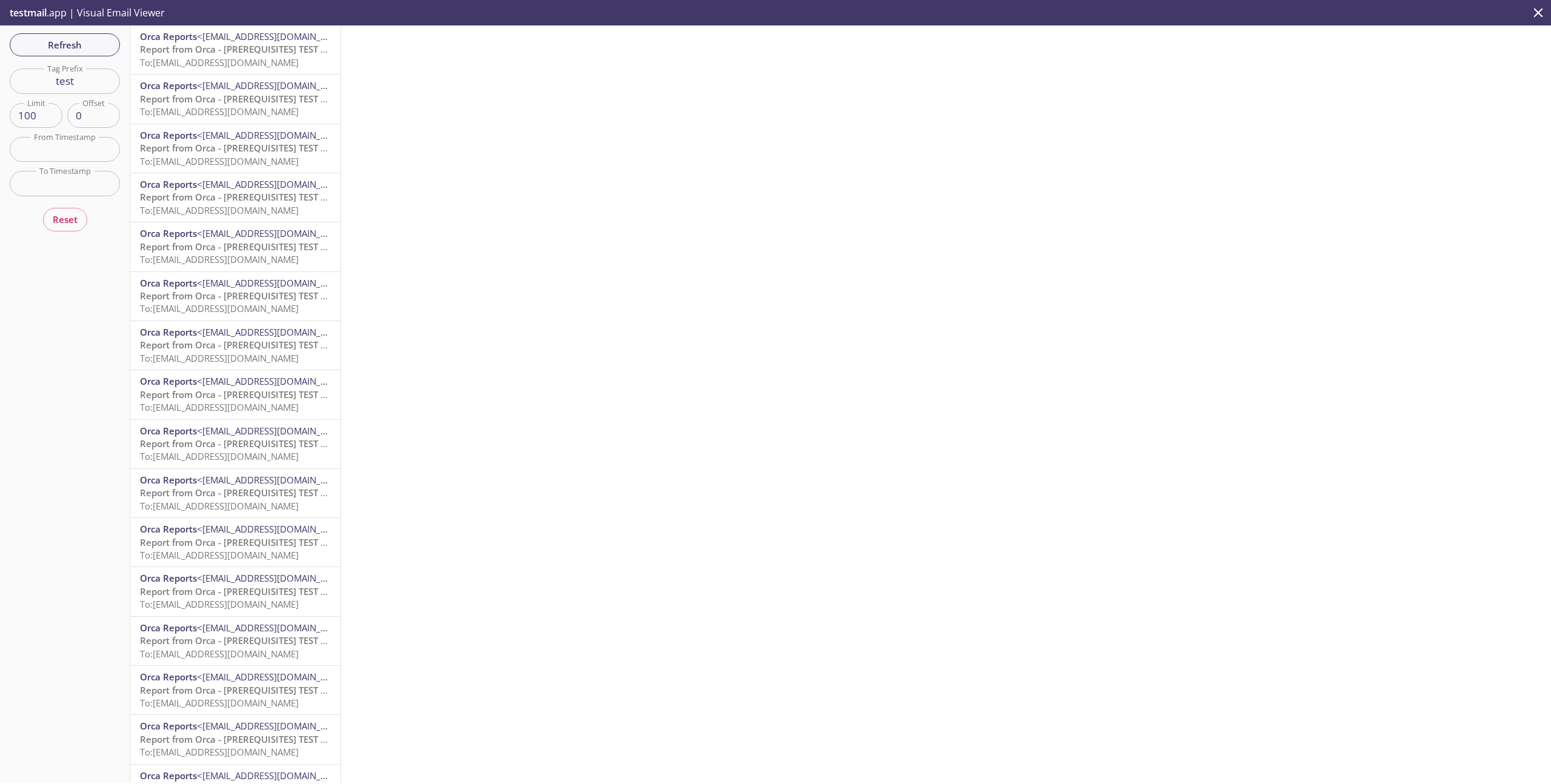
click at [203, 58] on span "To: e2e.test@inbox.testmail.app" at bounding box center [219, 63] width 159 height 12
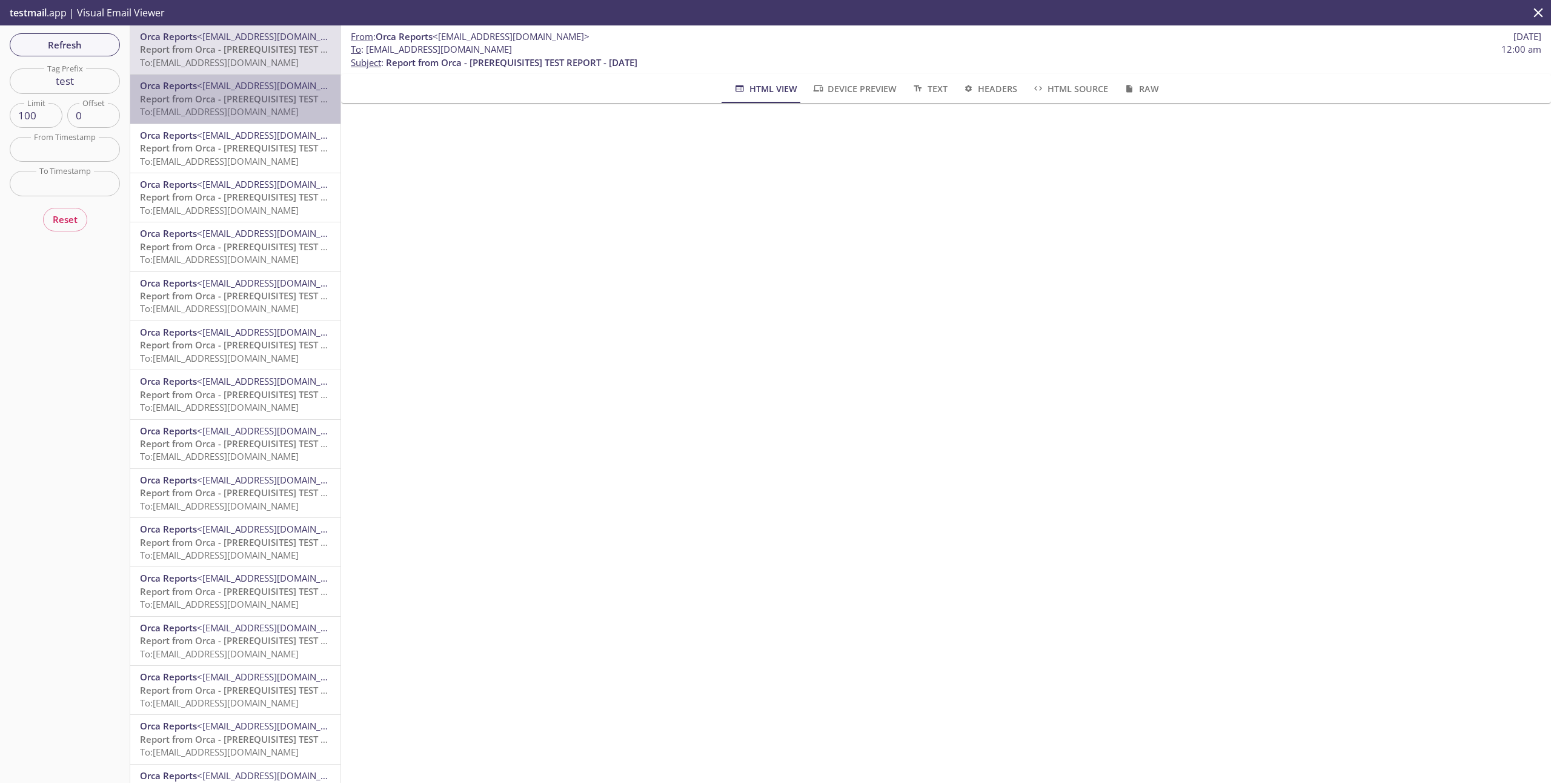
click at [252, 92] on span "Report from Orca - [PREREQUISITES] TEST REPORT 1 - 2025-09-18" at bounding box center [269, 98] width 259 height 12
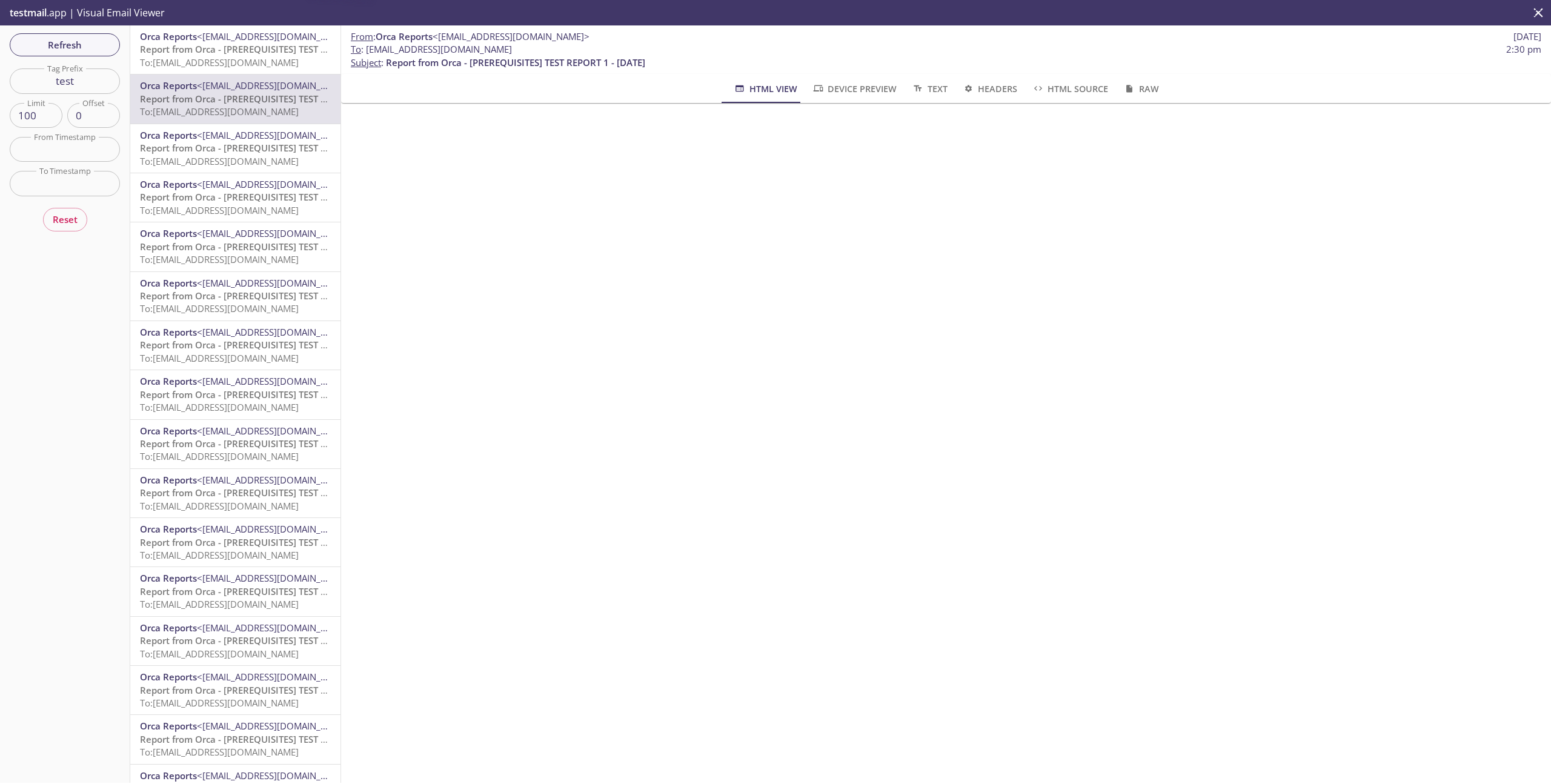
click at [251, 137] on span "<[EMAIL_ADDRESS][DOMAIN_NAME]>" at bounding box center [275, 135] width 157 height 12
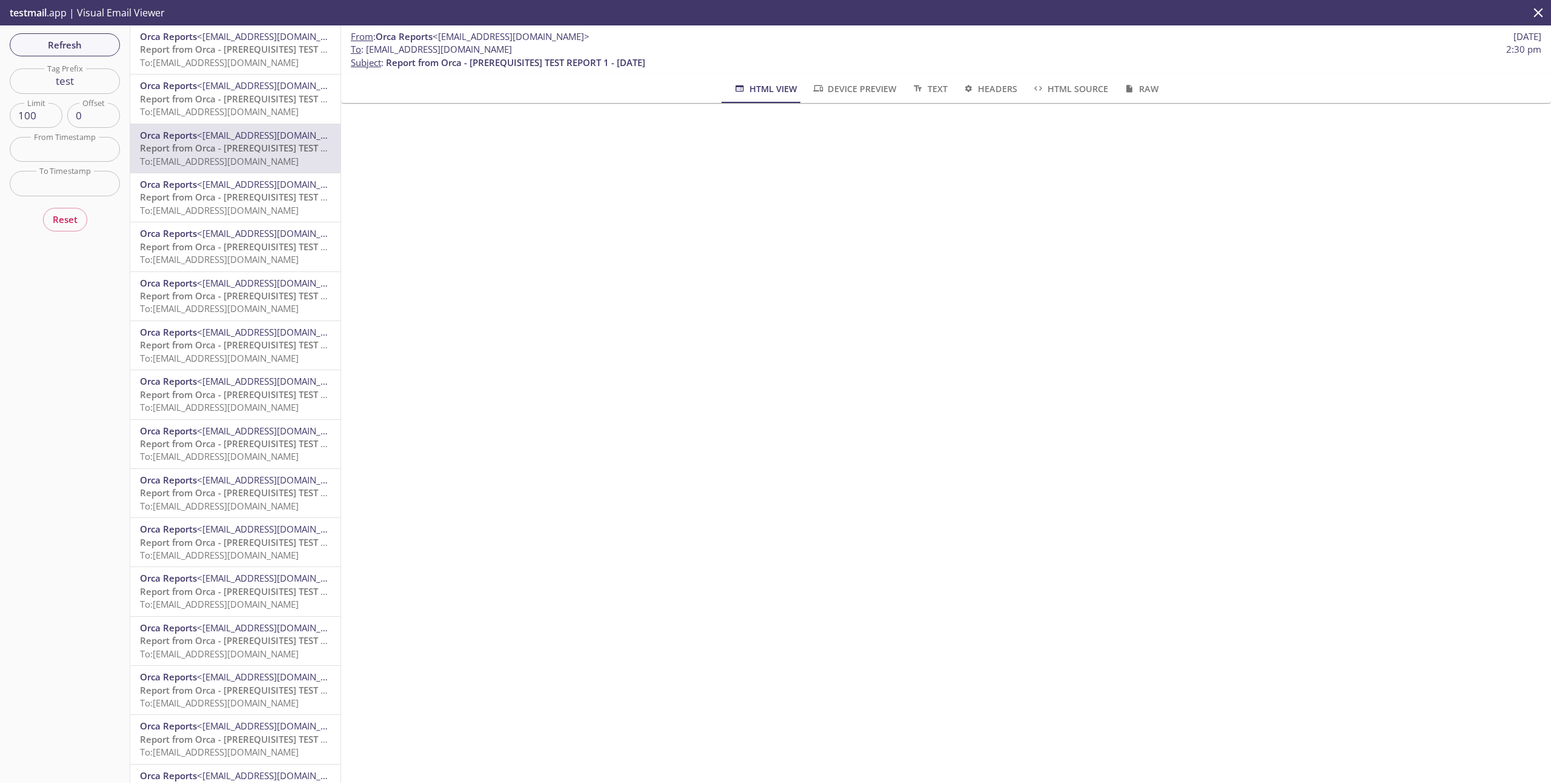
click at [253, 182] on span "<[EMAIL_ADDRESS][DOMAIN_NAME]>" at bounding box center [275, 184] width 157 height 12
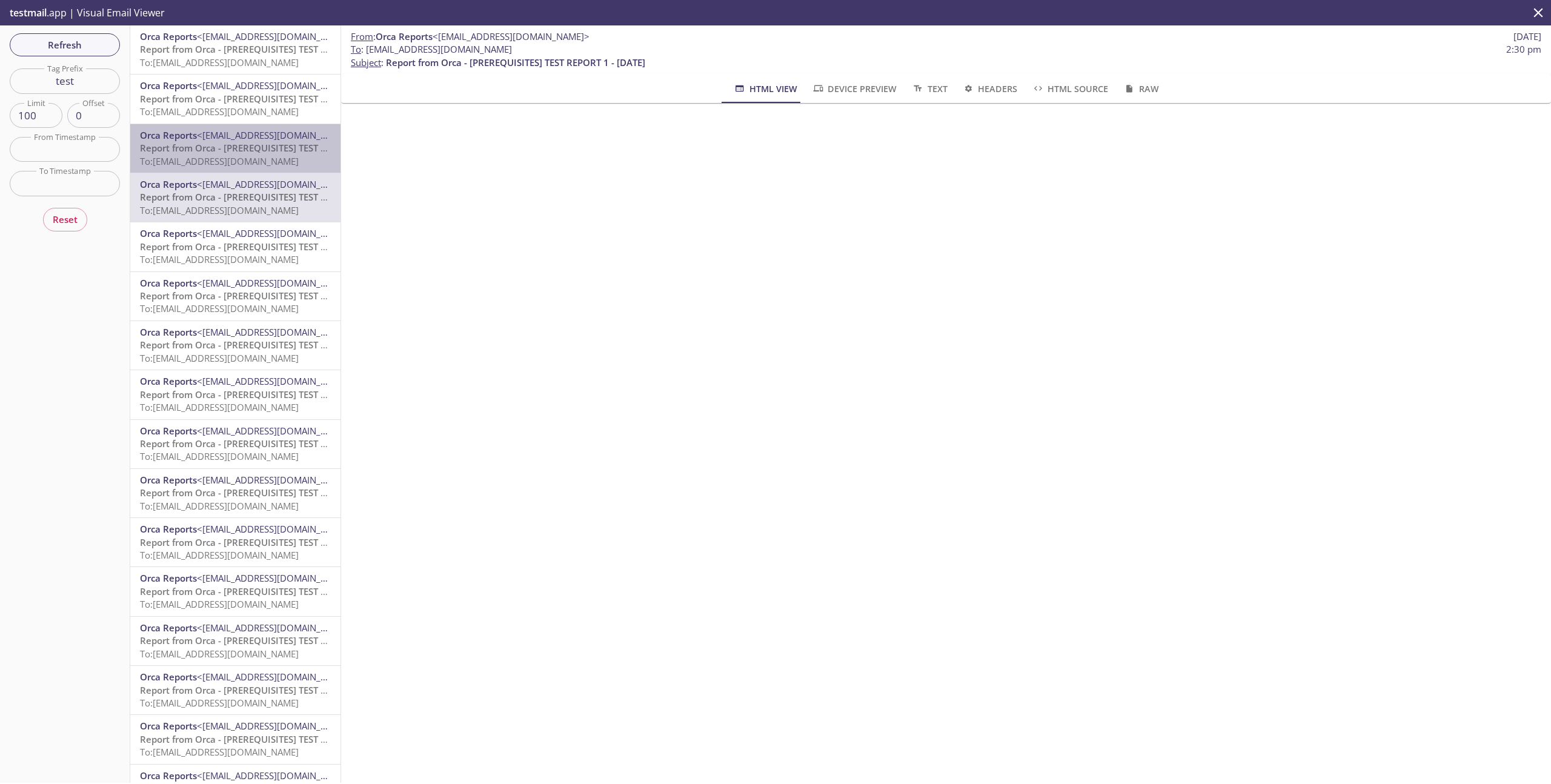
click at [257, 141] on span "Orca Reports <reports@orca.security>" at bounding box center [235, 135] width 191 height 13
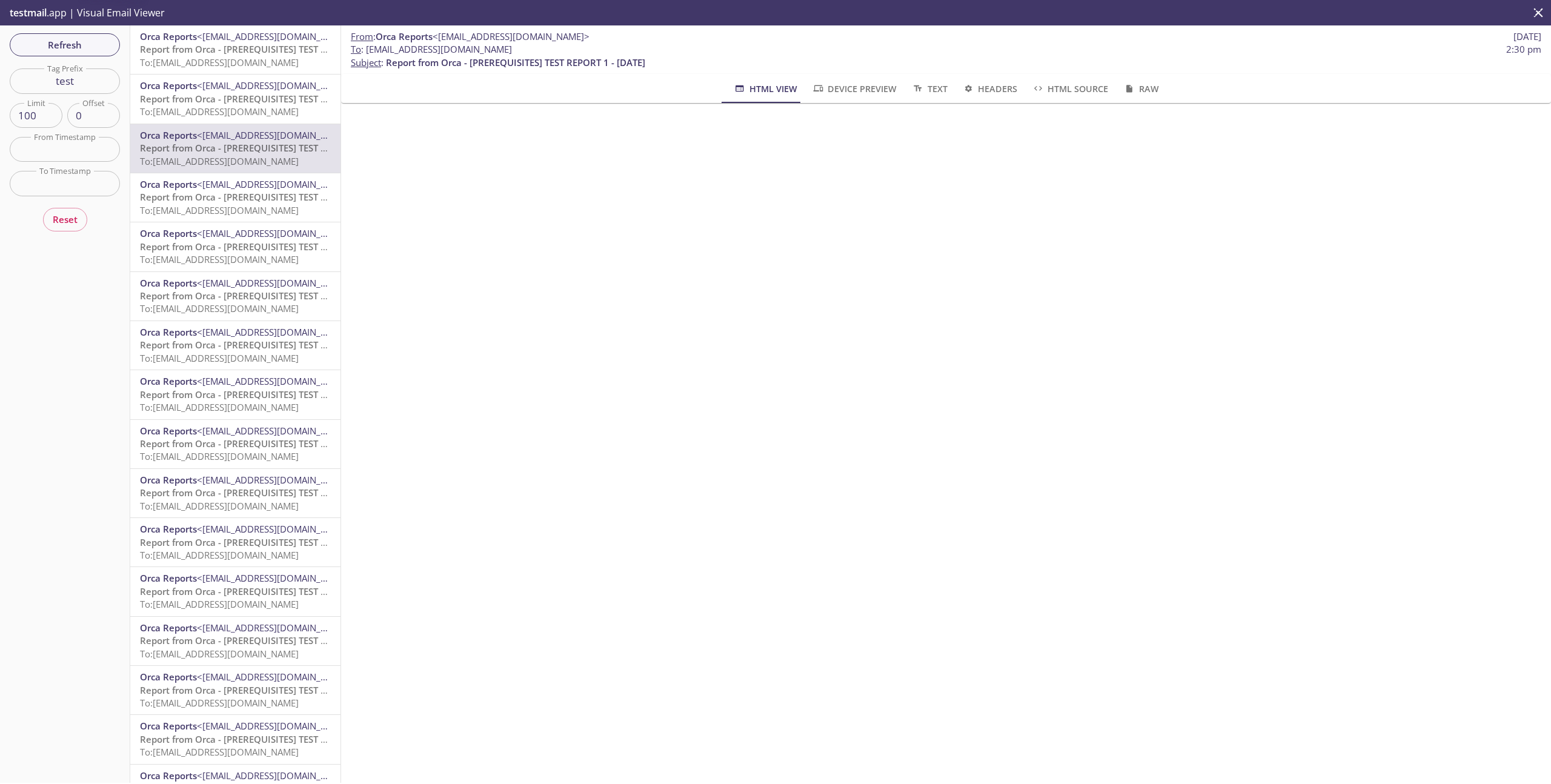
click at [258, 94] on span "Report from Orca - [PREREQUISITES] TEST REPORT 1 - 2025-09-18" at bounding box center [269, 98] width 259 height 12
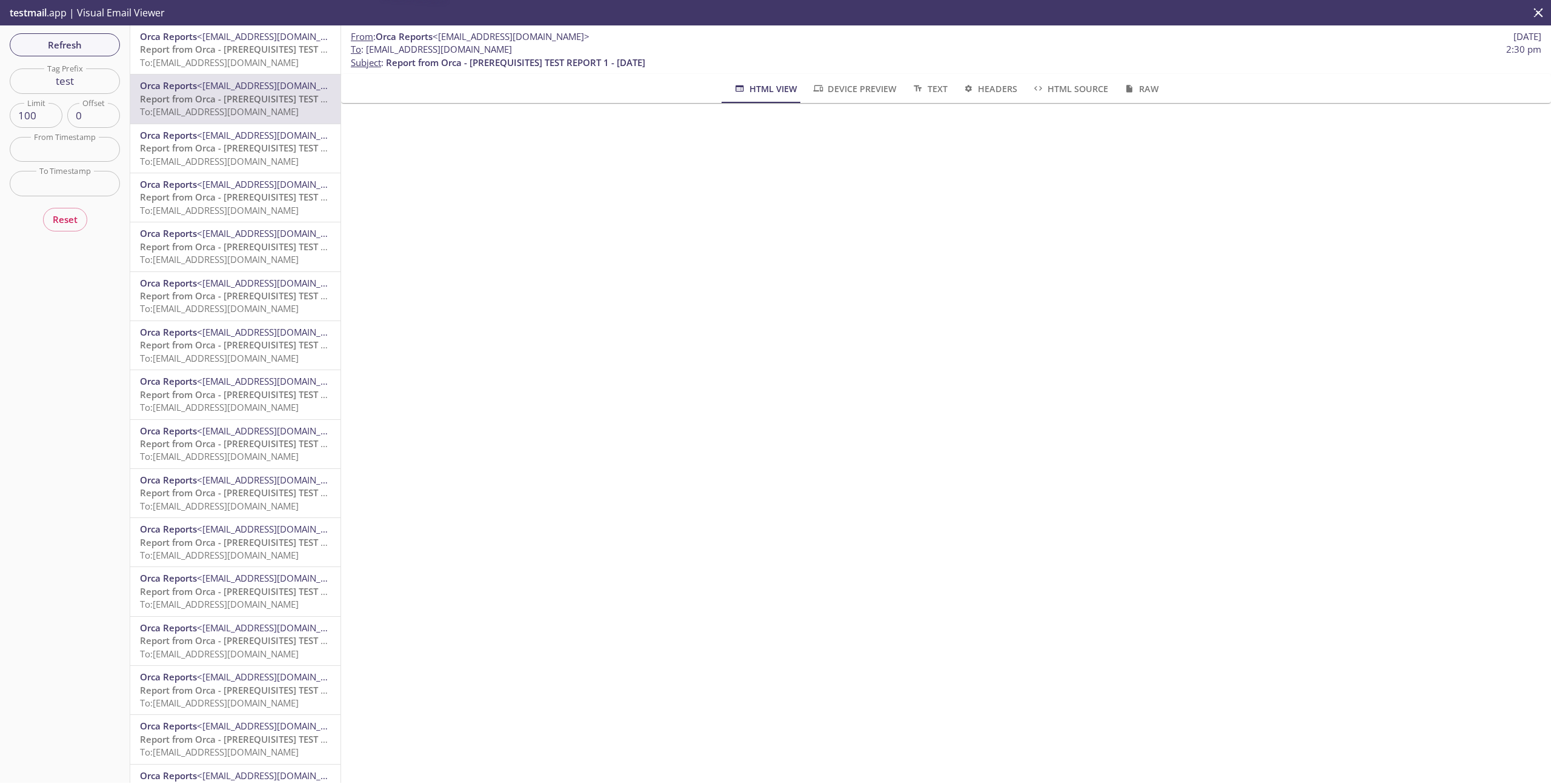
click at [262, 82] on span "<[EMAIL_ADDRESS][DOMAIN_NAME]>" at bounding box center [275, 85] width 157 height 12
click at [229, 140] on span "<[EMAIL_ADDRESS][DOMAIN_NAME]>" at bounding box center [275, 135] width 157 height 12
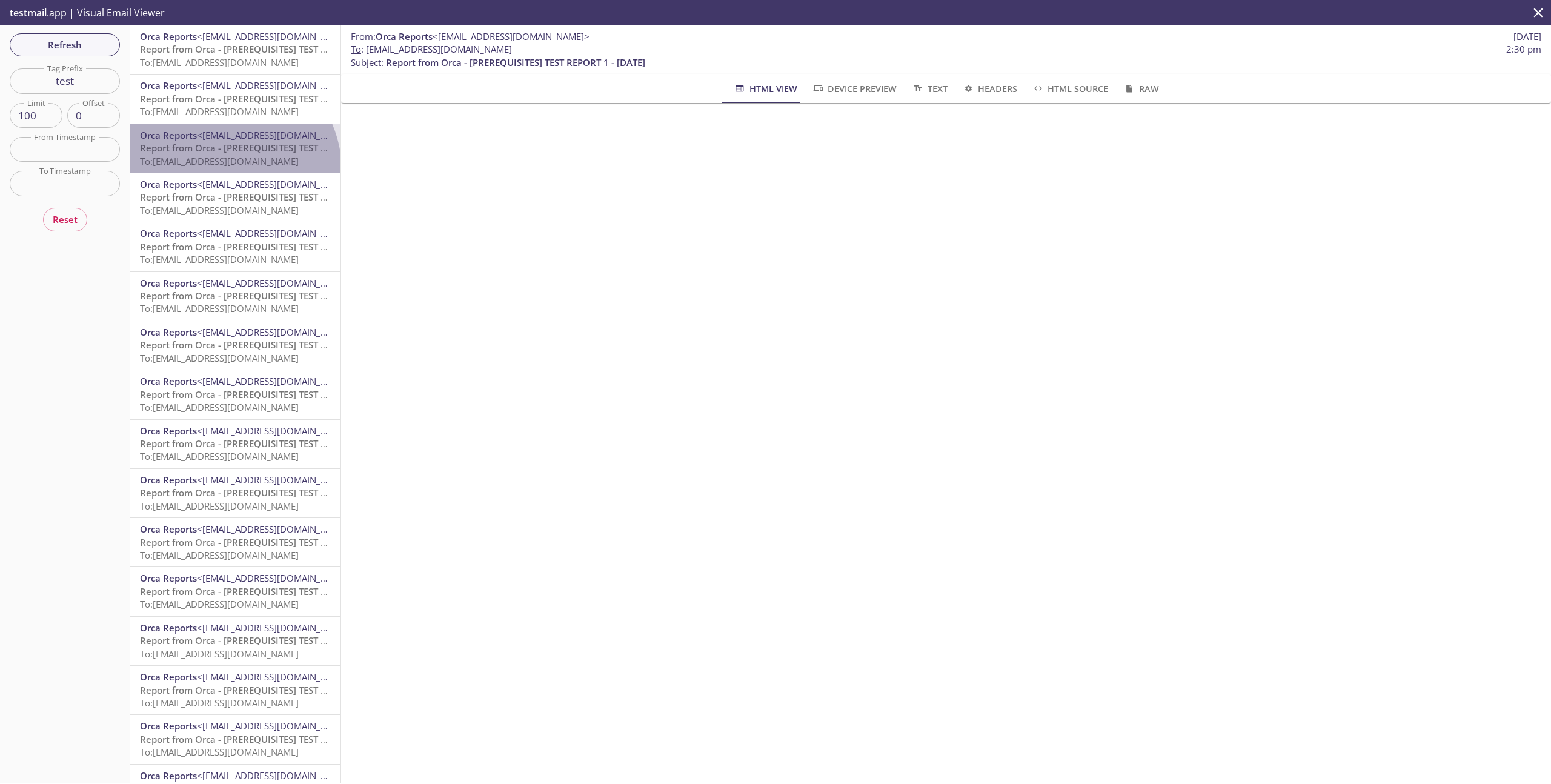
click at [223, 171] on div "Orca Reports <reports@orca.security> Report from Orca - [PREREQUISITES] TEST RE…" at bounding box center [235, 148] width 210 height 49
click at [215, 228] on span "<[EMAIL_ADDRESS][DOMAIN_NAME]>" at bounding box center [275, 233] width 157 height 12
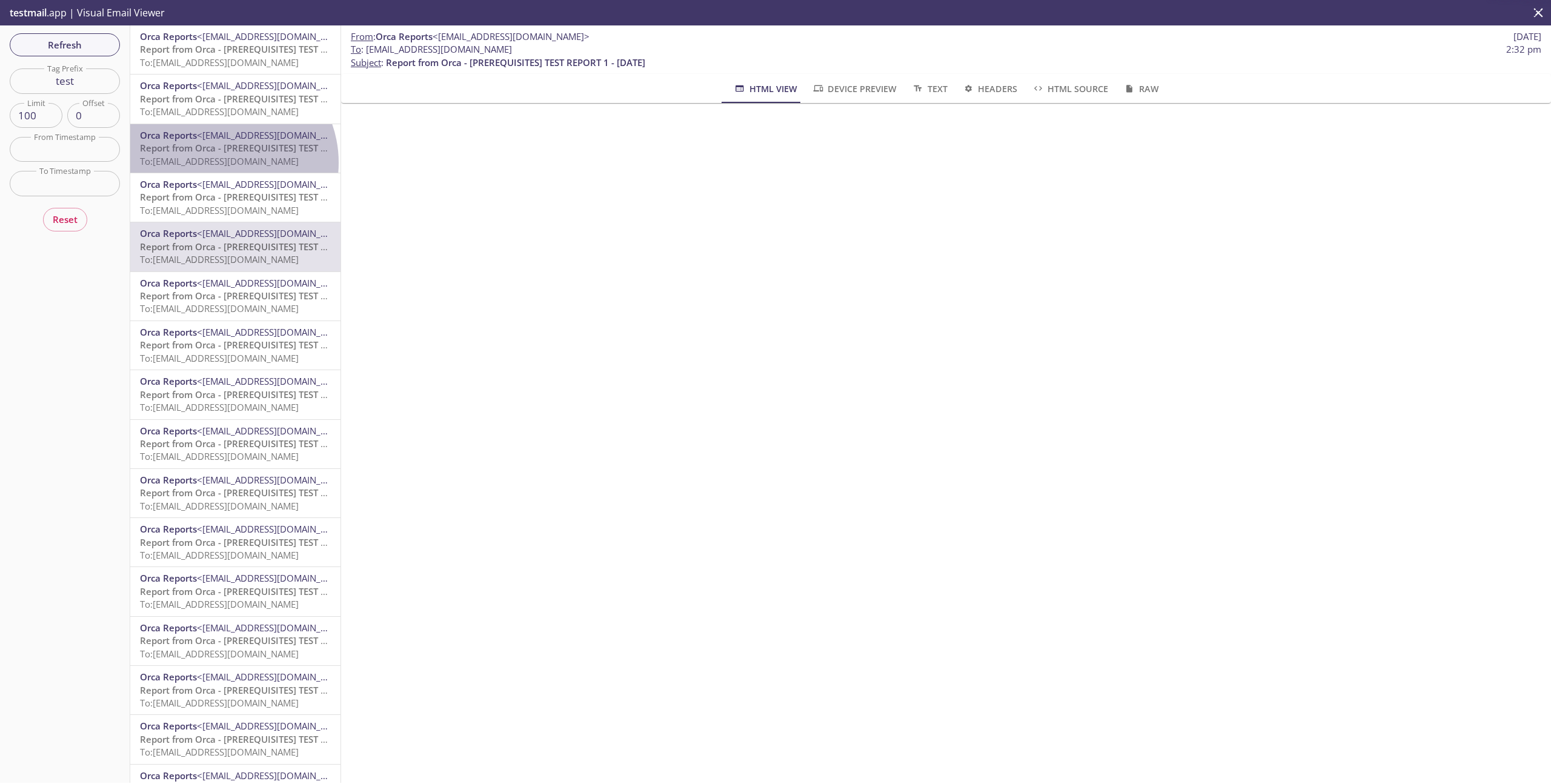
click at [223, 163] on span "To: e2e.test@inbox.testmail.app" at bounding box center [219, 161] width 159 height 12
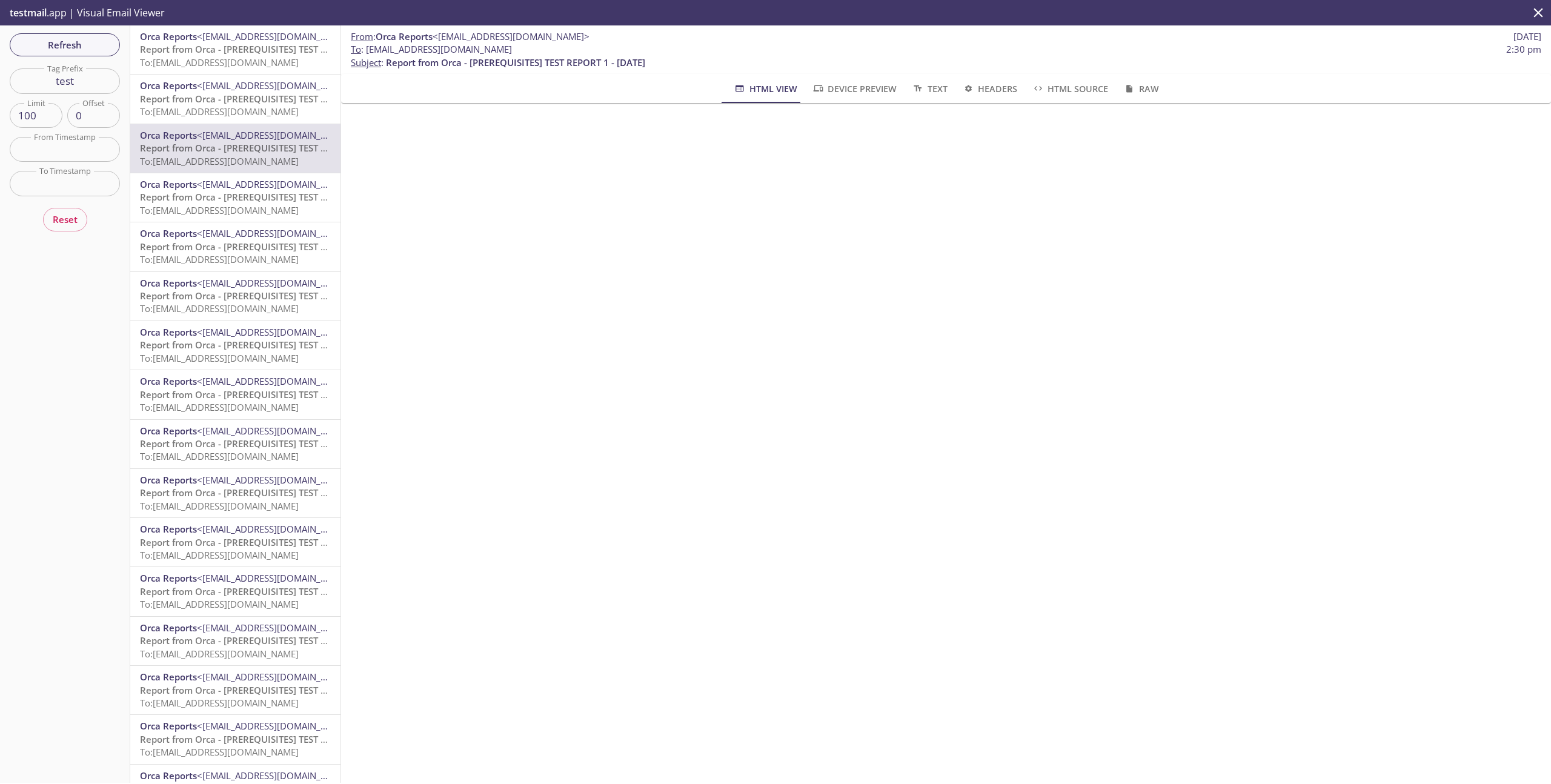
click at [233, 114] on span "To: e2e.test@inbox.testmail.app" at bounding box center [219, 112] width 159 height 12
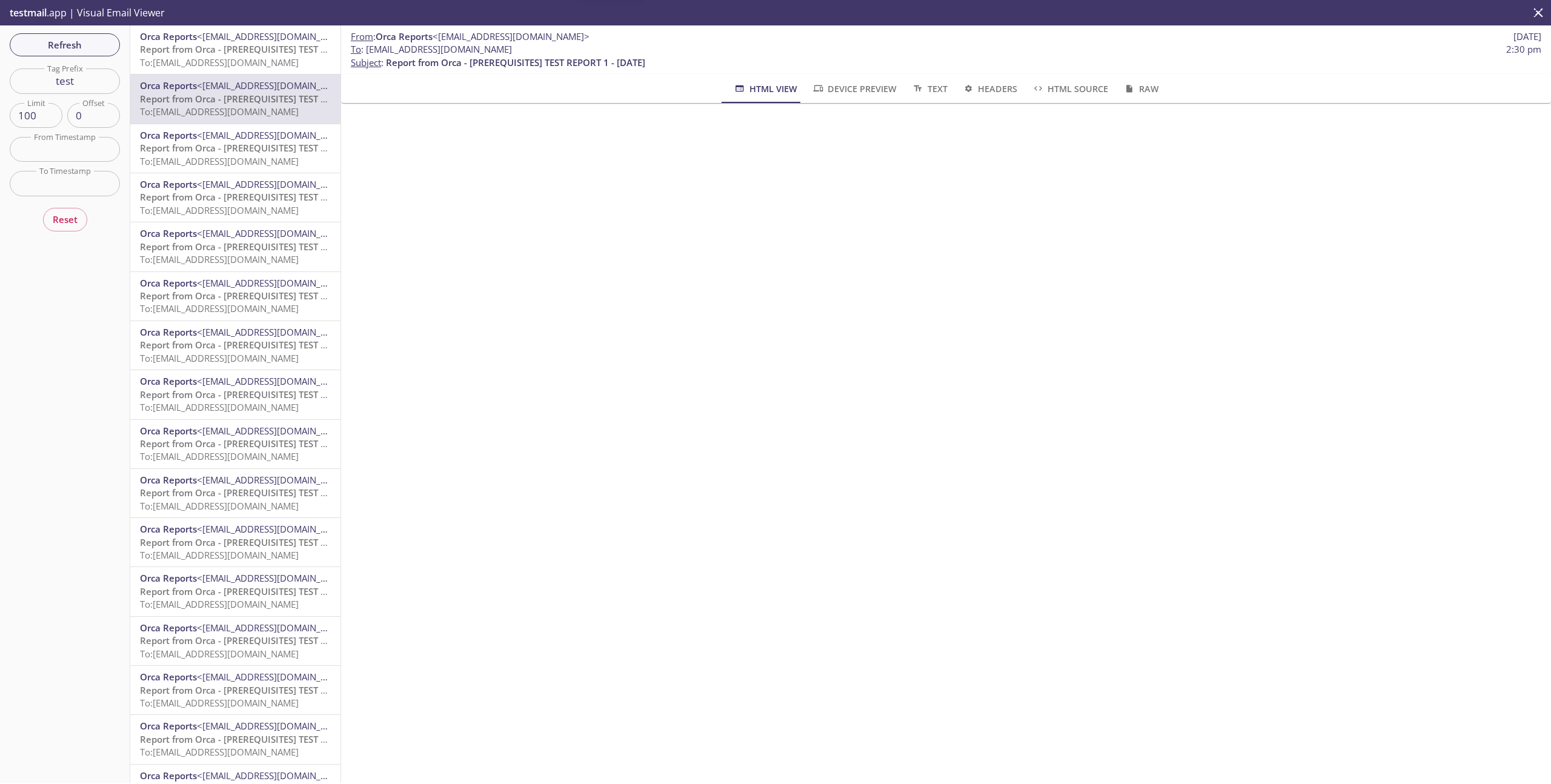
click at [247, 74] on hr "emails" at bounding box center [235, 74] width 210 height 1
click at [259, 49] on span "Report from Orca - [PREREQUISITES] TEST REPORT - 2025-09-19" at bounding box center [265, 49] width 251 height 12
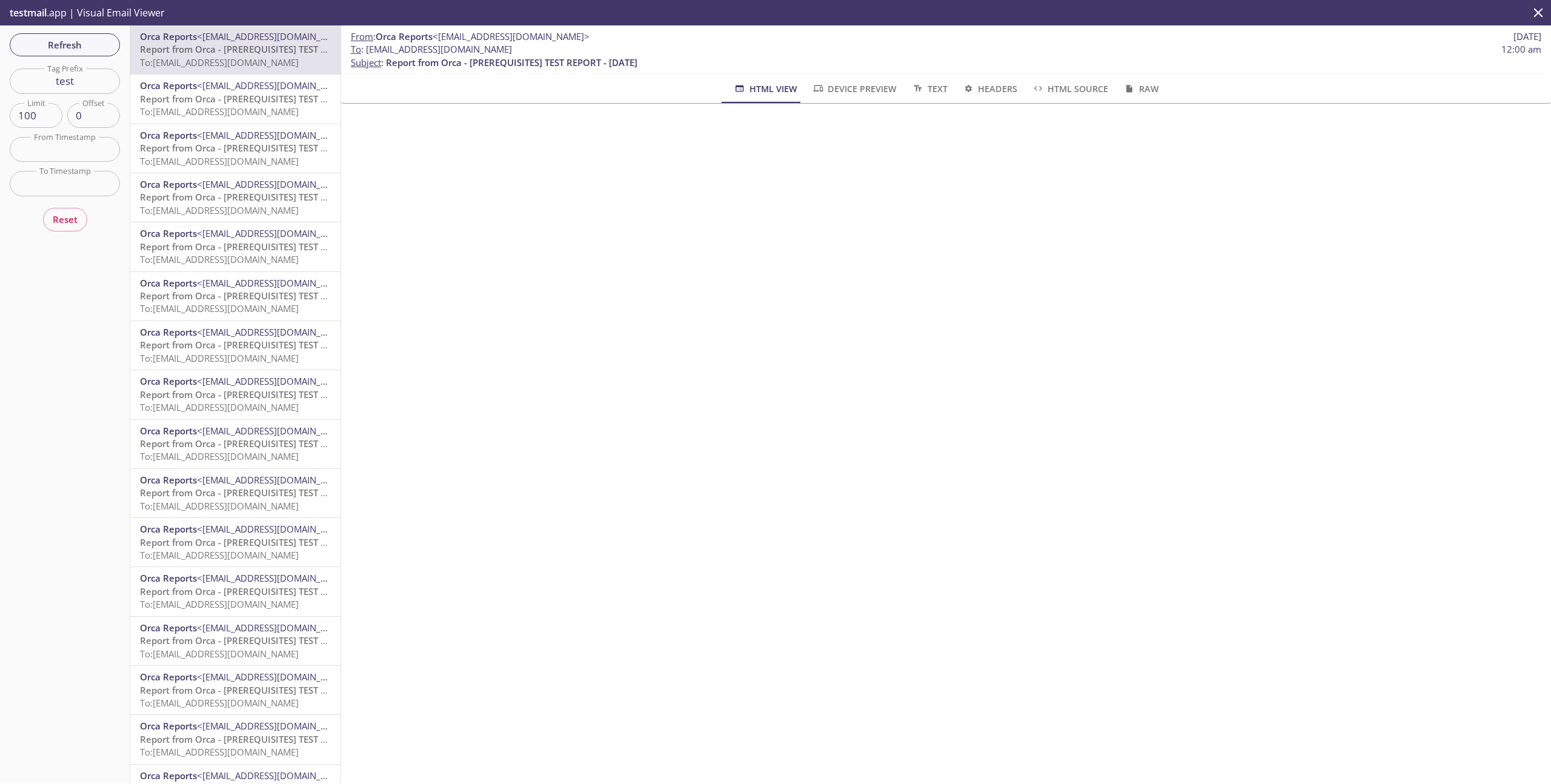
click at [170, 102] on span "Report from Orca - [PREREQUISITES] TEST REPORT 1 - 2025-09-18" at bounding box center [269, 98] width 259 height 12
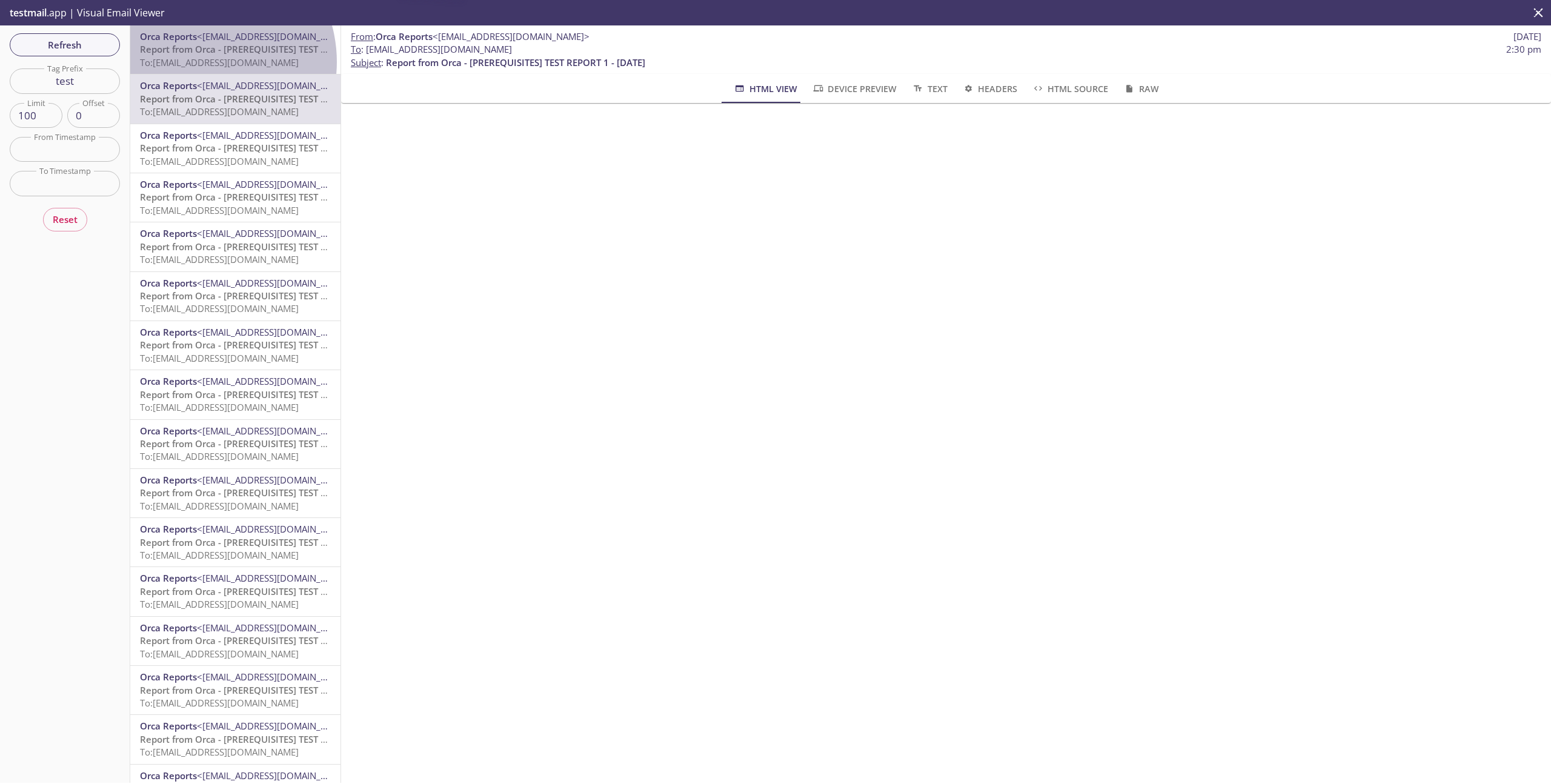
click at [198, 62] on span "To: e2e.test@inbox.testmail.app" at bounding box center [219, 63] width 159 height 12
